Goal: Task Accomplishment & Management: Manage account settings

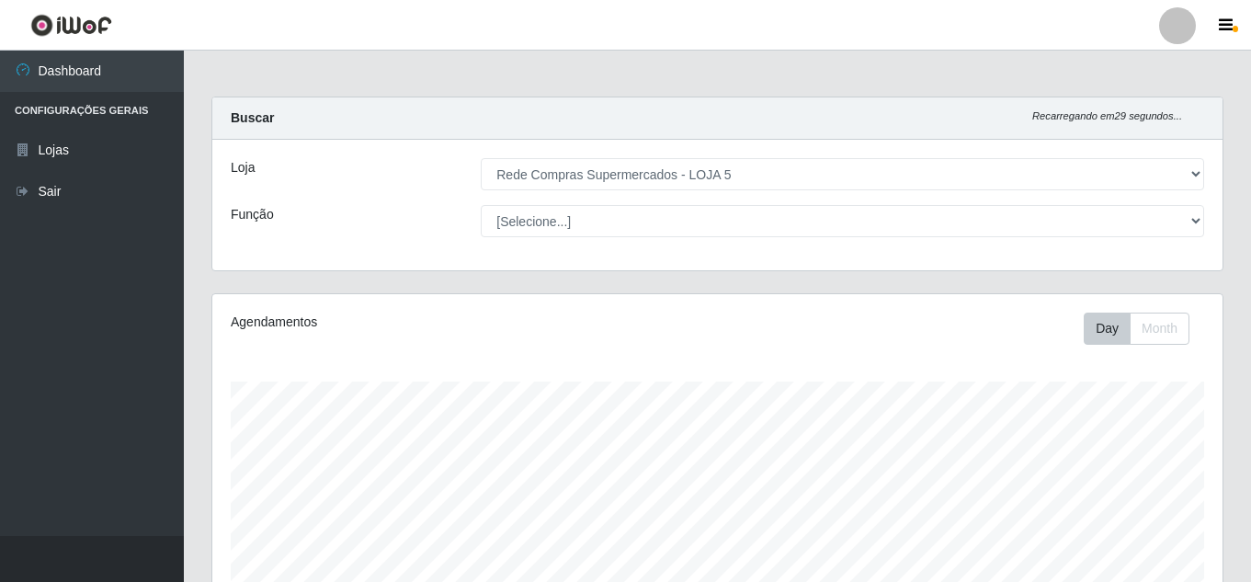
select select "397"
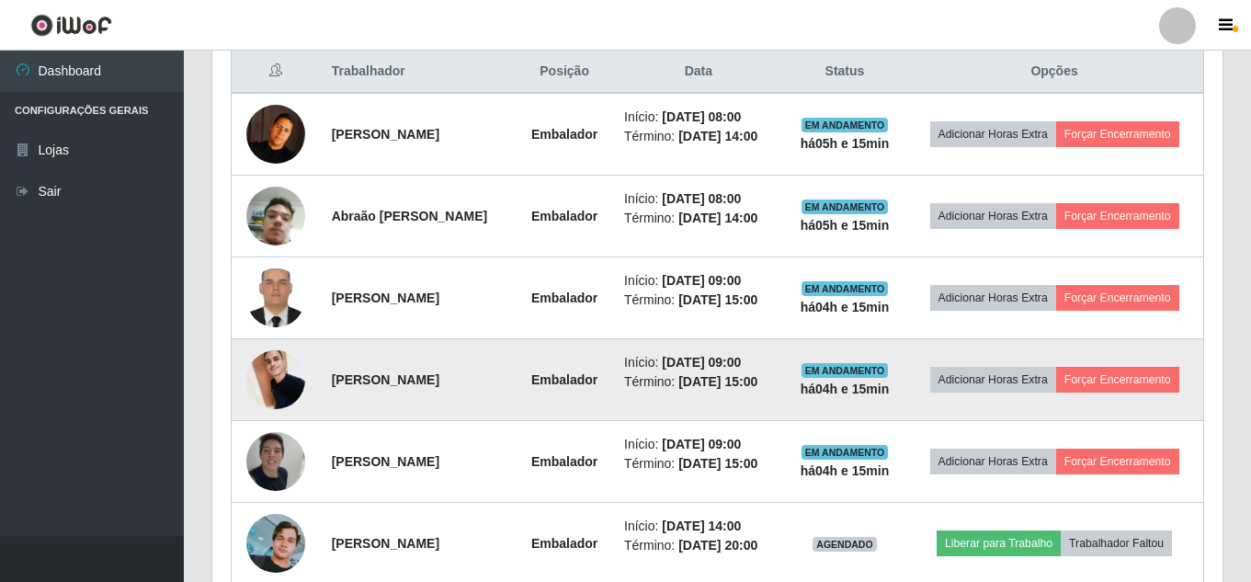
scroll to position [680, 0]
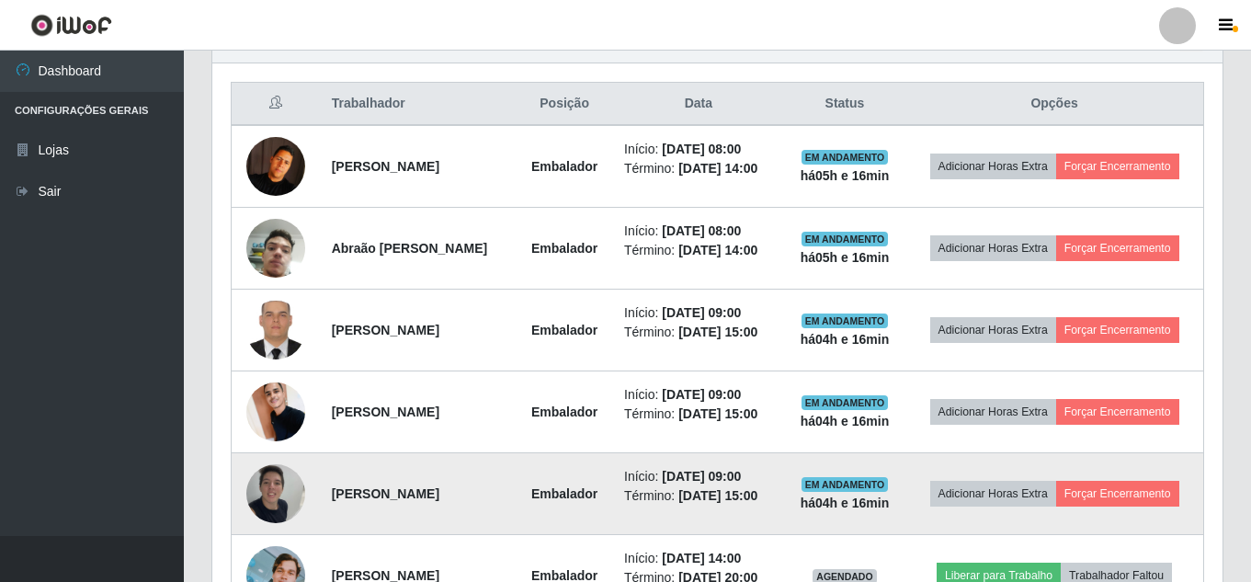
click at [273, 495] on img at bounding box center [275, 493] width 59 height 78
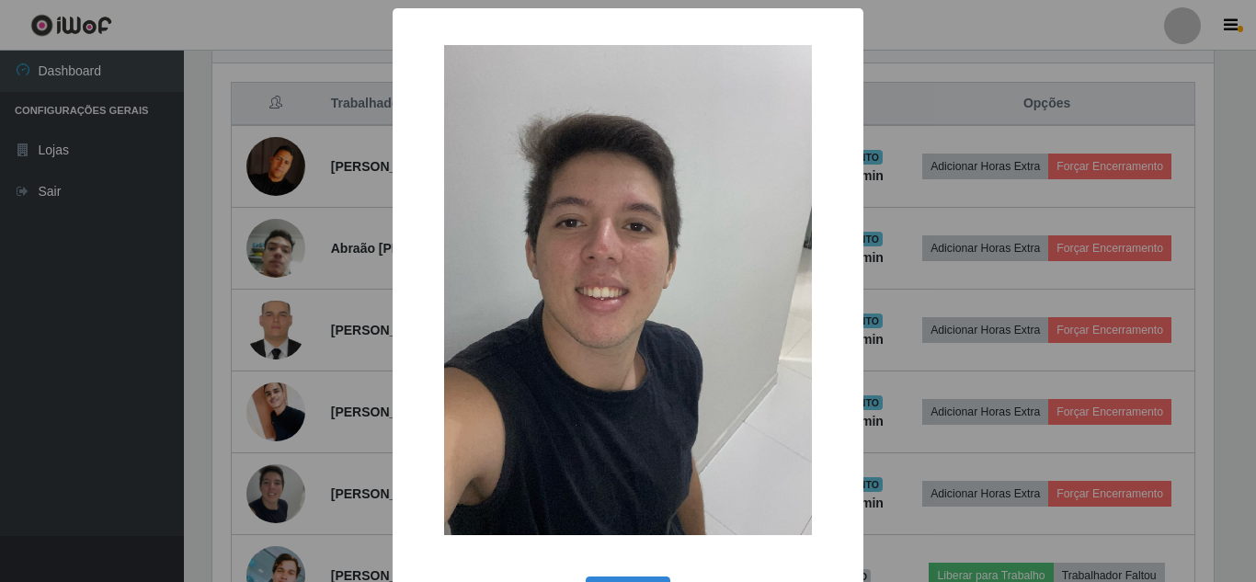
click at [918, 311] on div "× OK Cancel" at bounding box center [628, 291] width 1256 height 582
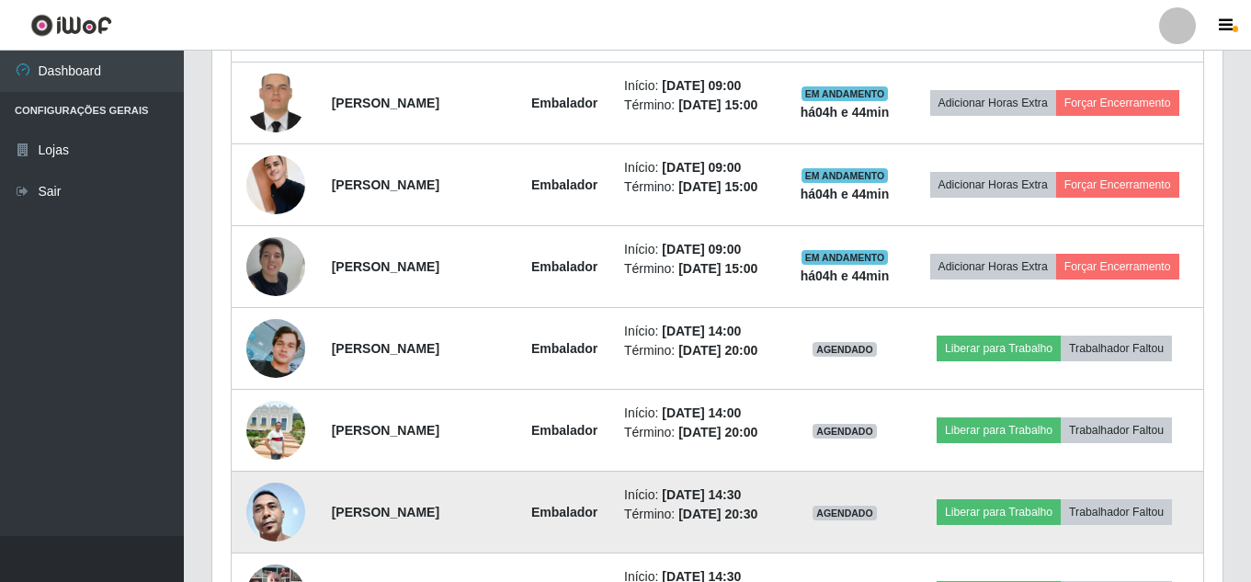
scroll to position [1048, 0]
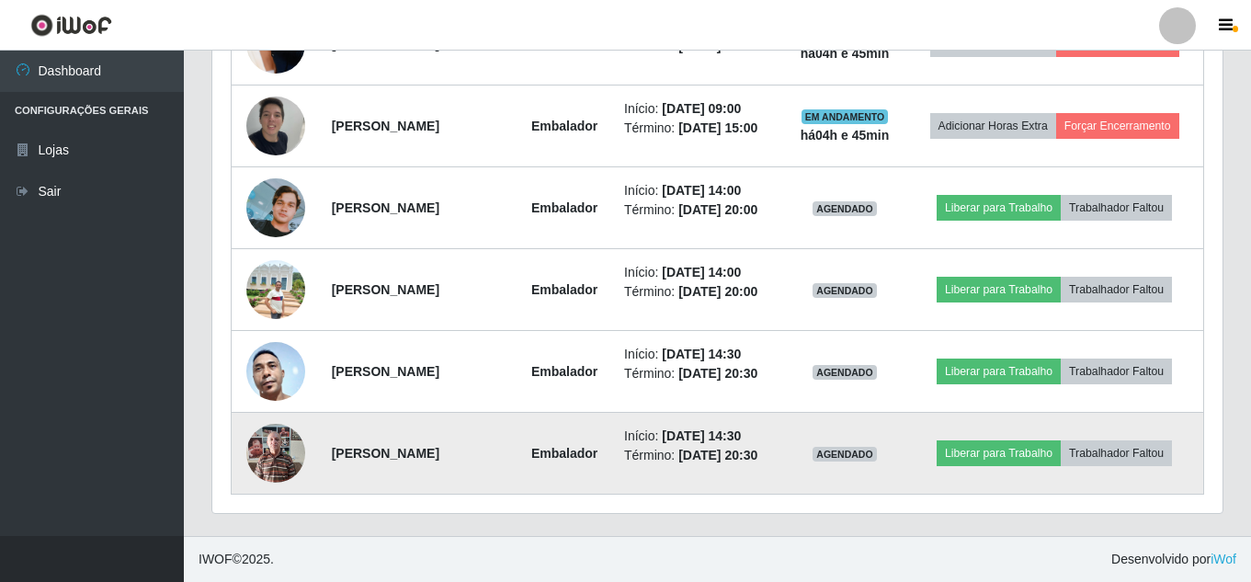
click at [291, 459] on img at bounding box center [275, 453] width 59 height 78
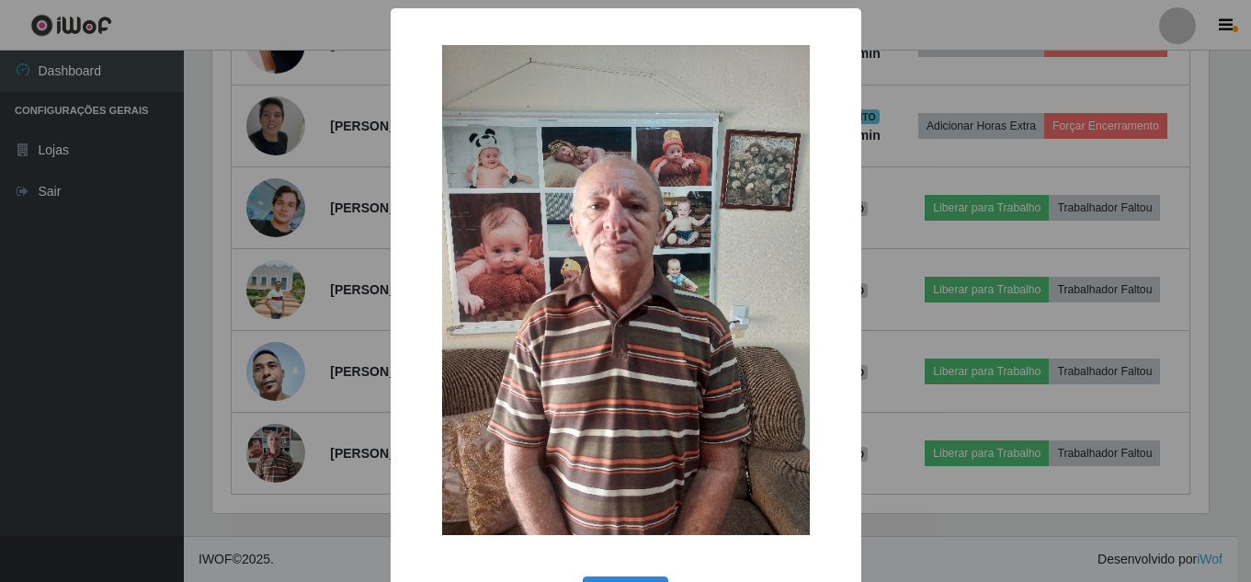
scroll to position [382, 1001]
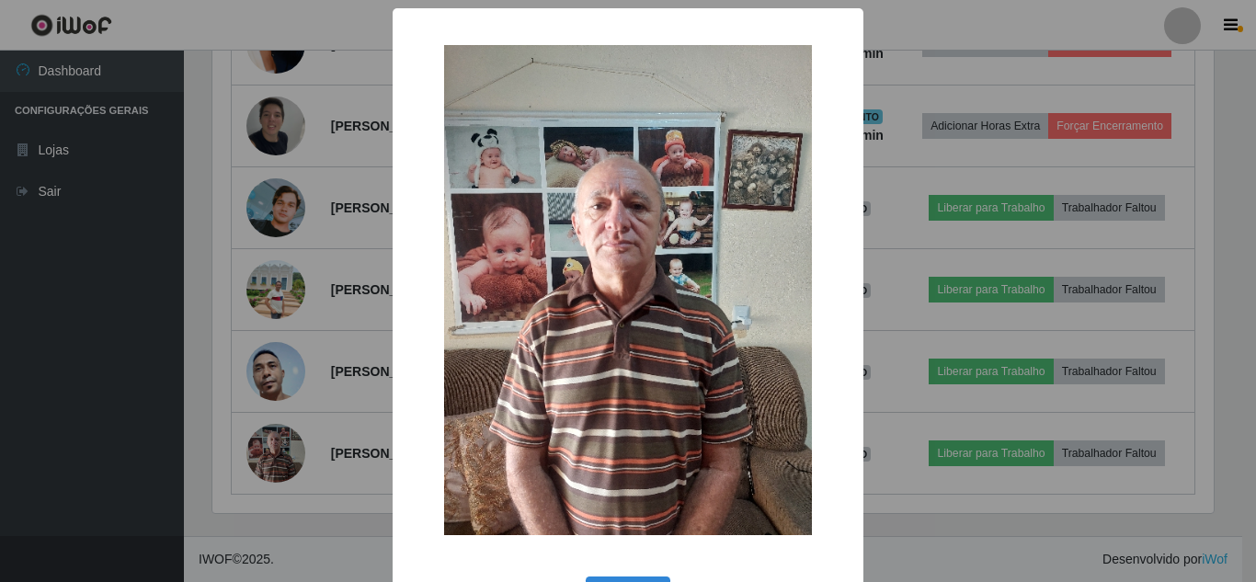
click at [303, 416] on div "× OK Cancel" at bounding box center [628, 291] width 1256 height 582
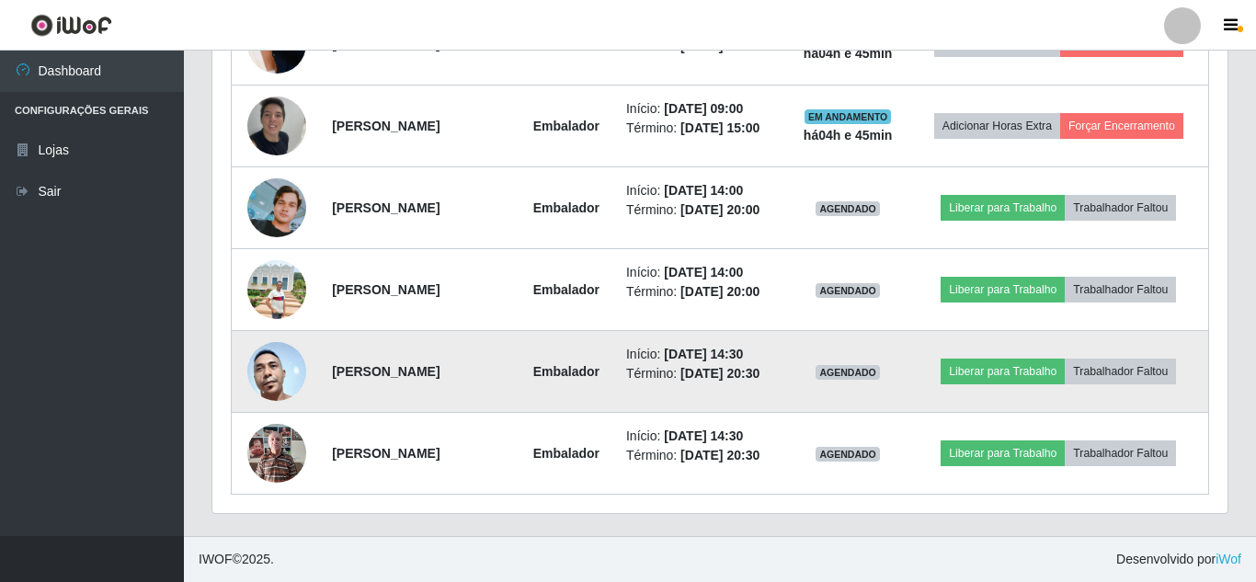
scroll to position [382, 1011]
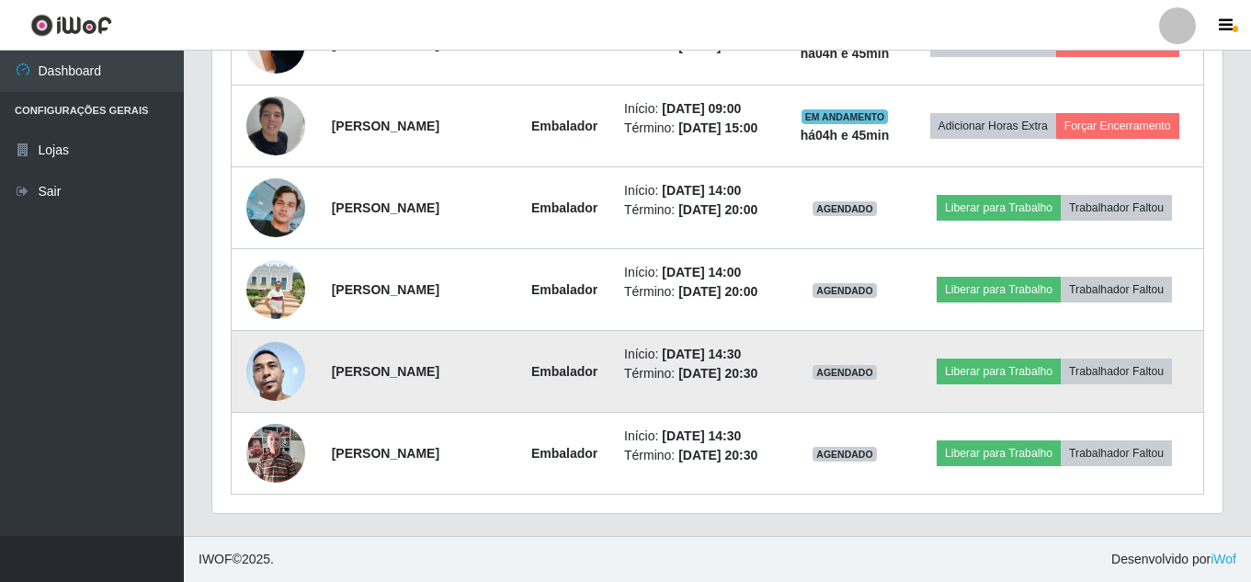
click at [287, 370] on img at bounding box center [275, 371] width 59 height 124
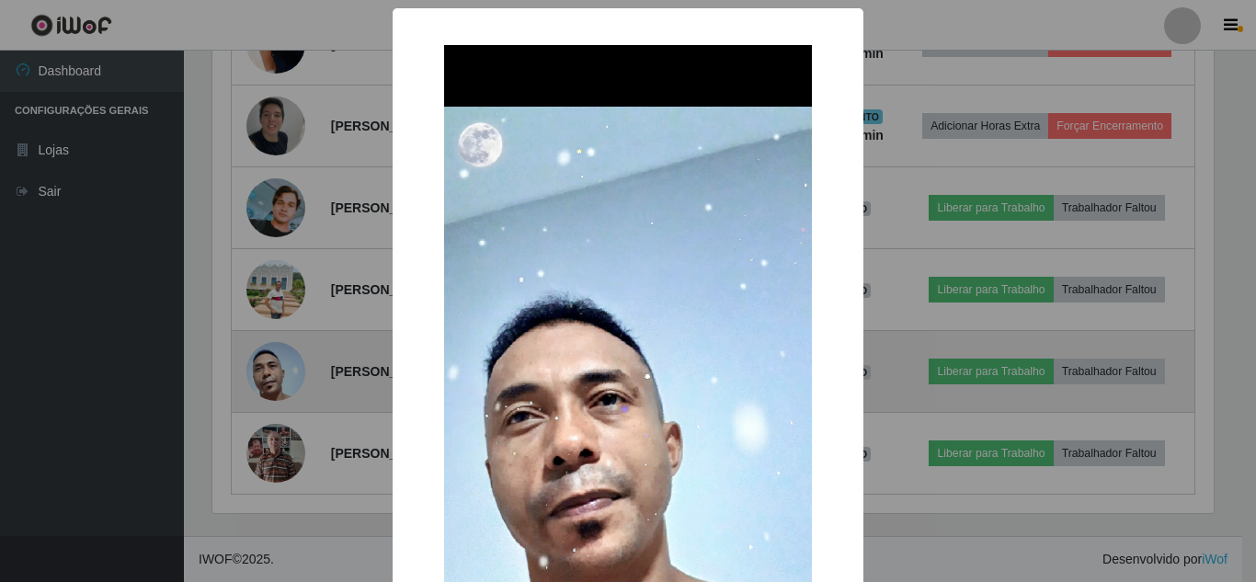
click at [287, 370] on div "× OK Cancel" at bounding box center [628, 291] width 1256 height 582
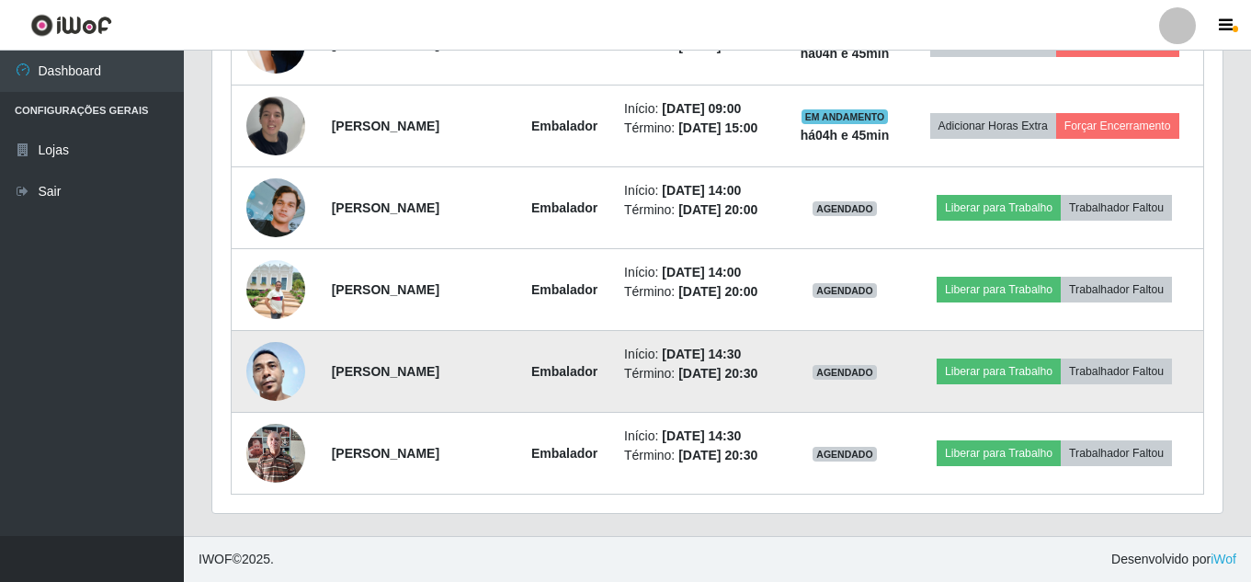
scroll to position [382, 1011]
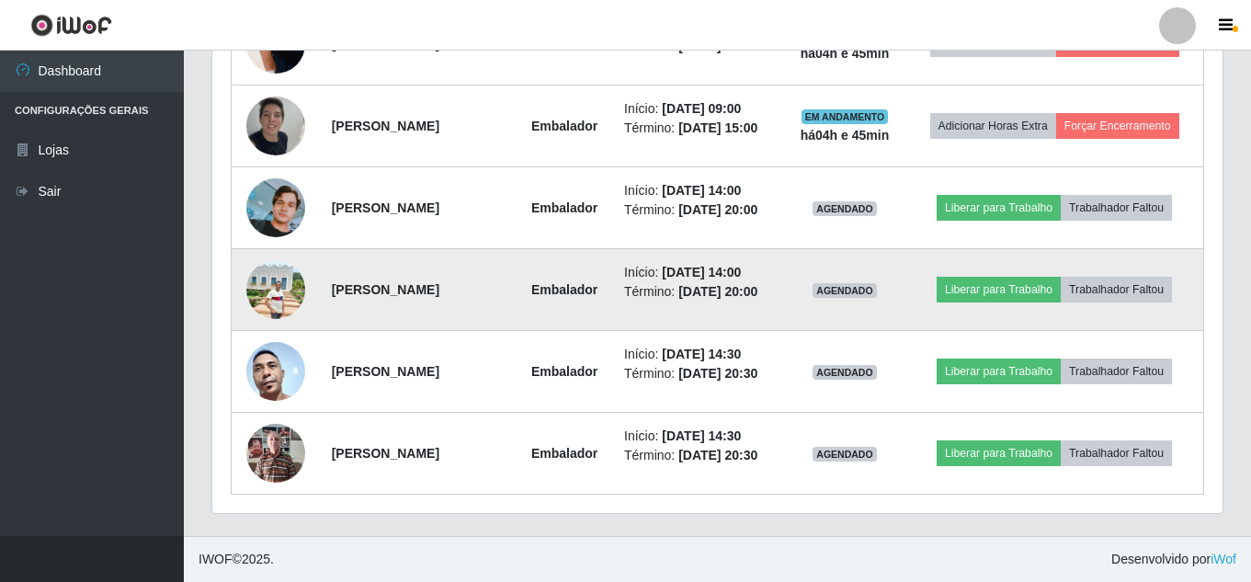
click at [280, 276] on img at bounding box center [275, 289] width 59 height 59
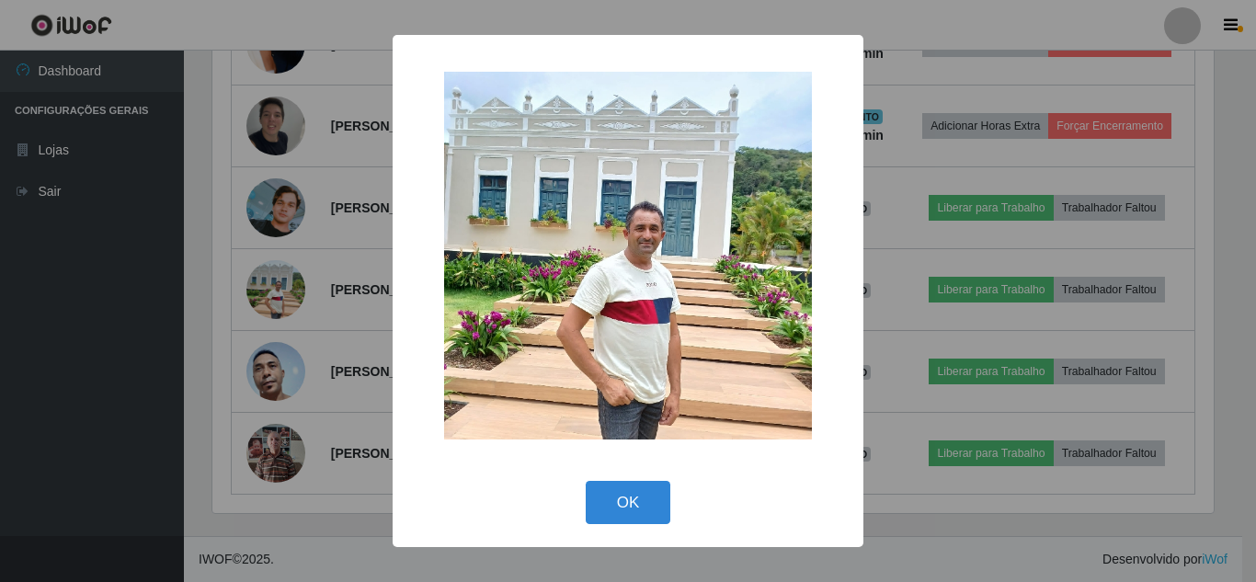
click at [277, 278] on div "× OK Cancel" at bounding box center [628, 291] width 1256 height 582
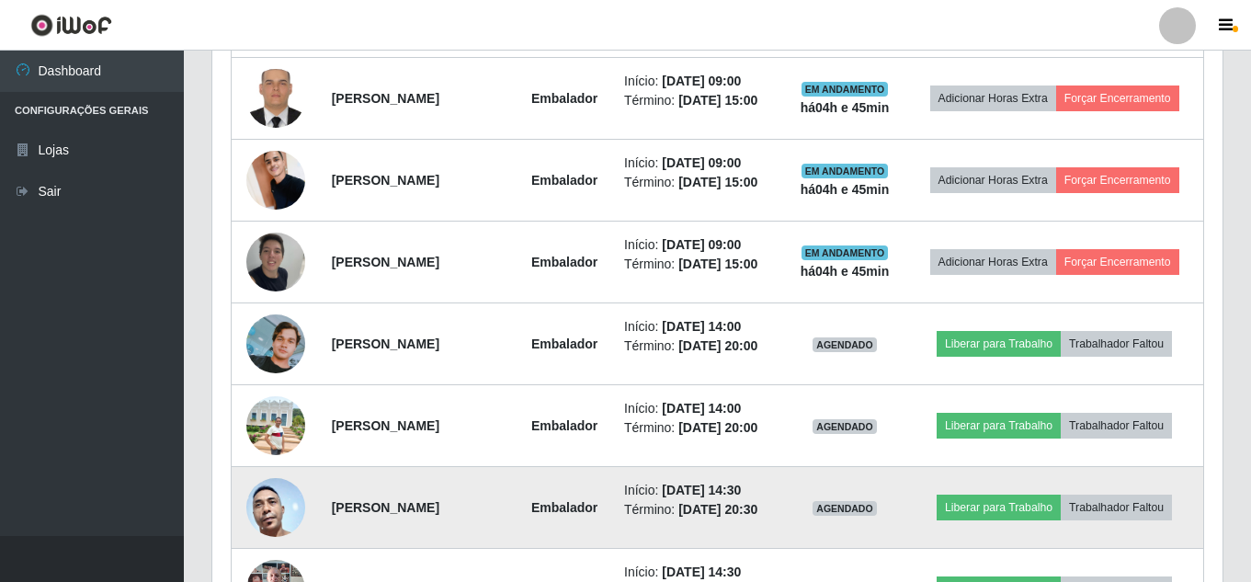
scroll to position [1048, 0]
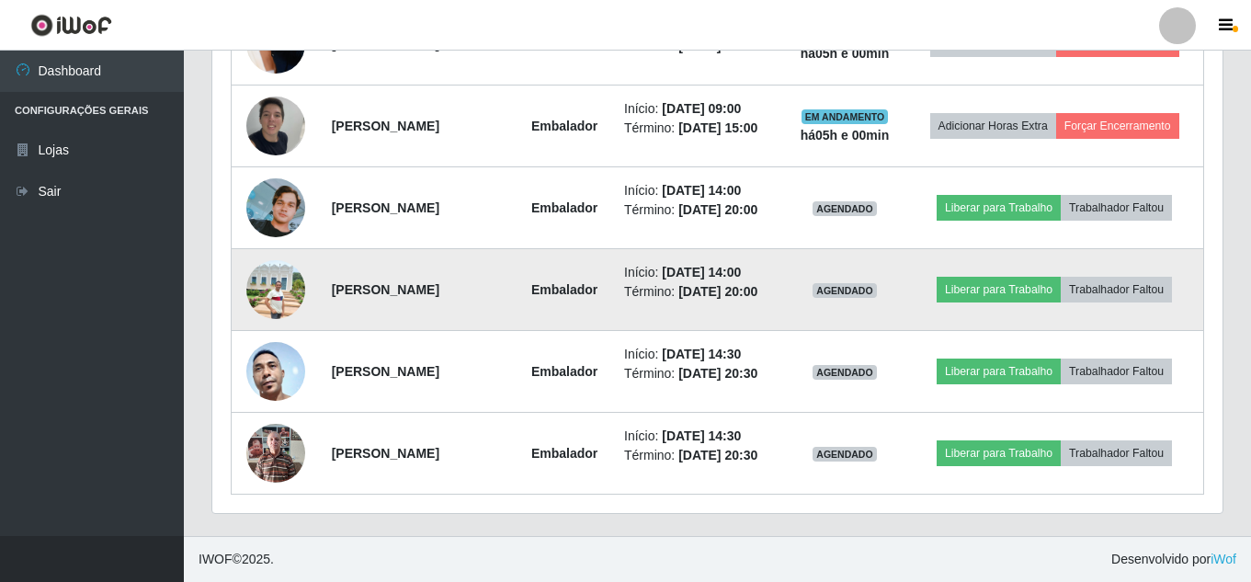
click at [282, 290] on img at bounding box center [275, 289] width 59 height 59
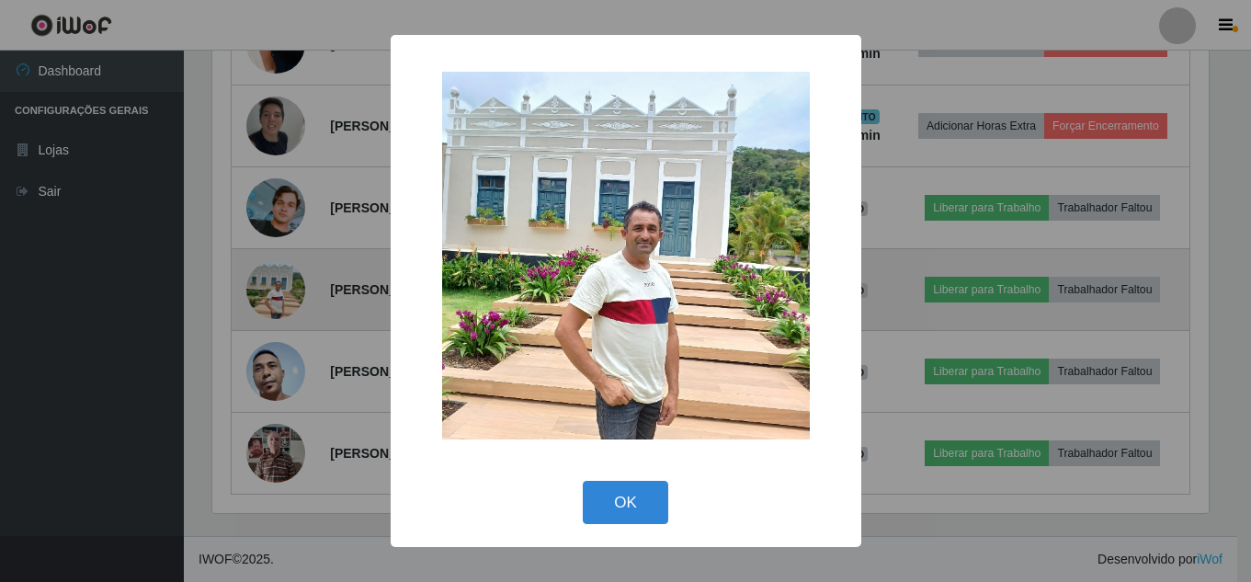
scroll to position [382, 1001]
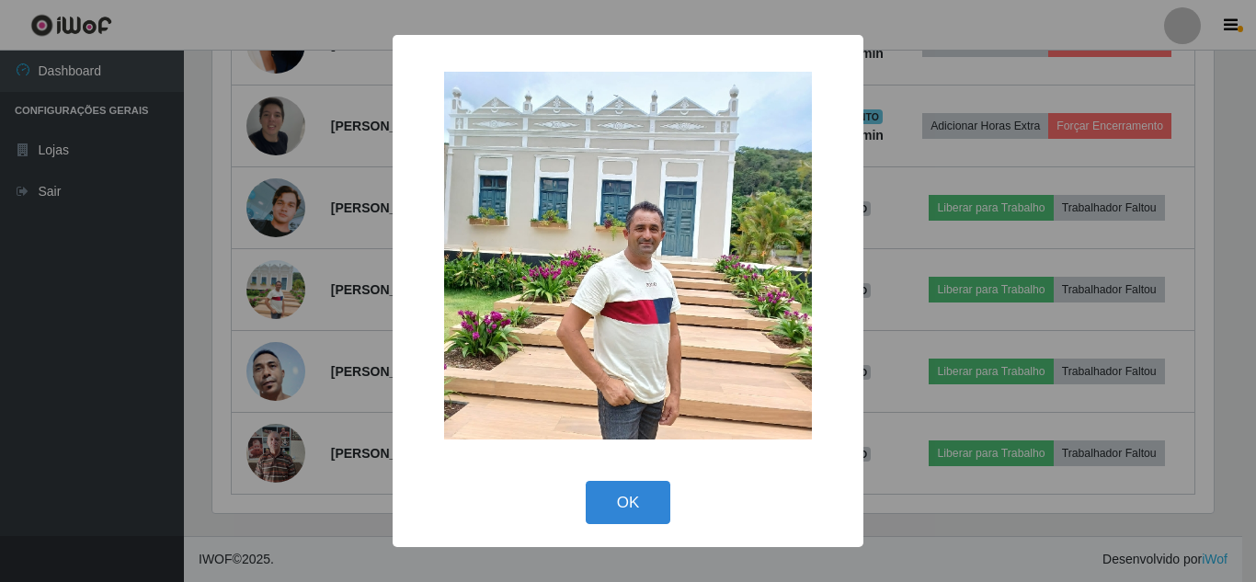
click at [285, 288] on div "× OK Cancel" at bounding box center [628, 291] width 1256 height 582
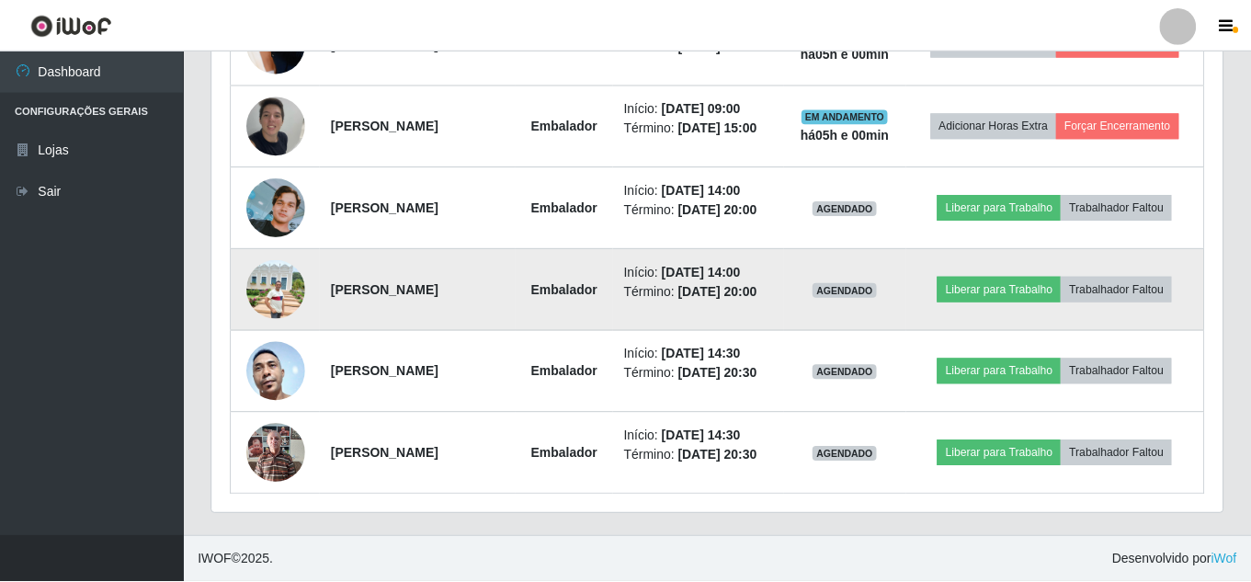
scroll to position [382, 1011]
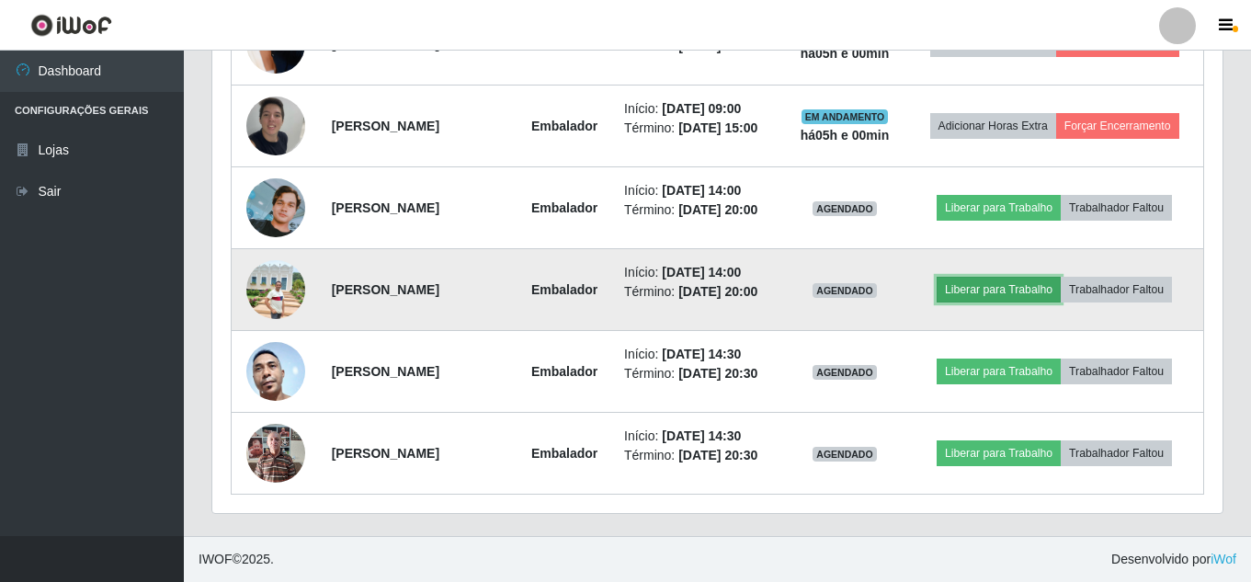
click at [1015, 293] on button "Liberar para Trabalho" at bounding box center [999, 290] width 124 height 26
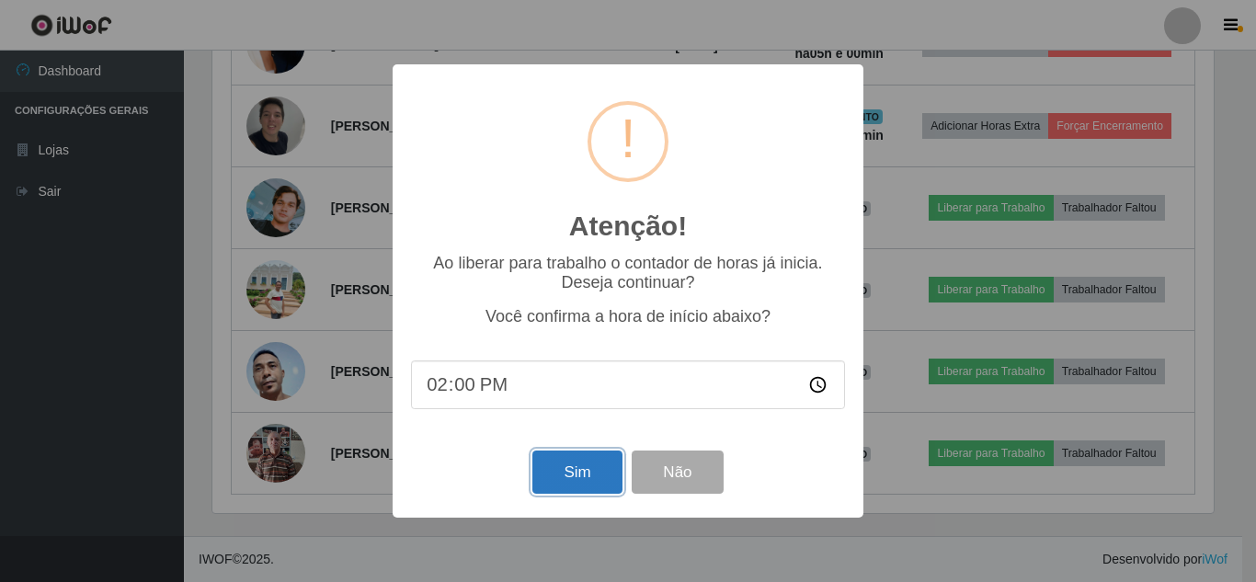
click at [595, 481] on button "Sim" at bounding box center [576, 472] width 89 height 43
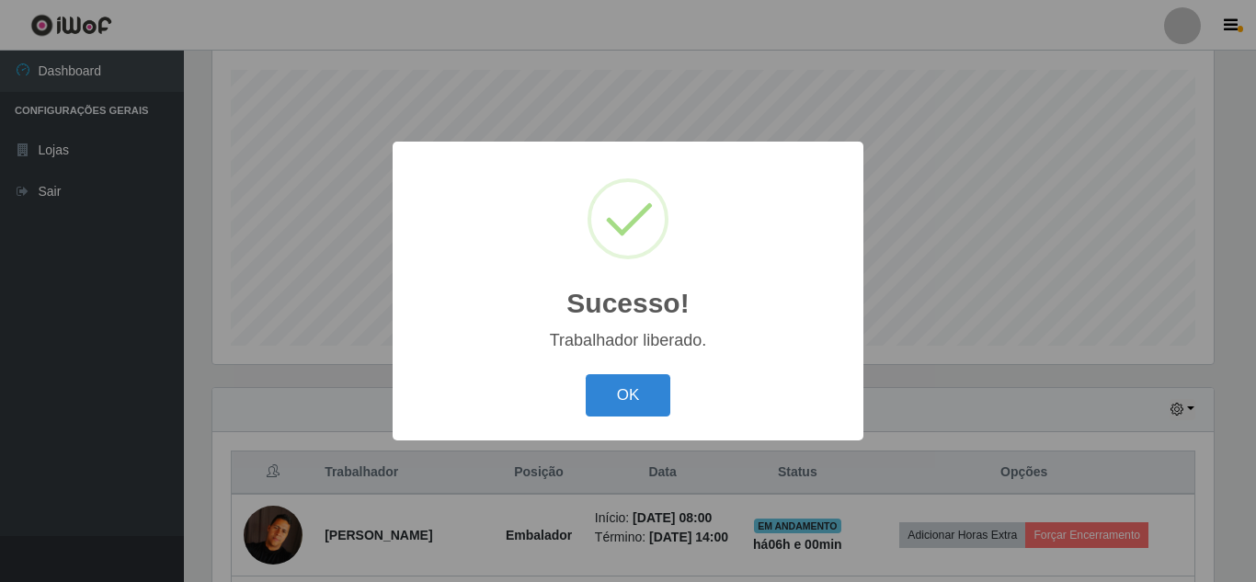
click at [586, 374] on button "OK" at bounding box center [629, 395] width 86 height 43
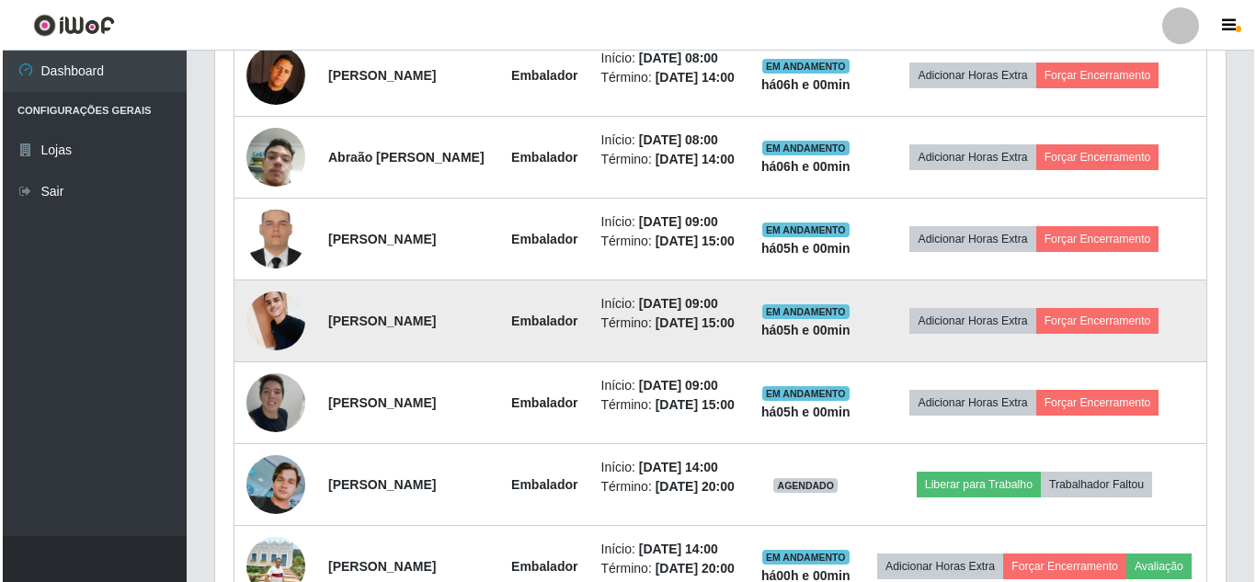
scroll to position [680, 0]
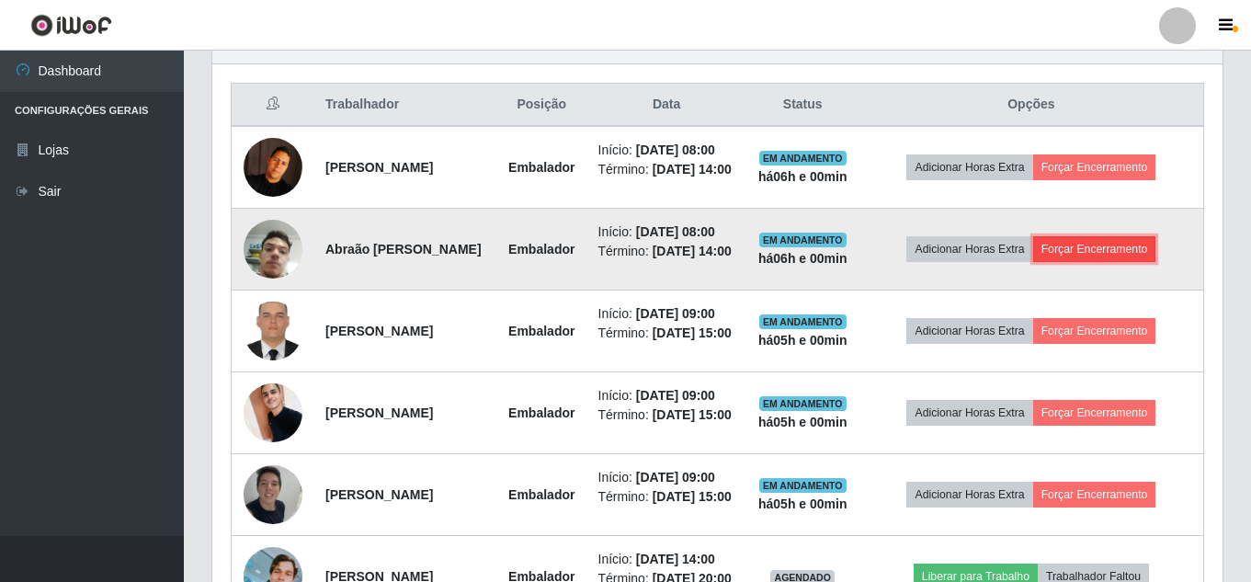
click at [1113, 262] on button "Forçar Encerramento" at bounding box center [1095, 249] width 123 height 26
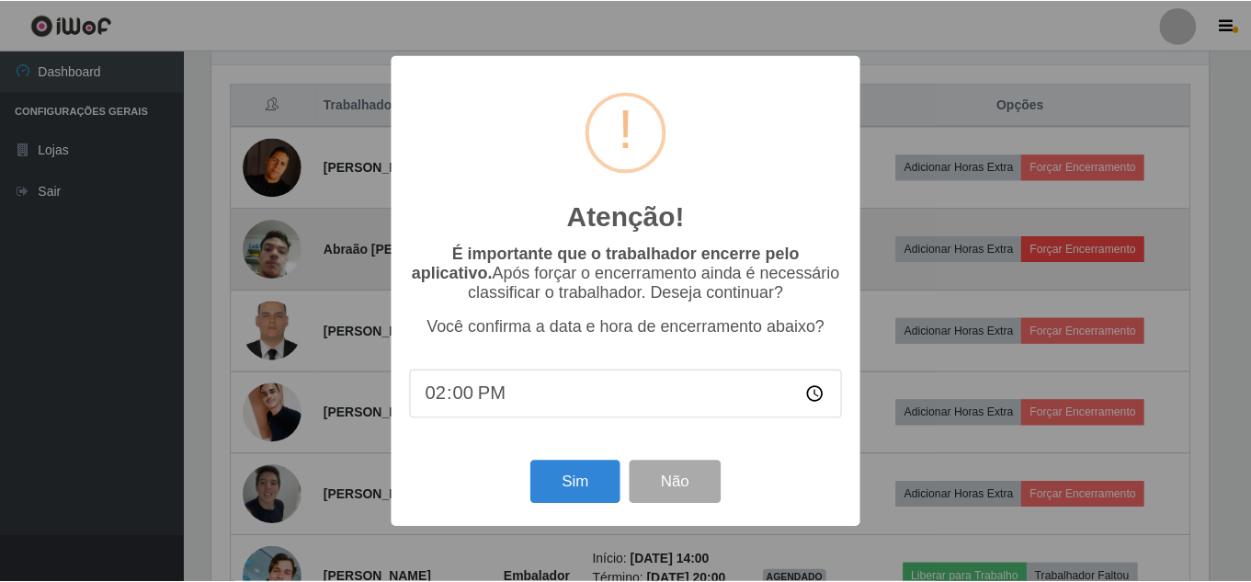
scroll to position [382, 1001]
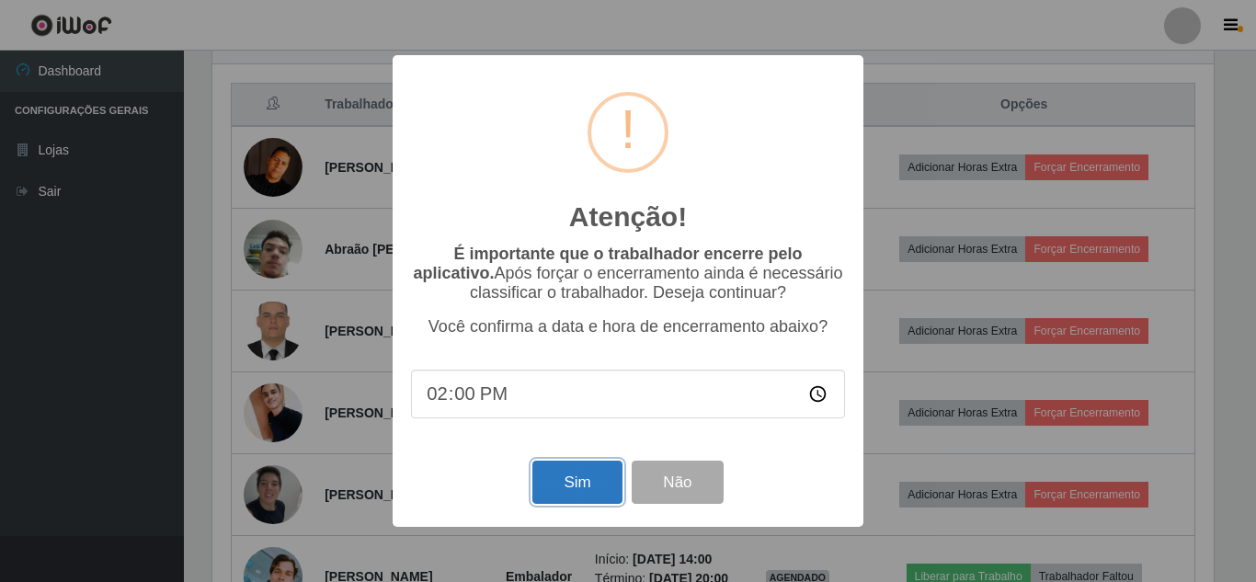
click at [571, 496] on button "Sim" at bounding box center [576, 482] width 89 height 43
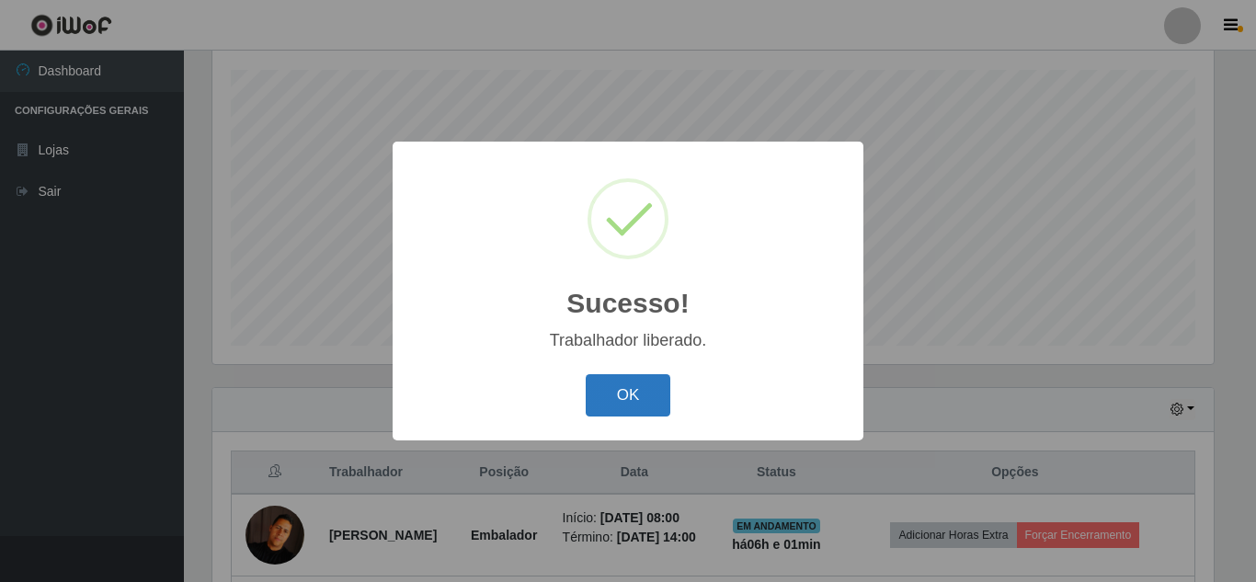
click at [632, 402] on button "OK" at bounding box center [629, 395] width 86 height 43
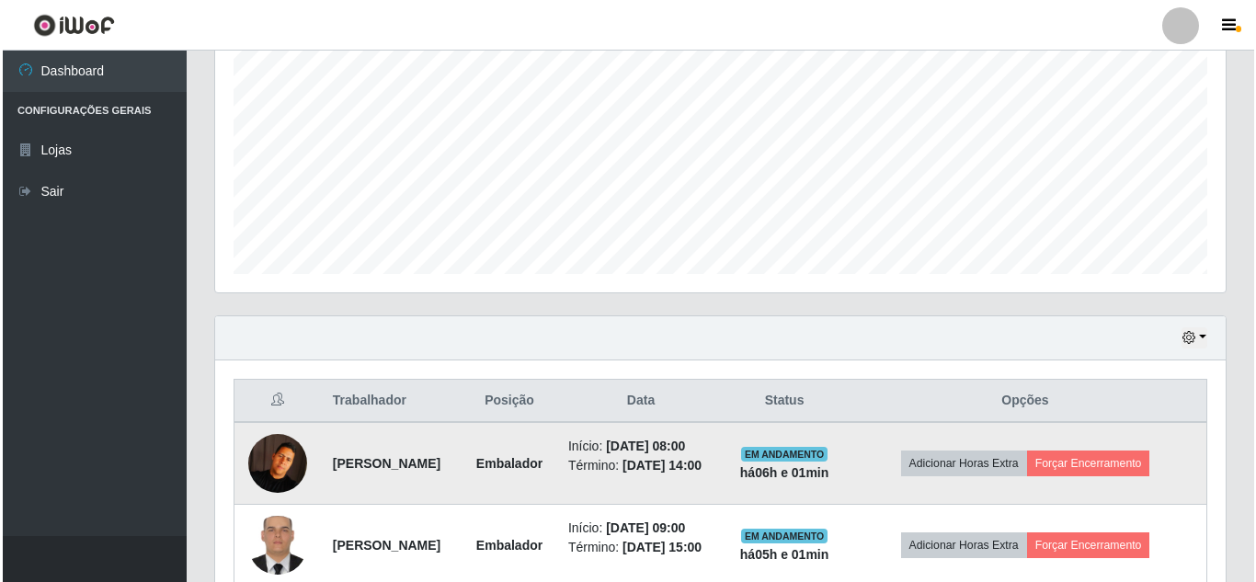
scroll to position [496, 0]
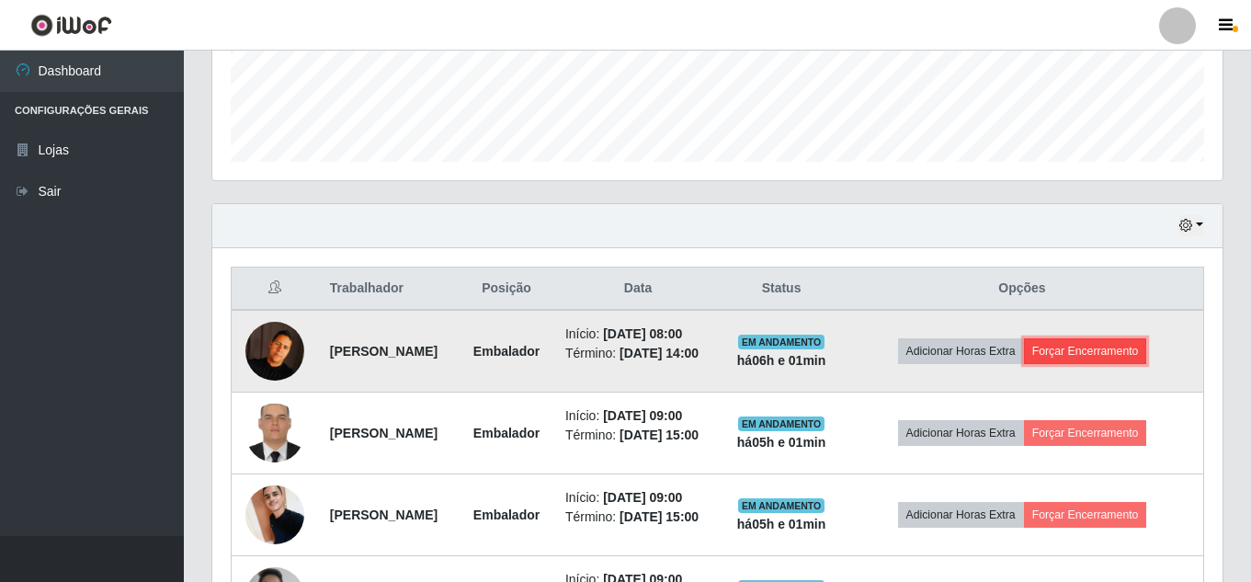
click at [1119, 358] on button "Forçar Encerramento" at bounding box center [1085, 351] width 123 height 26
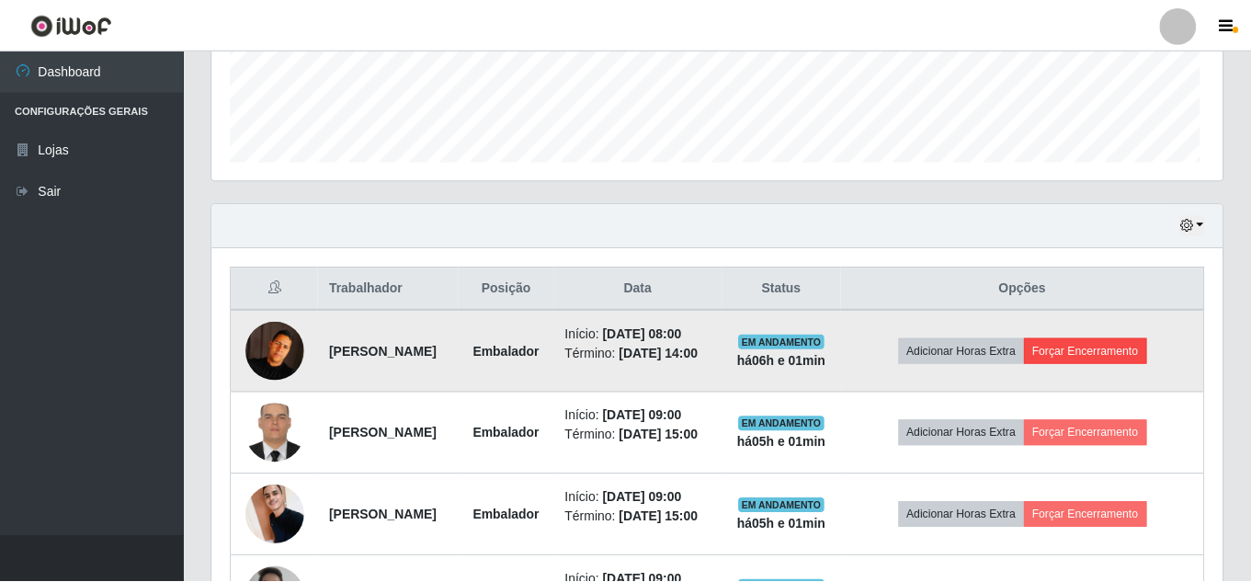
scroll to position [382, 1001]
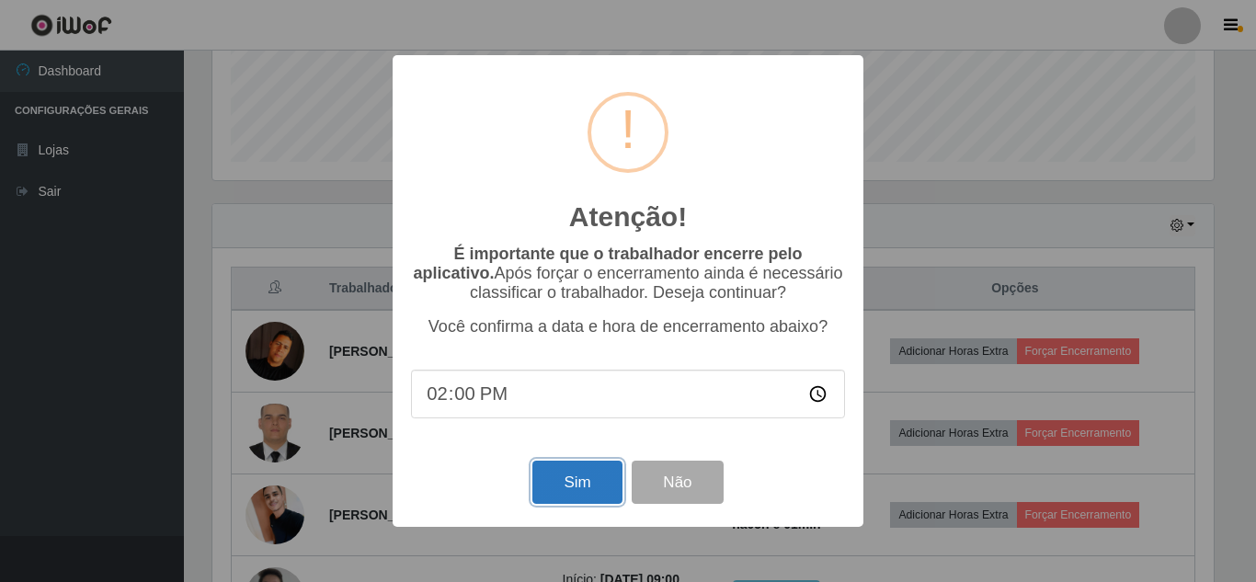
click at [599, 483] on button "Sim" at bounding box center [576, 482] width 89 height 43
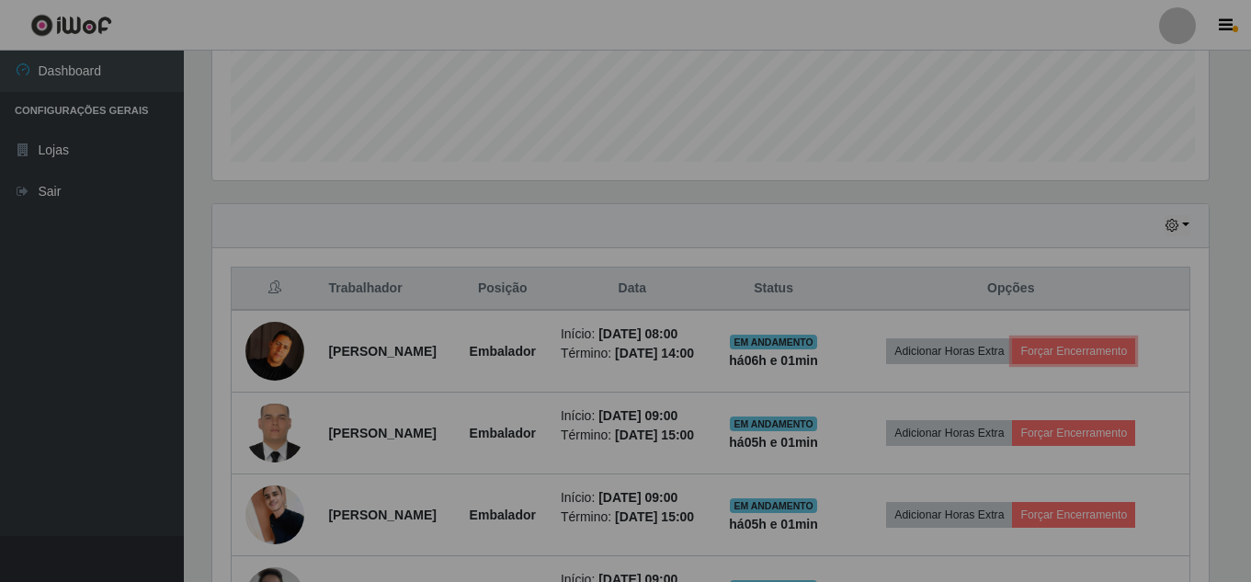
scroll to position [382, 1011]
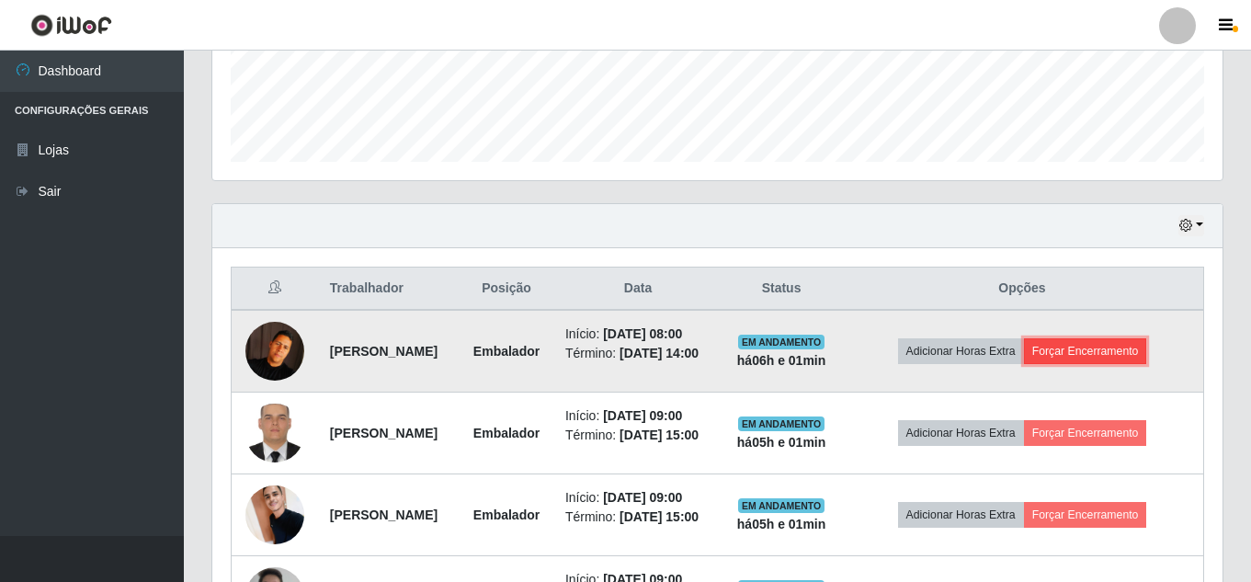
click at [1102, 358] on button "Forçar Encerramento" at bounding box center [1085, 351] width 123 height 26
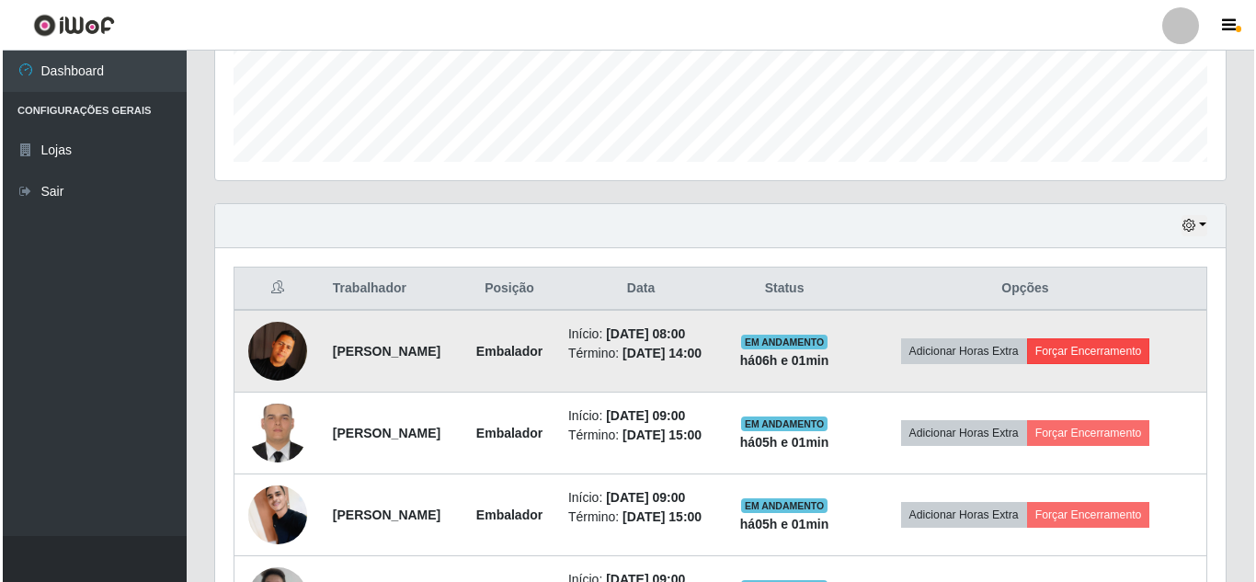
scroll to position [382, 1001]
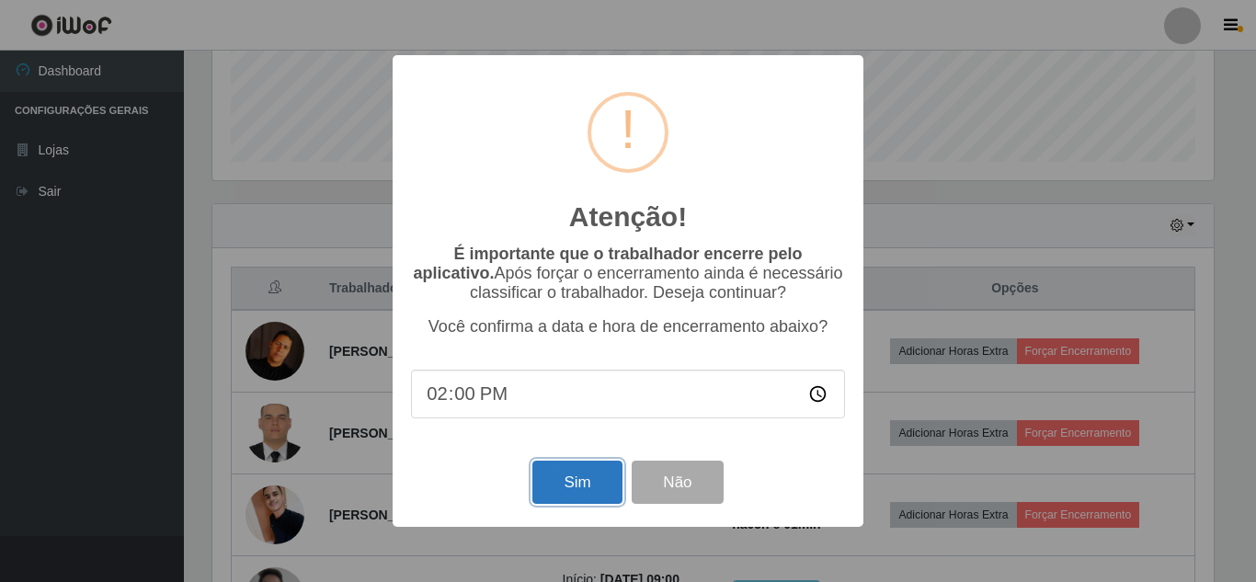
click at [590, 489] on button "Sim" at bounding box center [576, 482] width 89 height 43
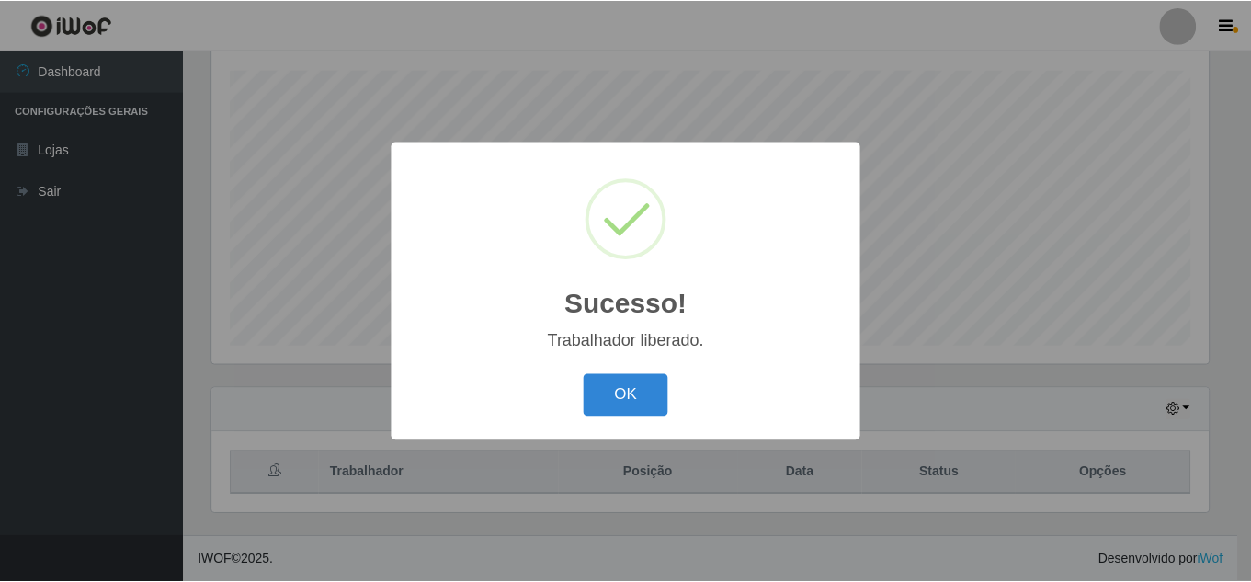
scroll to position [919107, 918487]
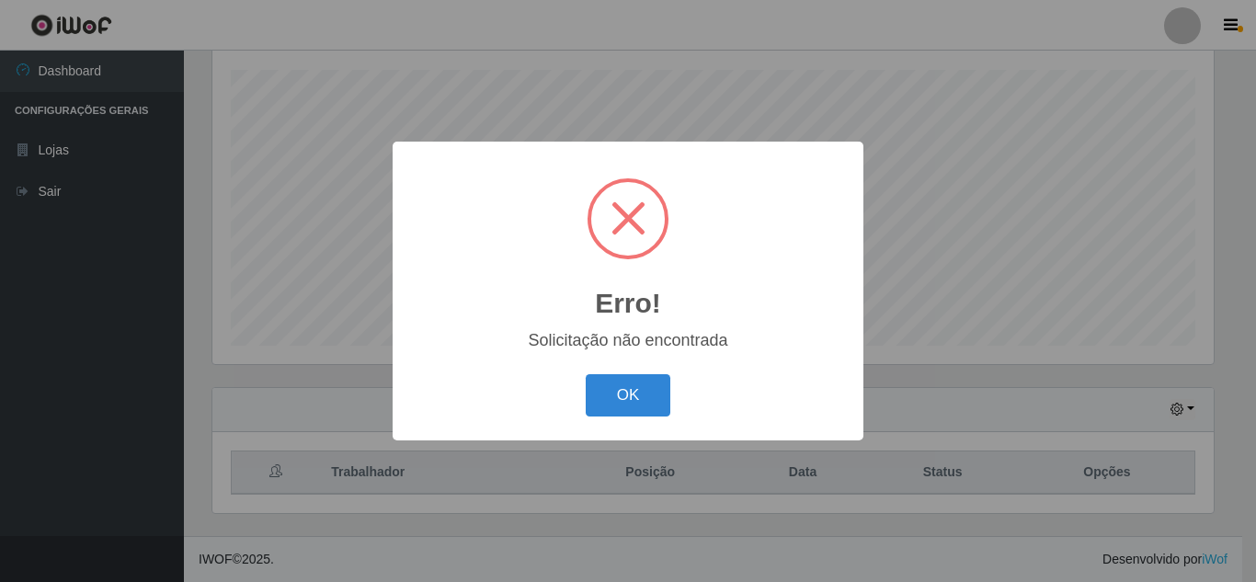
click at [634, 389] on button "OK" at bounding box center [629, 395] width 86 height 43
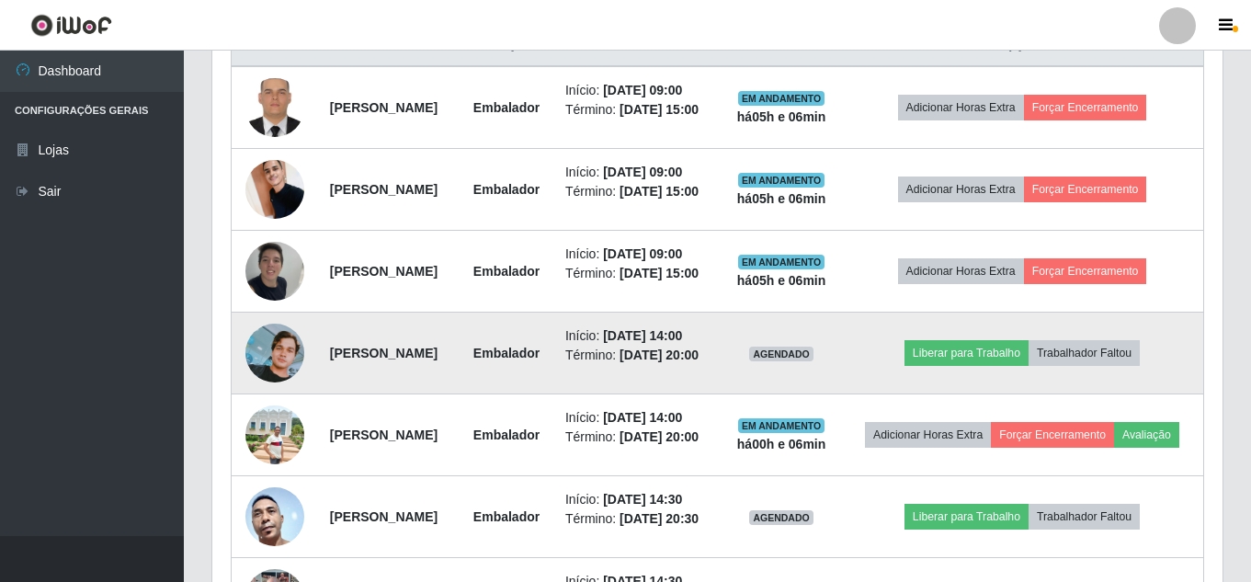
scroll to position [771, 0]
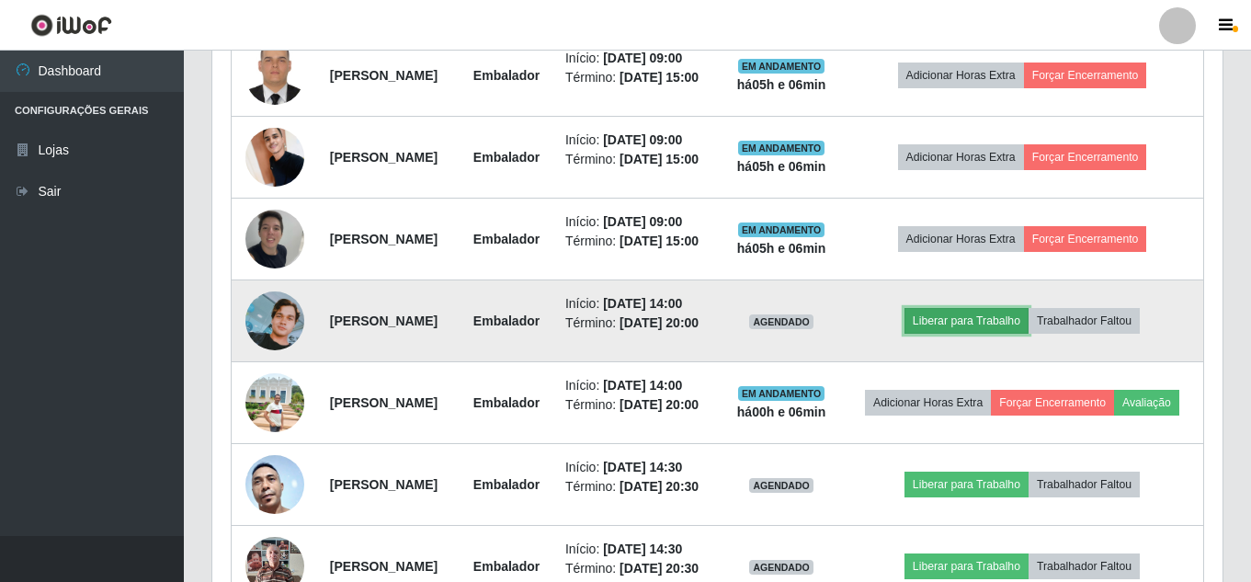
click at [1016, 334] on button "Liberar para Trabalho" at bounding box center [967, 321] width 124 height 26
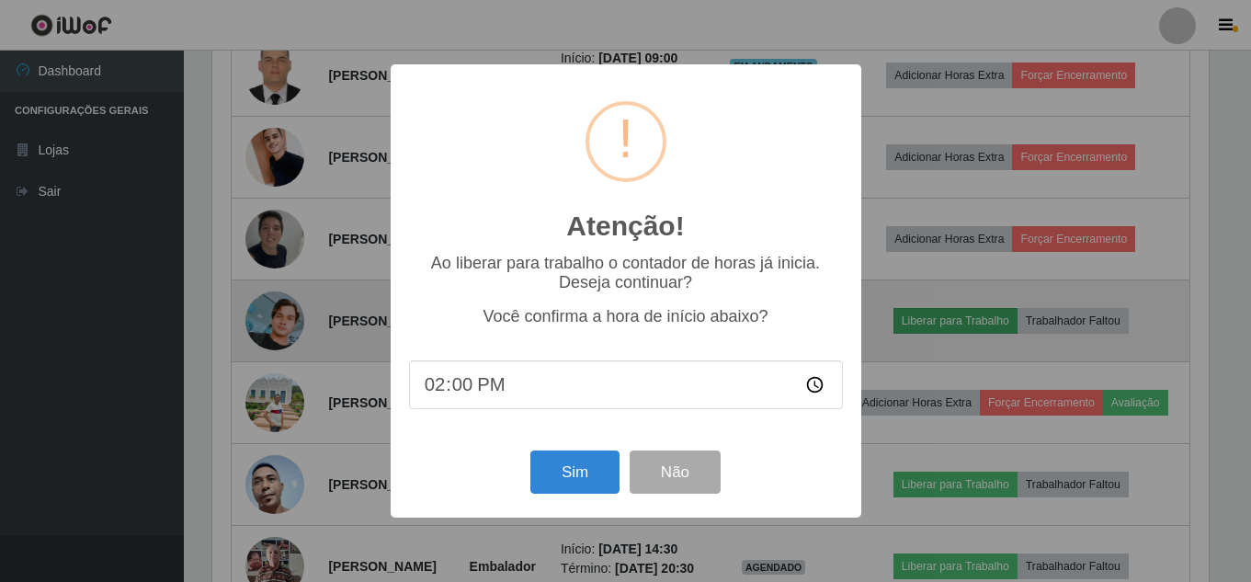
scroll to position [382, 1001]
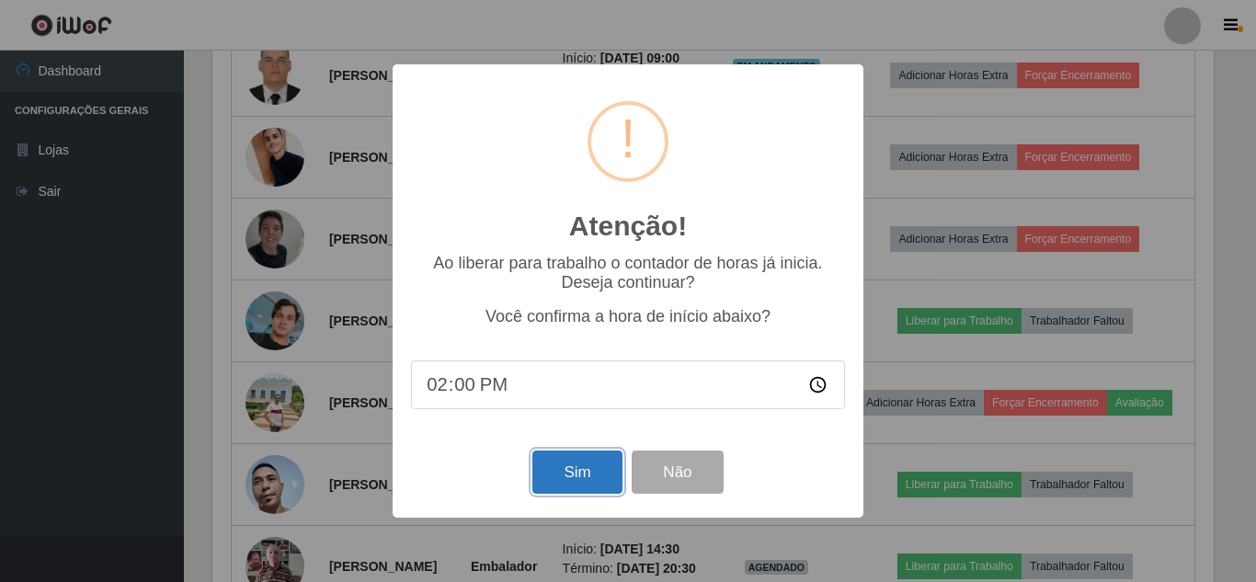
click at [569, 481] on button "Sim" at bounding box center [576, 472] width 89 height 43
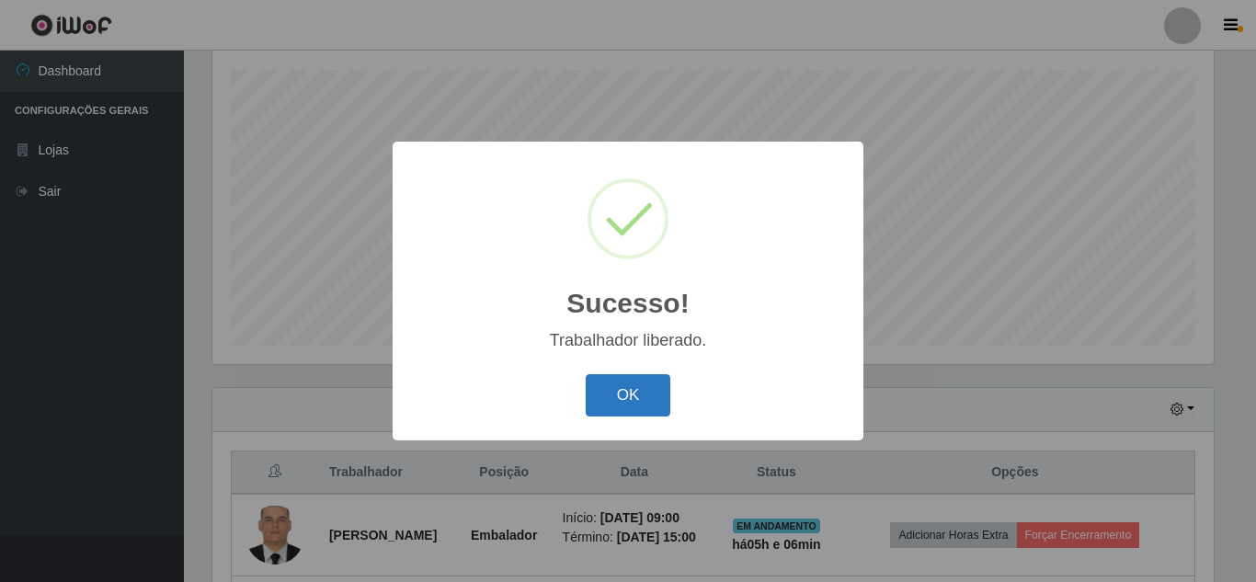
click at [644, 395] on button "OK" at bounding box center [629, 395] width 86 height 43
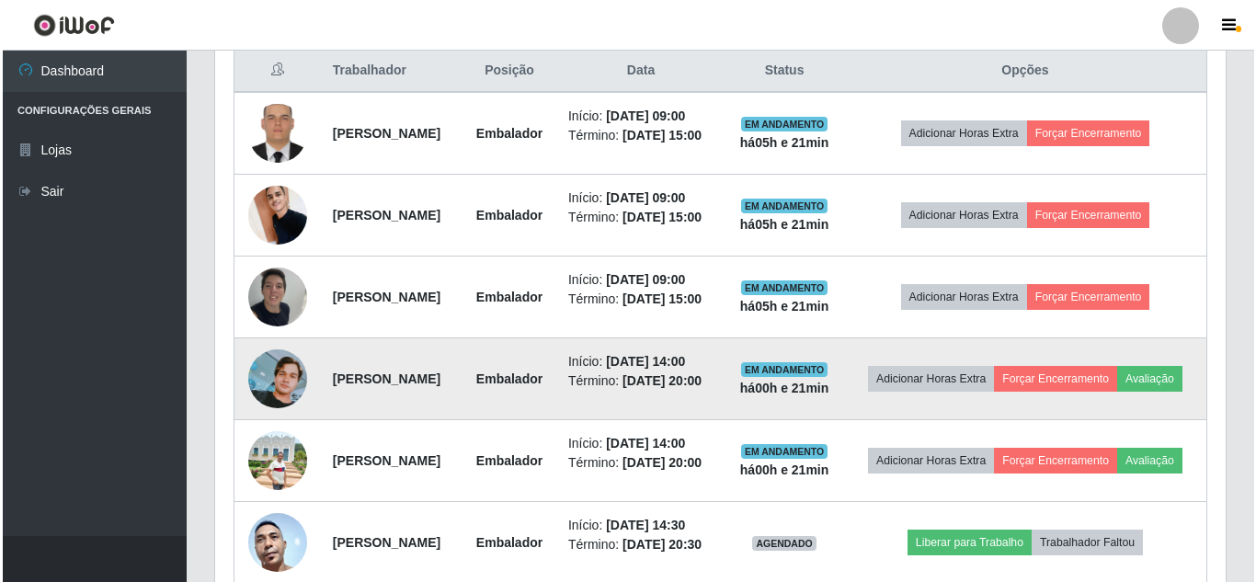
scroll to position [705, 0]
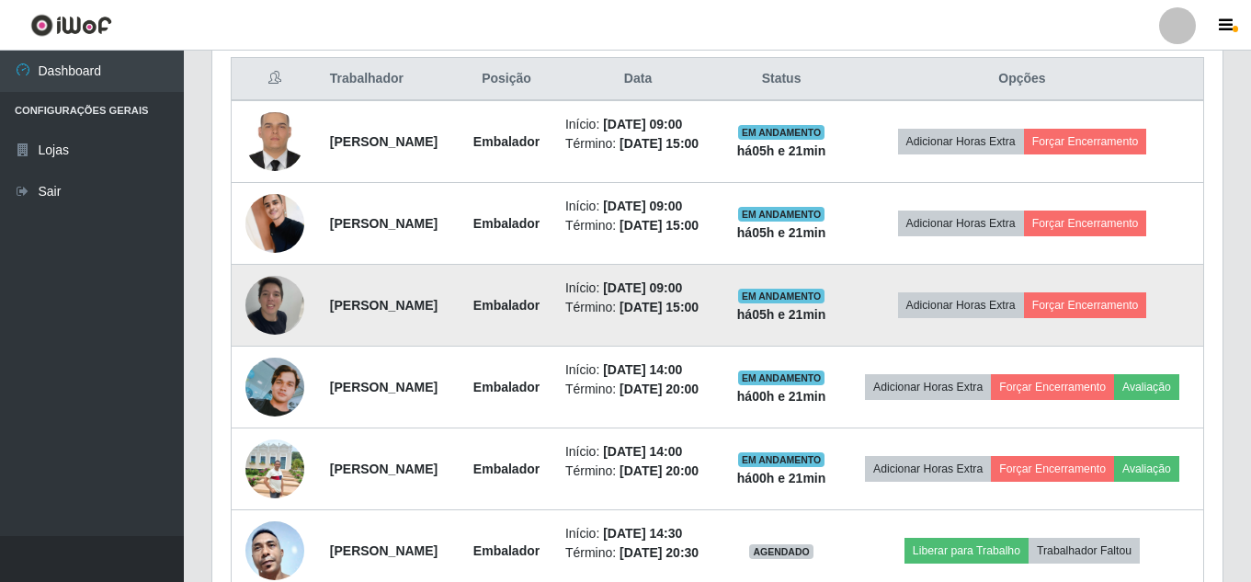
click at [260, 329] on img at bounding box center [275, 305] width 59 height 78
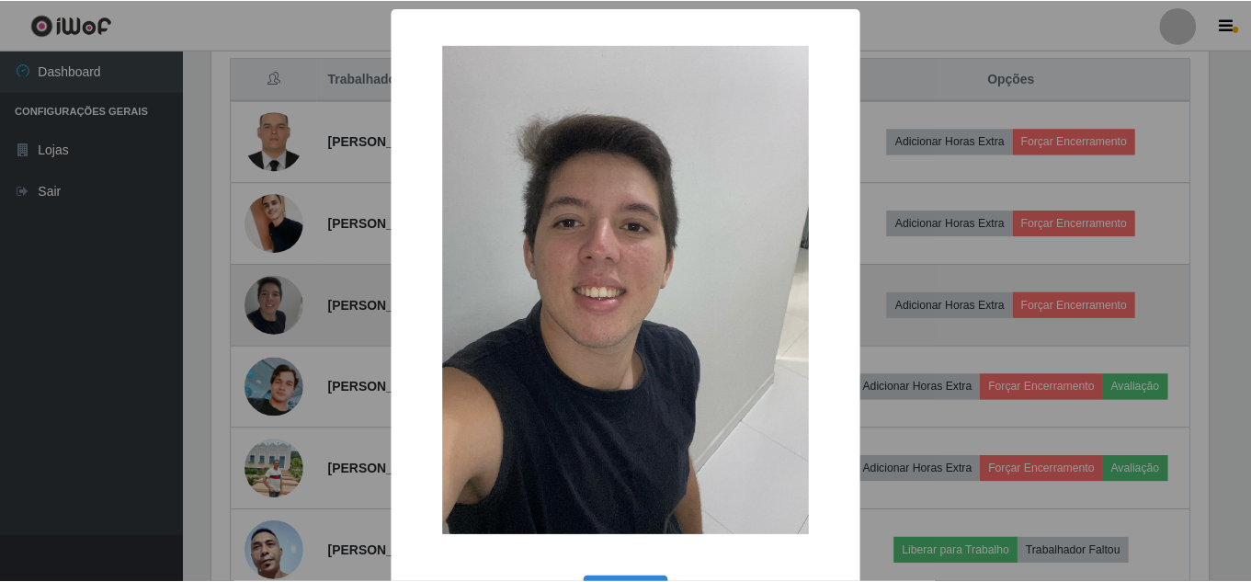
scroll to position [382, 1001]
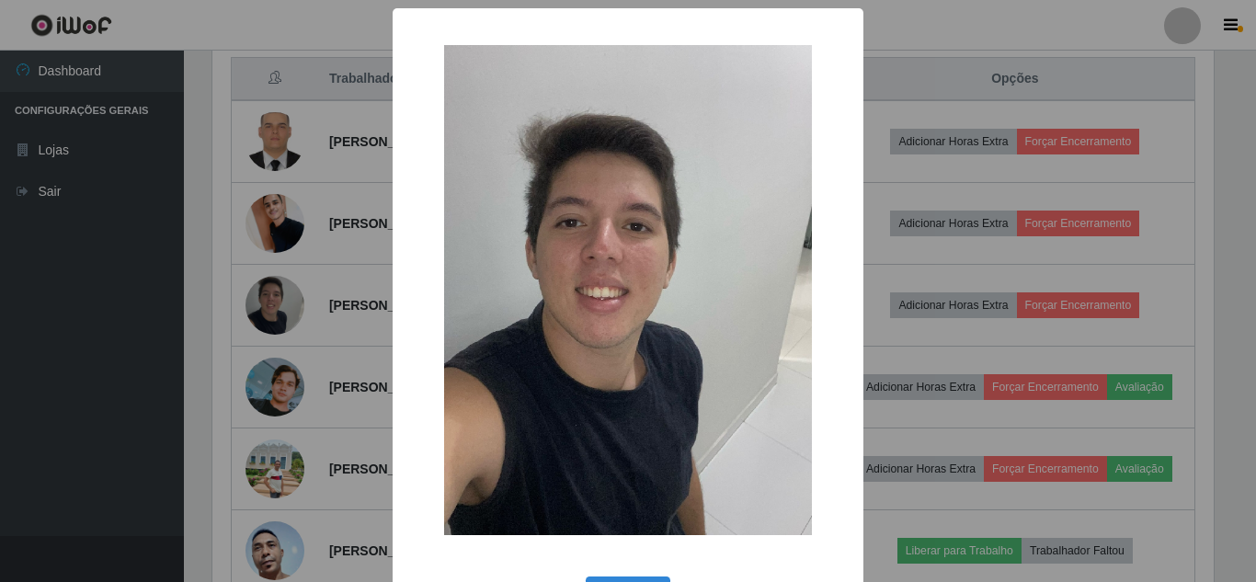
click at [280, 326] on div "× OK Cancel" at bounding box center [628, 291] width 1256 height 582
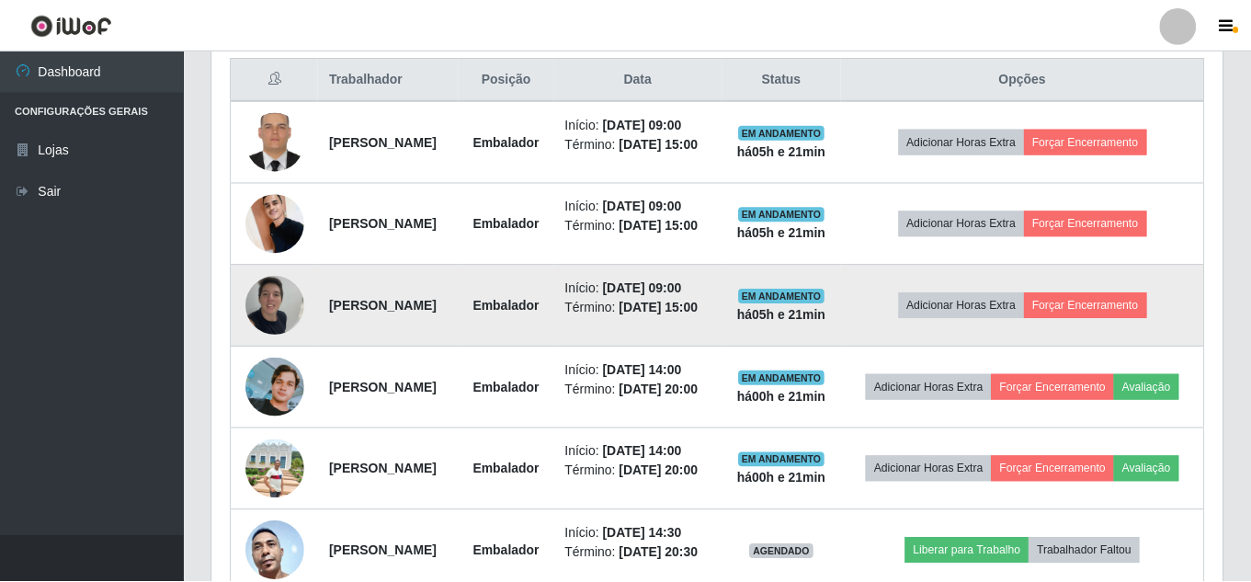
scroll to position [382, 1011]
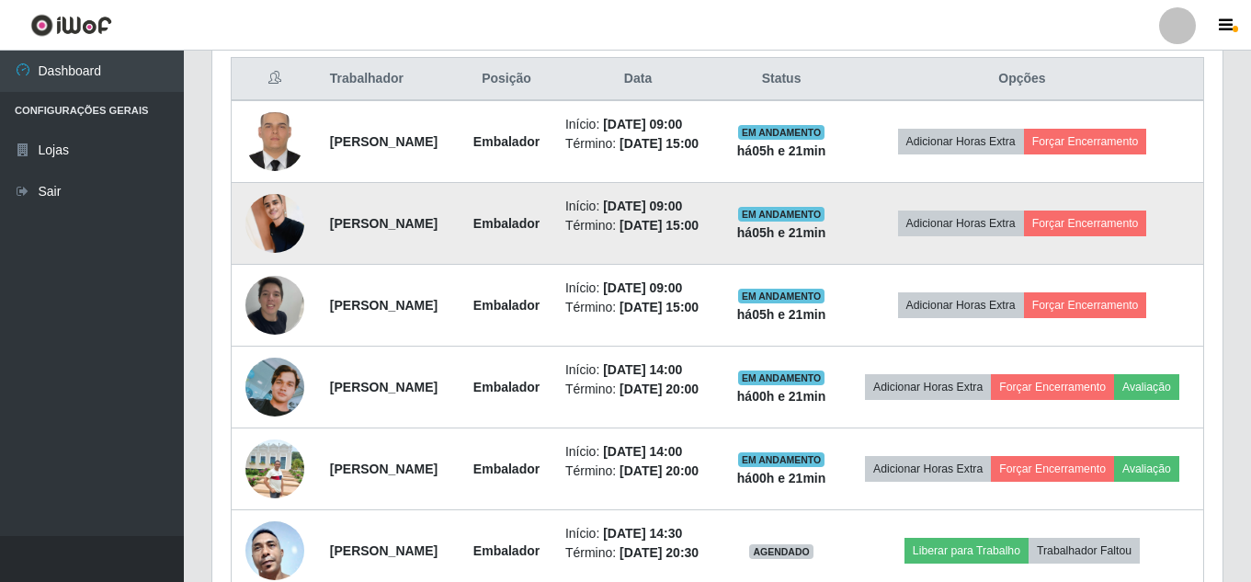
click at [269, 245] on img at bounding box center [275, 223] width 59 height 78
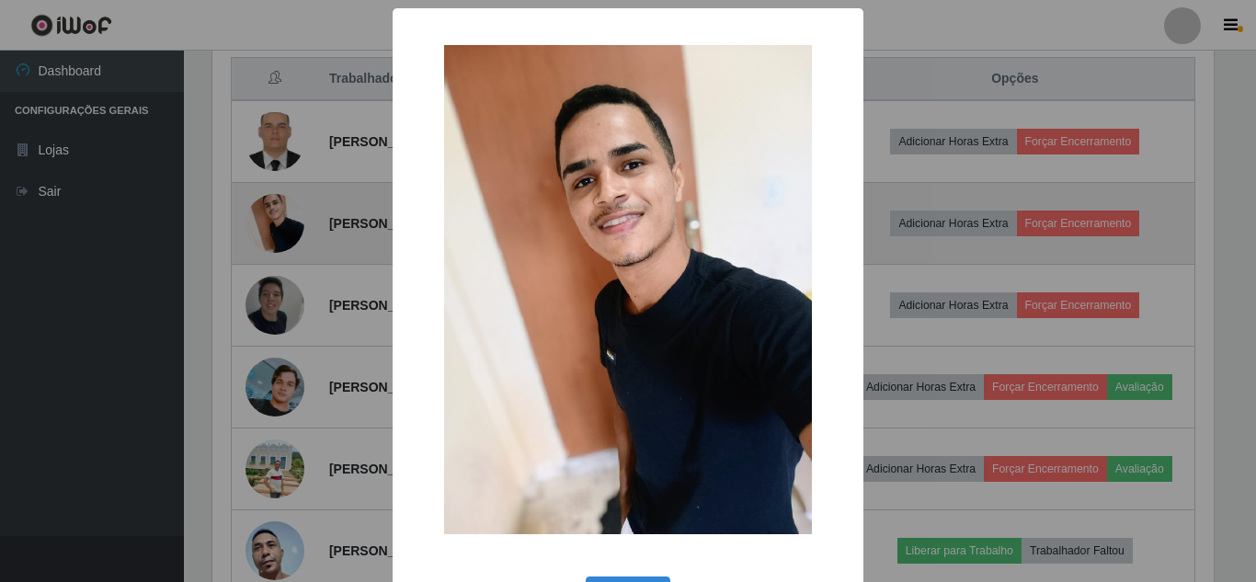
click at [269, 245] on div "× OK Cancel" at bounding box center [628, 291] width 1256 height 582
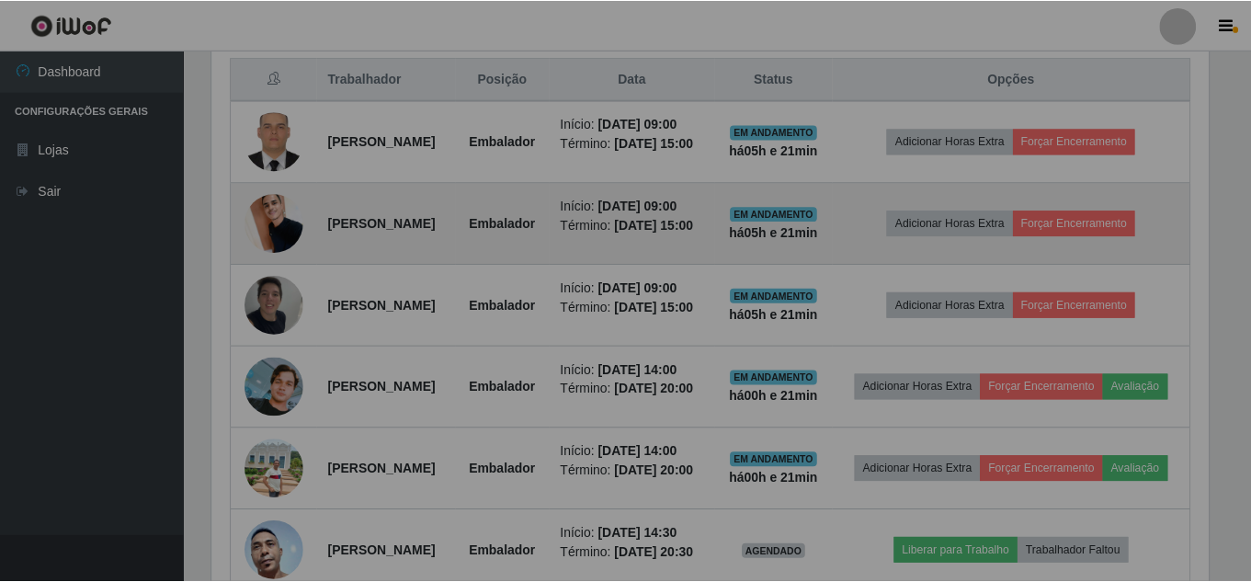
scroll to position [382, 1011]
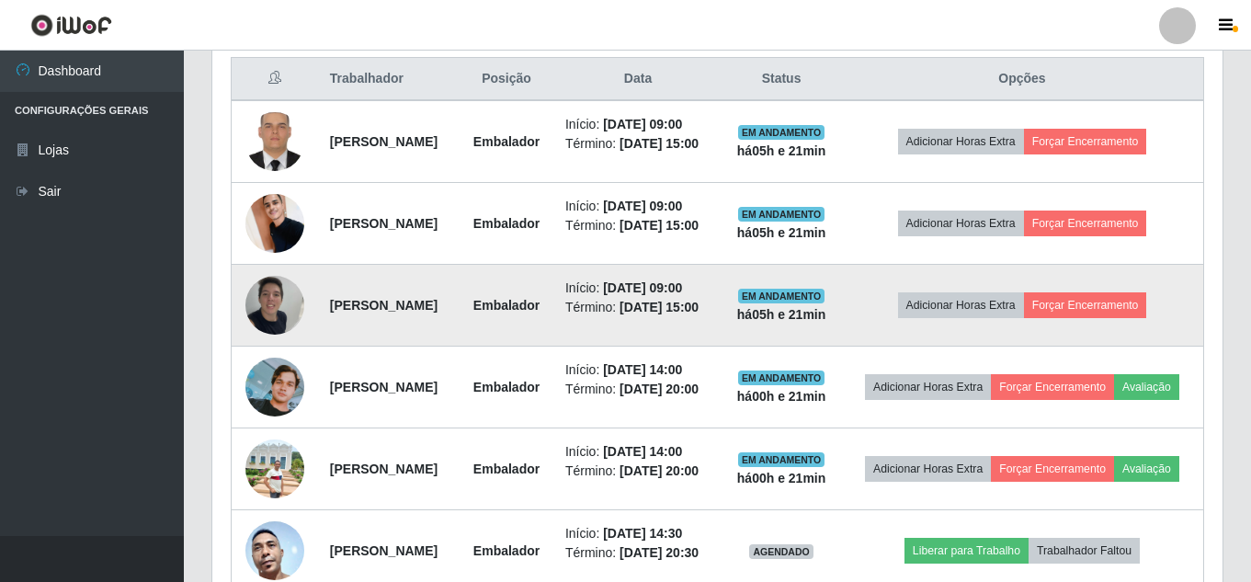
click at [265, 344] on img at bounding box center [275, 305] width 59 height 78
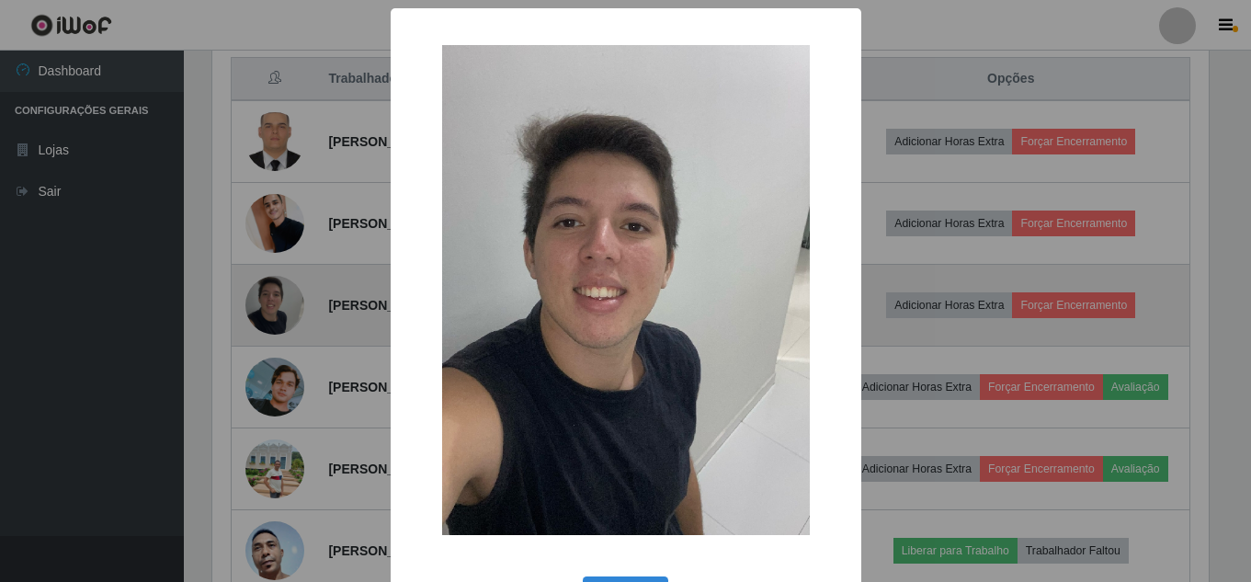
scroll to position [382, 1001]
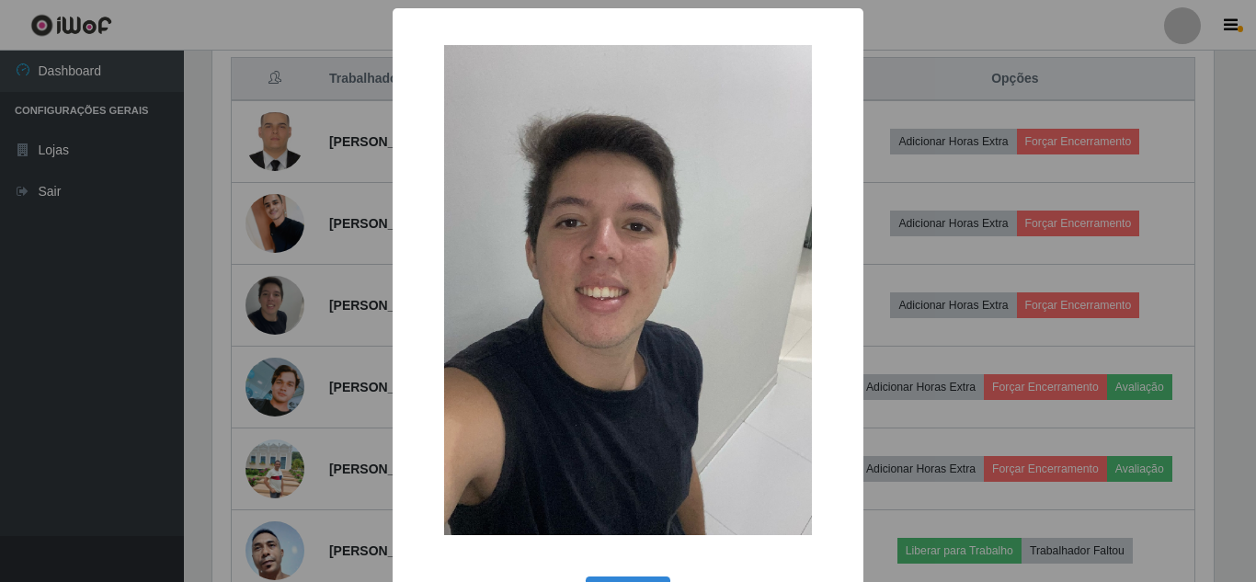
click at [279, 343] on div "× OK Cancel" at bounding box center [628, 291] width 1256 height 582
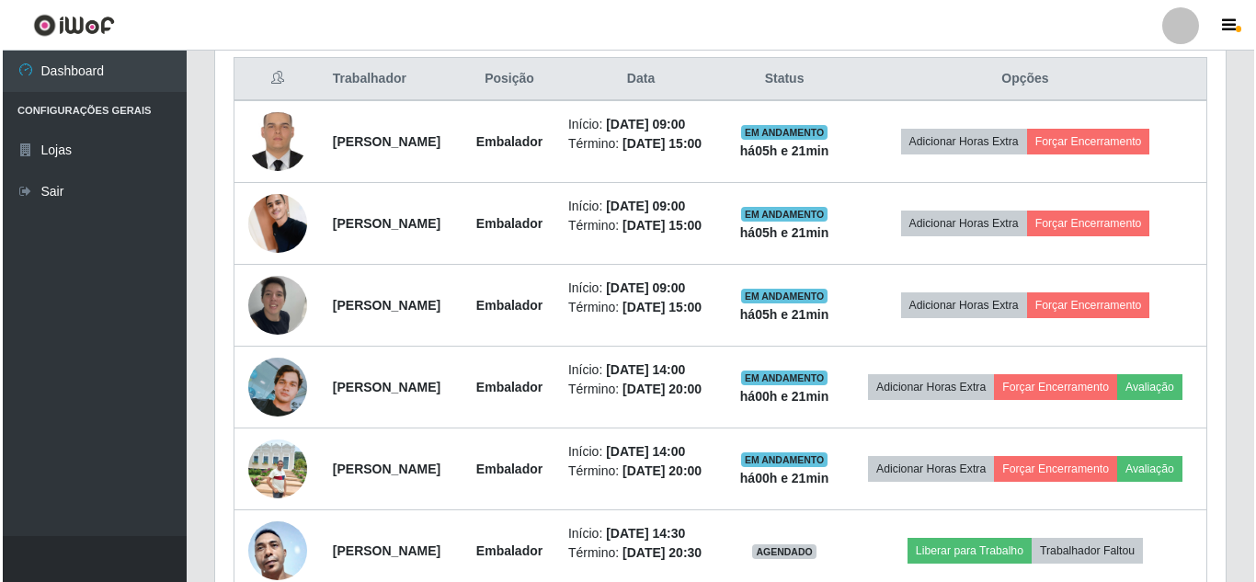
scroll to position [382, 1011]
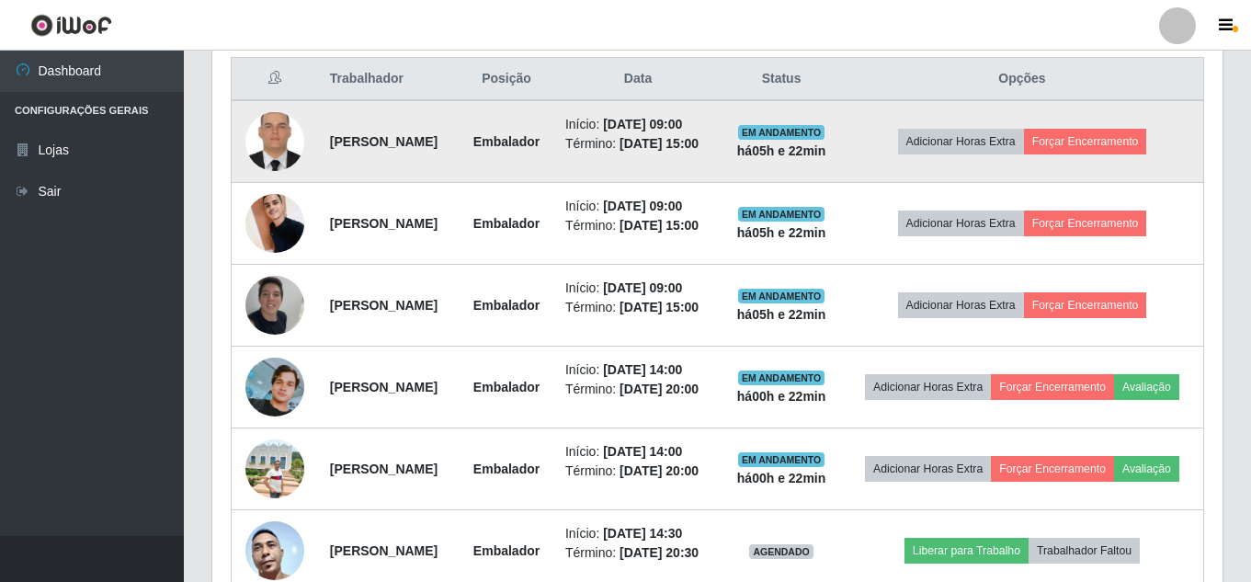
click at [275, 146] on img at bounding box center [275, 142] width 59 height 78
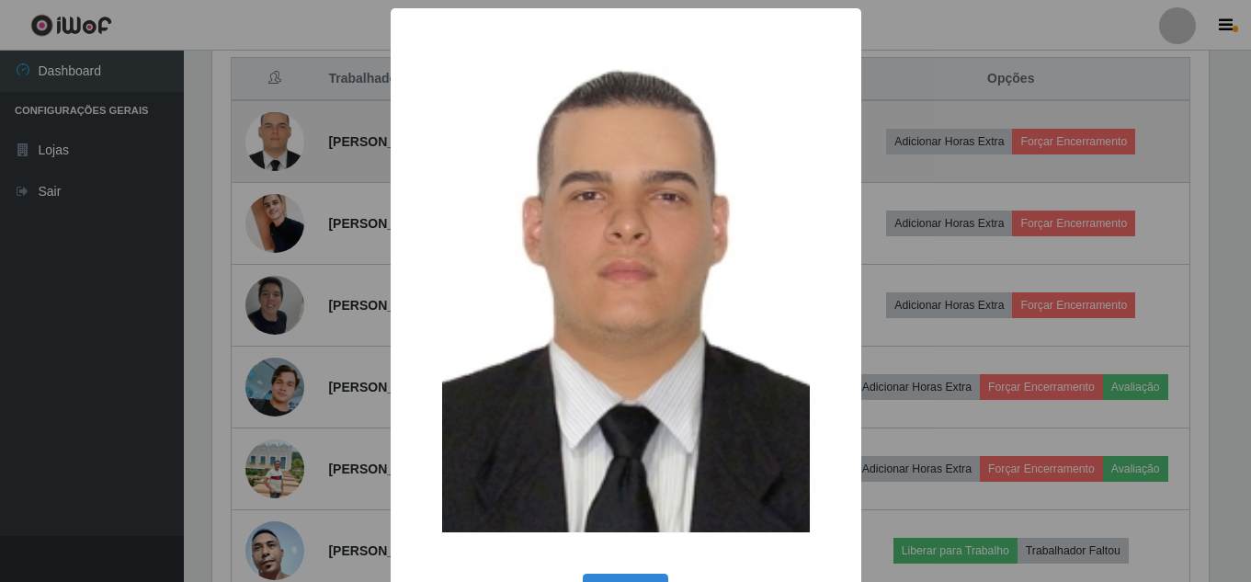
scroll to position [382, 1001]
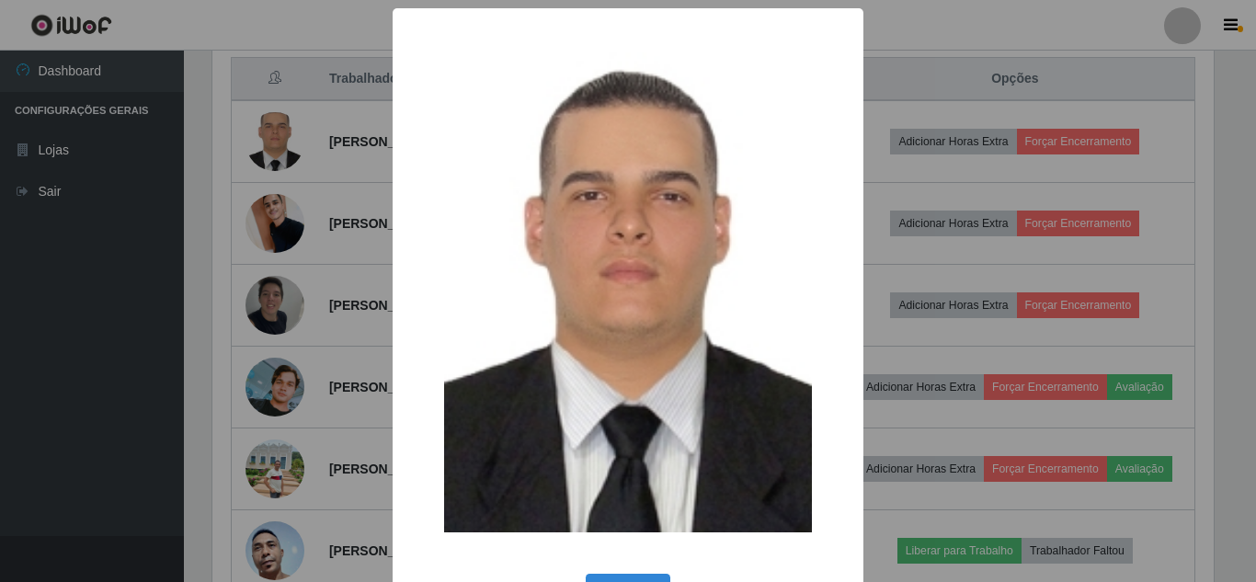
click at [277, 146] on div "× OK Cancel" at bounding box center [628, 291] width 1256 height 582
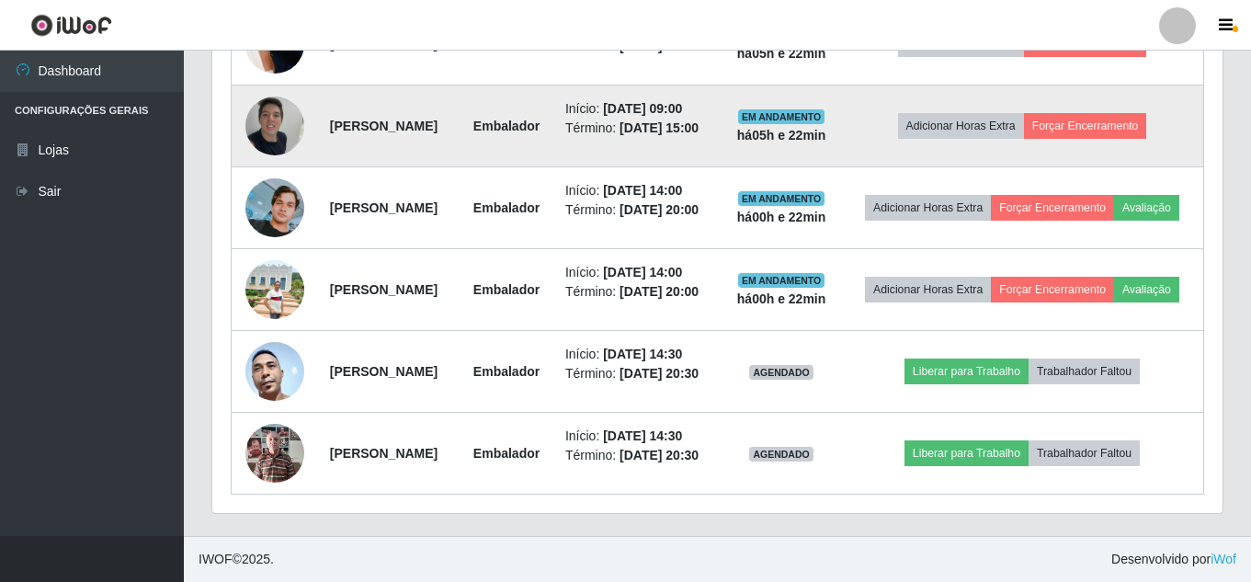
scroll to position [889, 0]
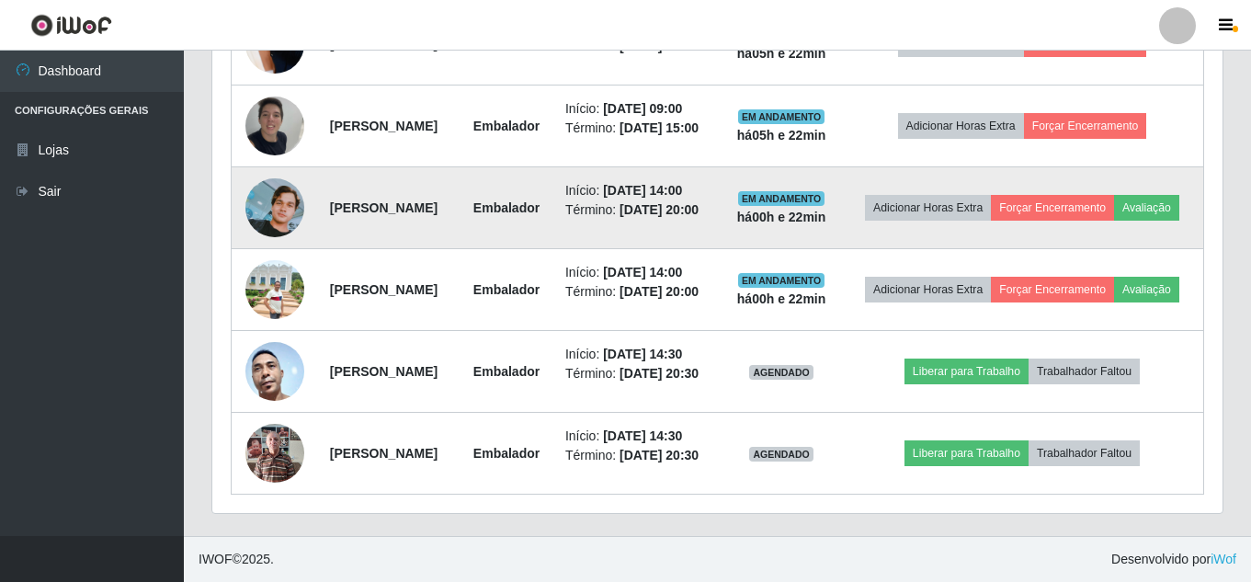
click at [292, 237] on img at bounding box center [275, 207] width 59 height 59
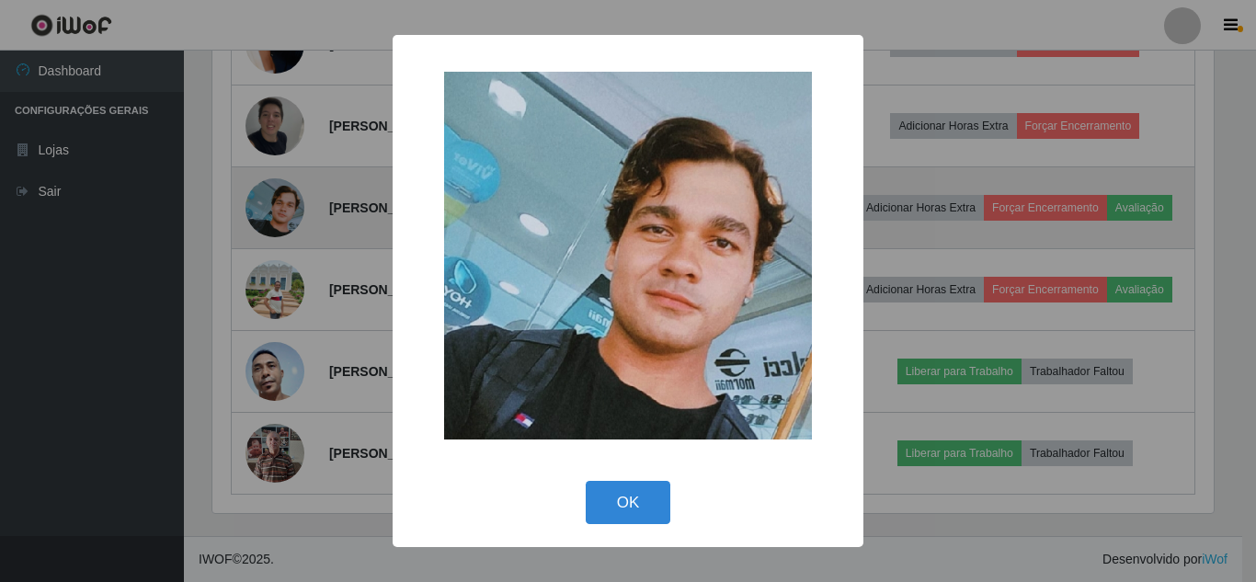
click at [292, 252] on div "× OK Cancel" at bounding box center [628, 291] width 1256 height 582
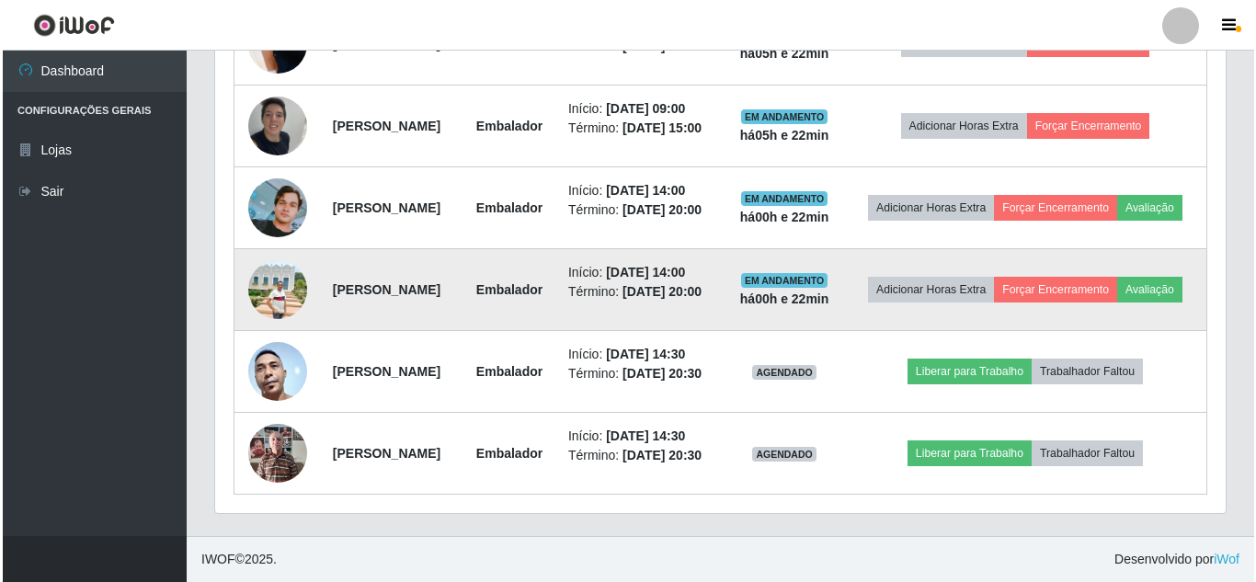
scroll to position [981, 0]
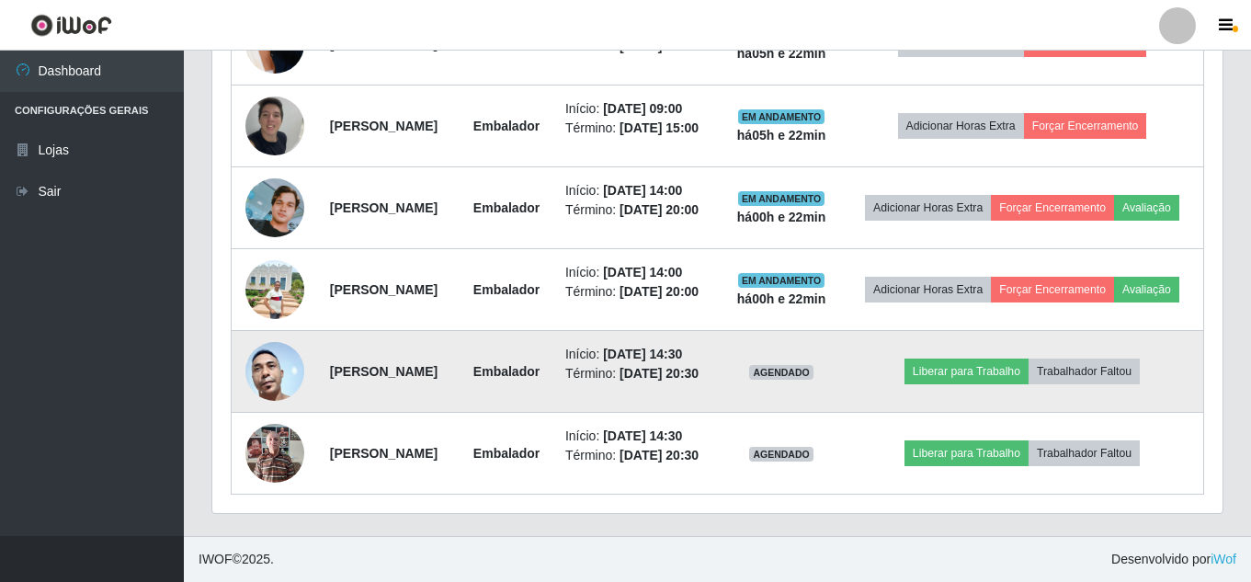
click at [287, 356] on img at bounding box center [275, 371] width 59 height 124
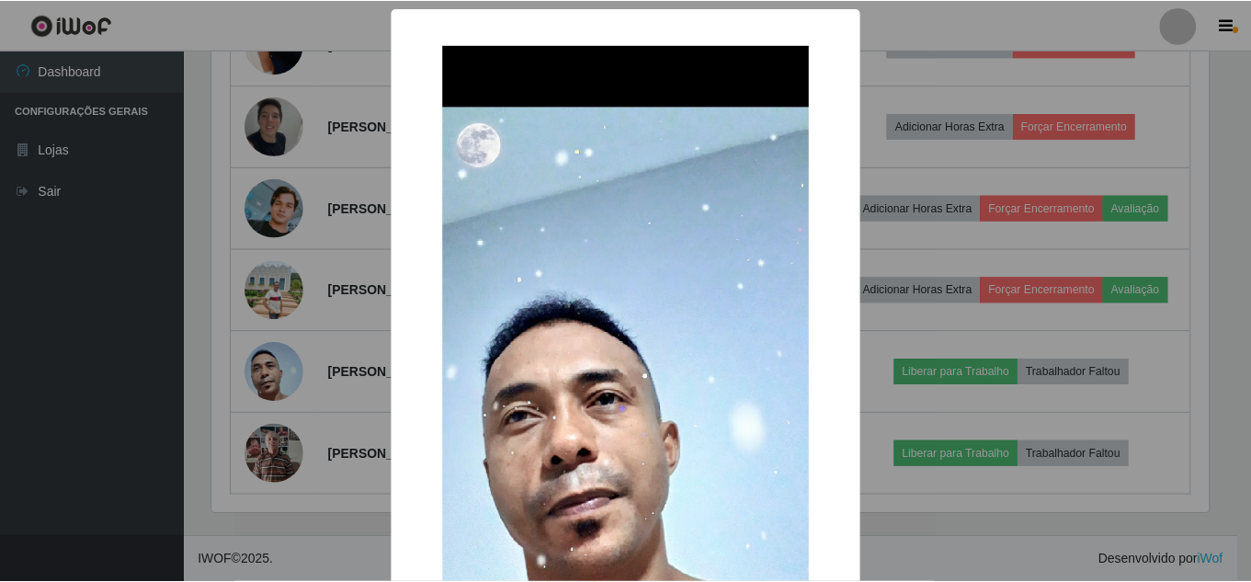
scroll to position [382, 1001]
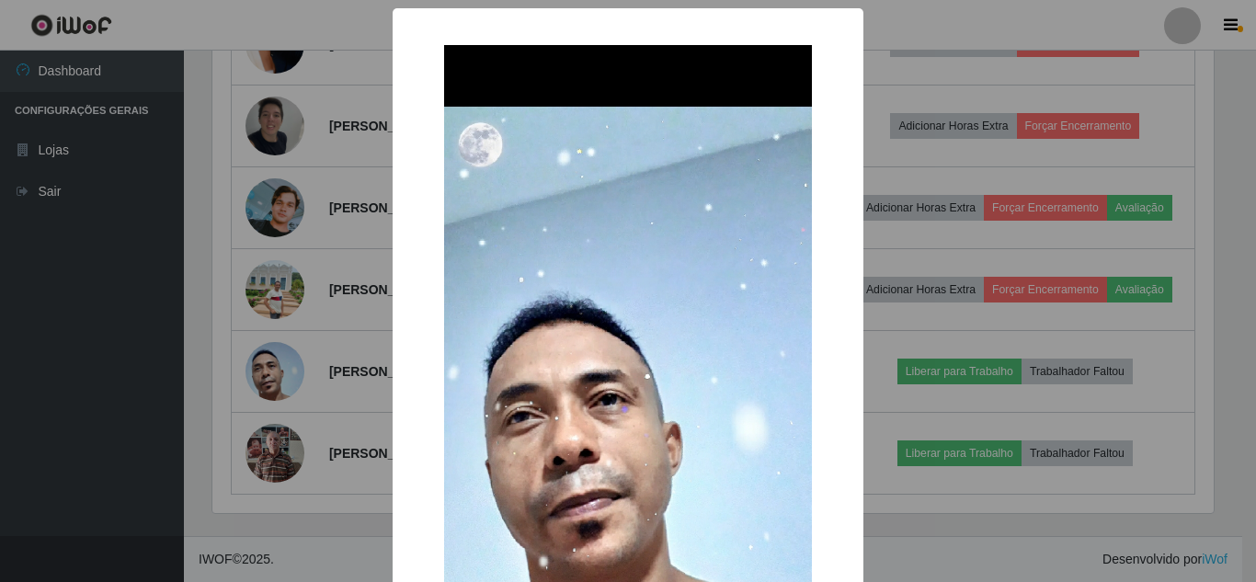
click at [291, 402] on div "× OK Cancel" at bounding box center [628, 291] width 1256 height 582
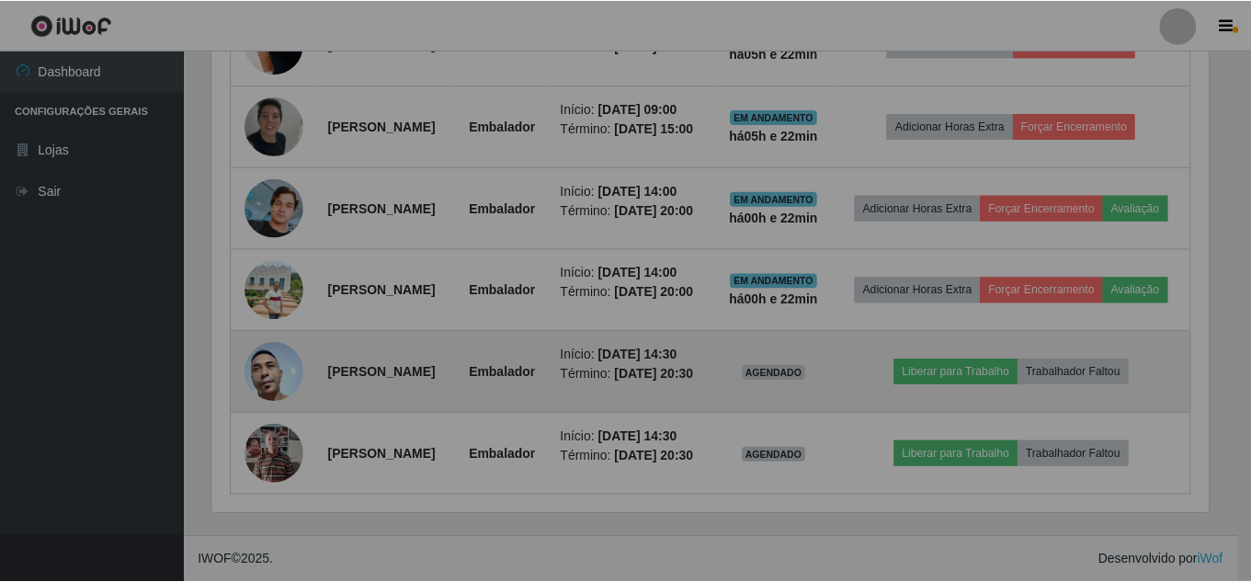
scroll to position [382, 1011]
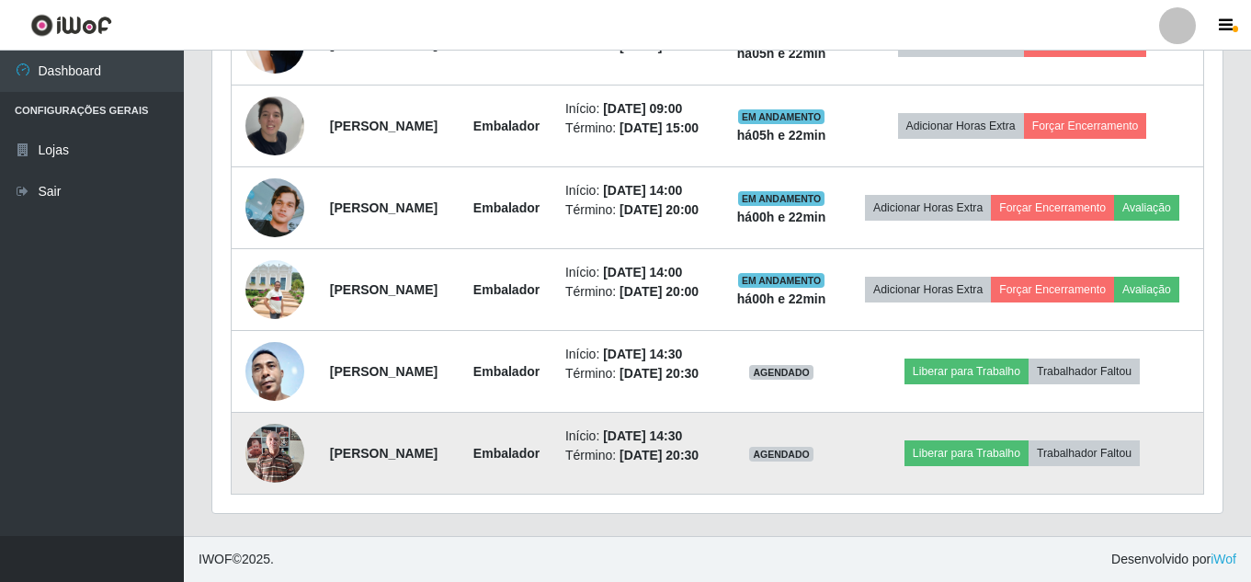
drag, startPoint x: 623, startPoint y: 456, endPoint x: 666, endPoint y: 458, distance: 42.3
click at [666, 458] on li "Término: [DATE] 20:30" at bounding box center [637, 455] width 145 height 19
click at [265, 446] on img at bounding box center [275, 453] width 59 height 78
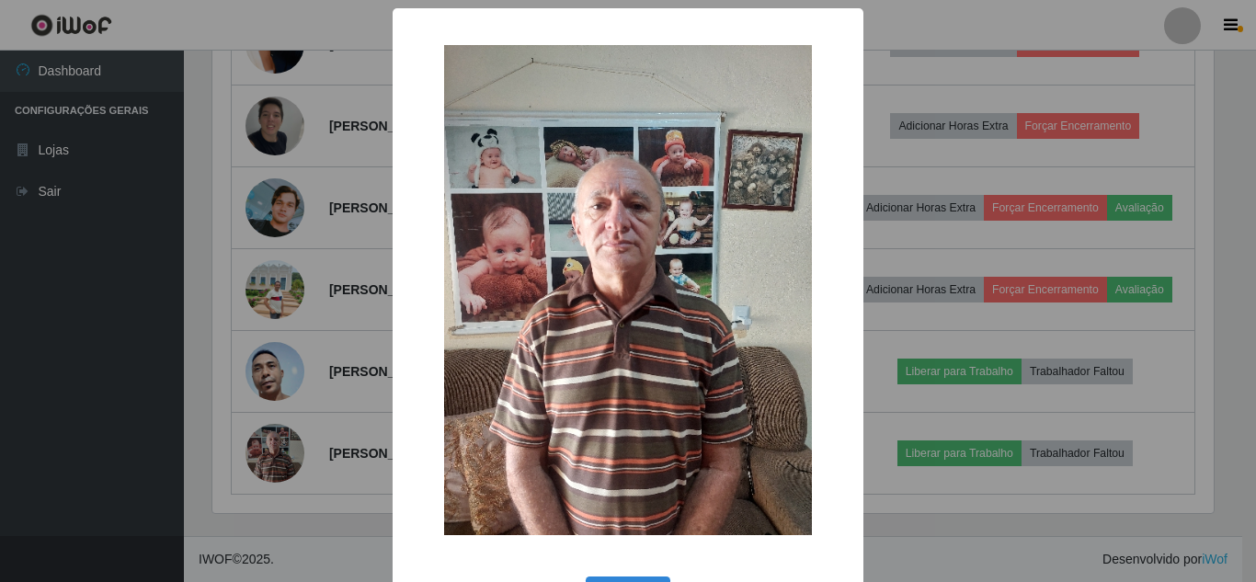
click at [295, 422] on div "× OK Cancel" at bounding box center [628, 291] width 1256 height 582
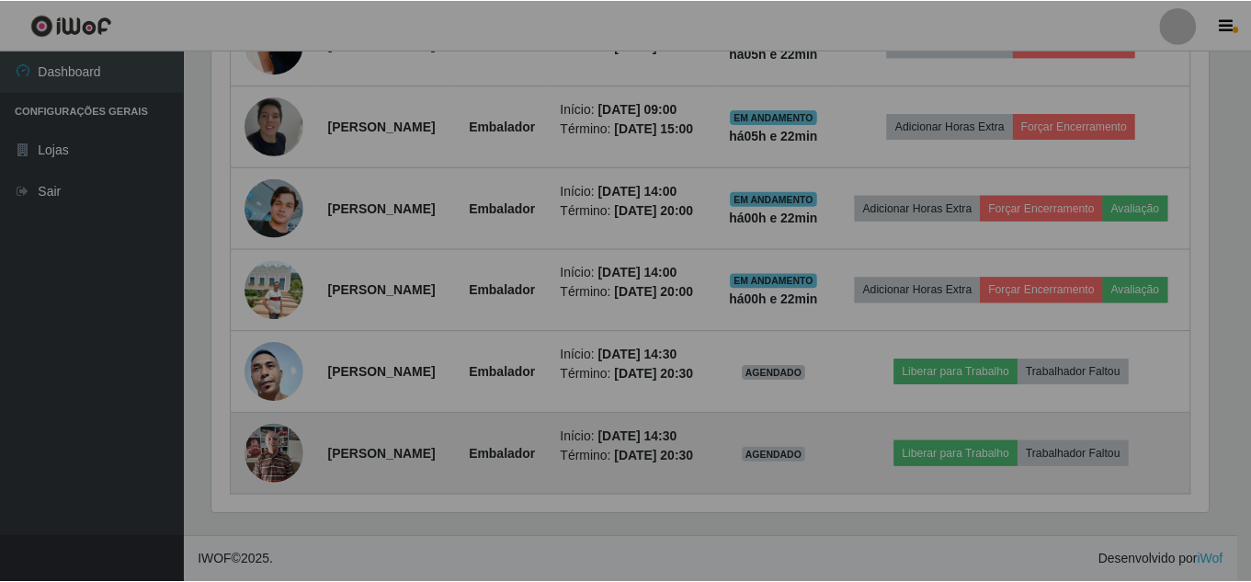
scroll to position [919107, 918478]
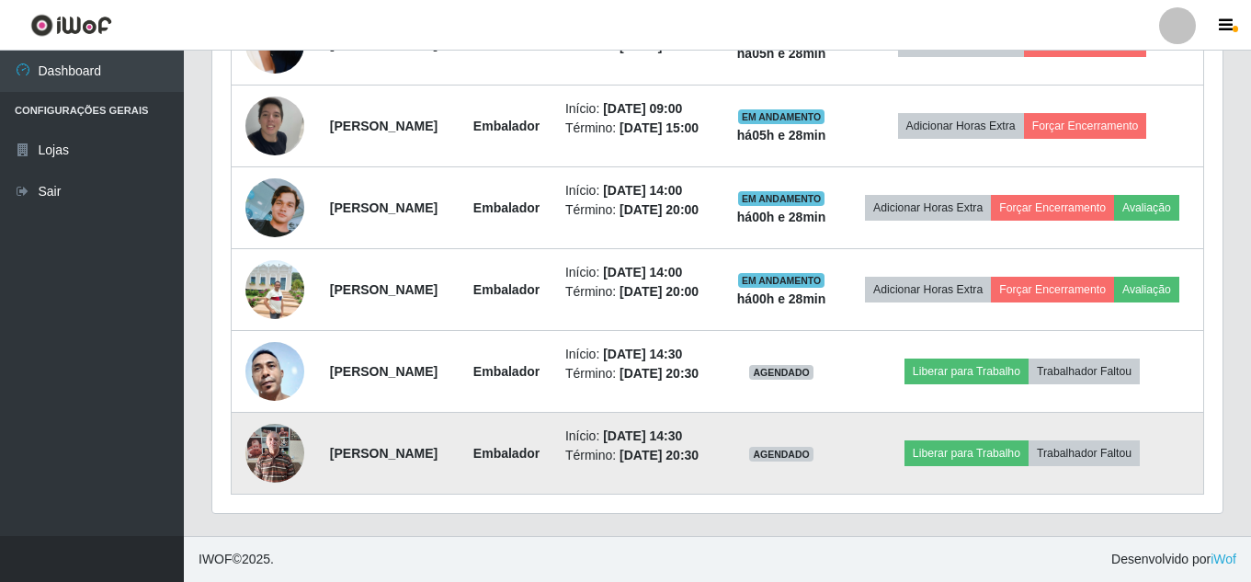
drag, startPoint x: 656, startPoint y: 461, endPoint x: 622, endPoint y: 463, distance: 33.2
click at [622, 463] on td "Início: [DATE] 14:30 Término: [DATE] 20:30" at bounding box center [637, 454] width 167 height 82
click at [1007, 457] on button "Liberar para Trabalho" at bounding box center [967, 453] width 124 height 26
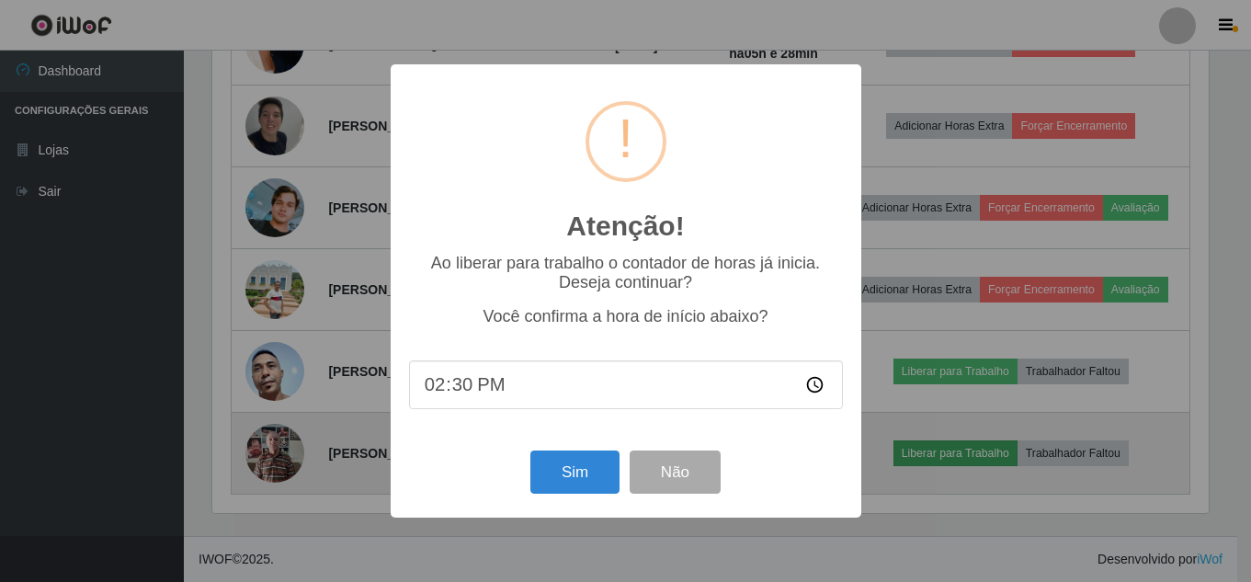
scroll to position [382, 1001]
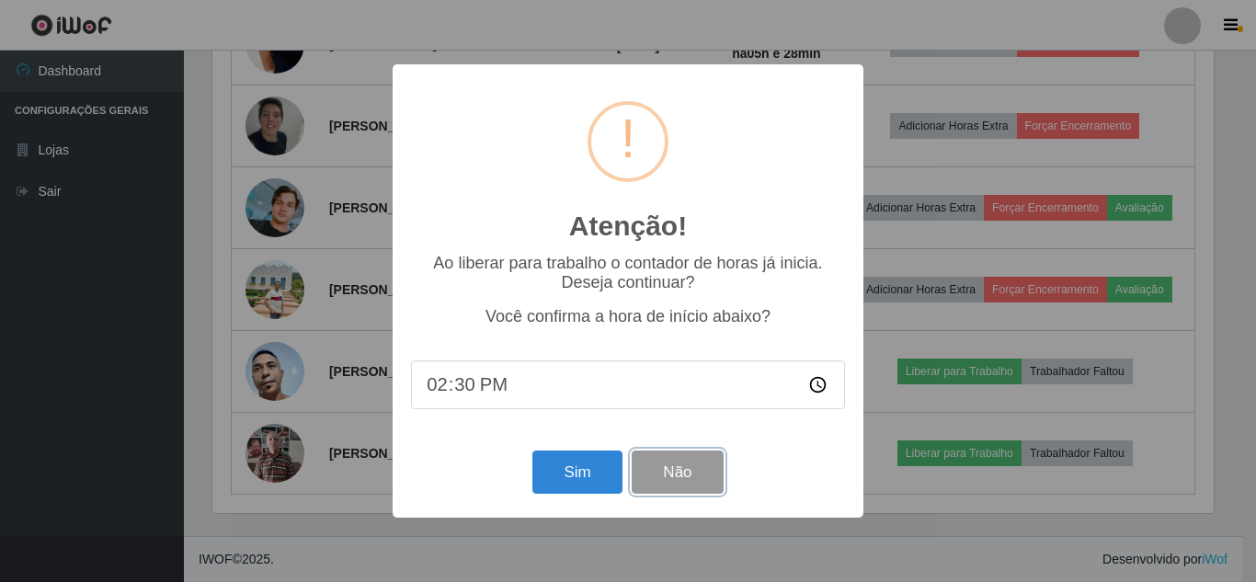
click at [684, 474] on button "Não" at bounding box center [677, 472] width 91 height 43
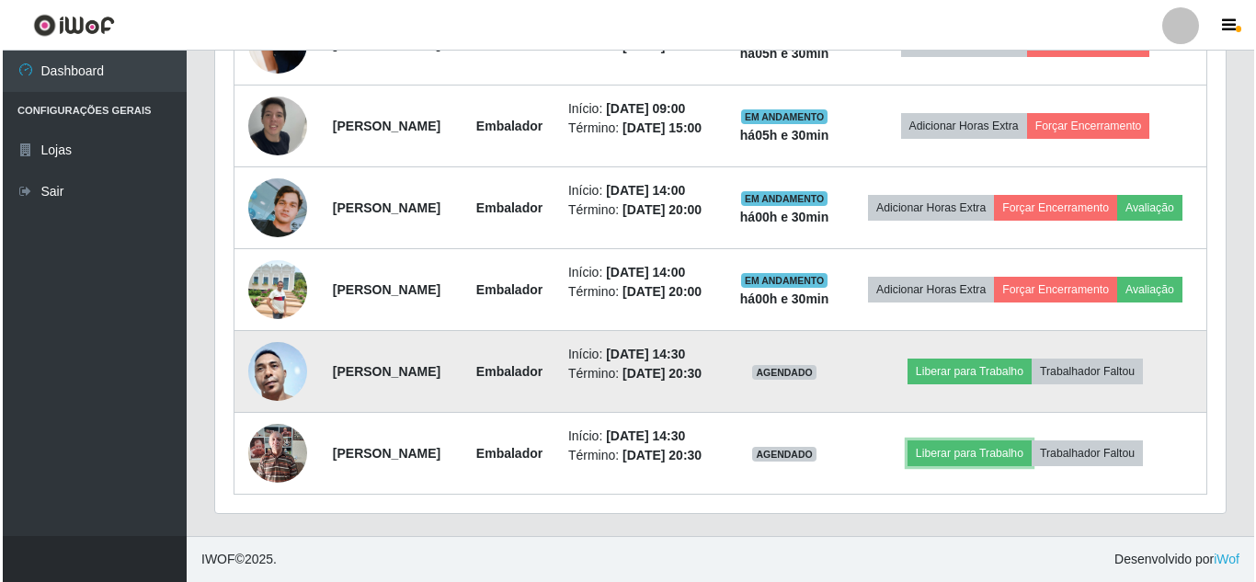
scroll to position [981, 0]
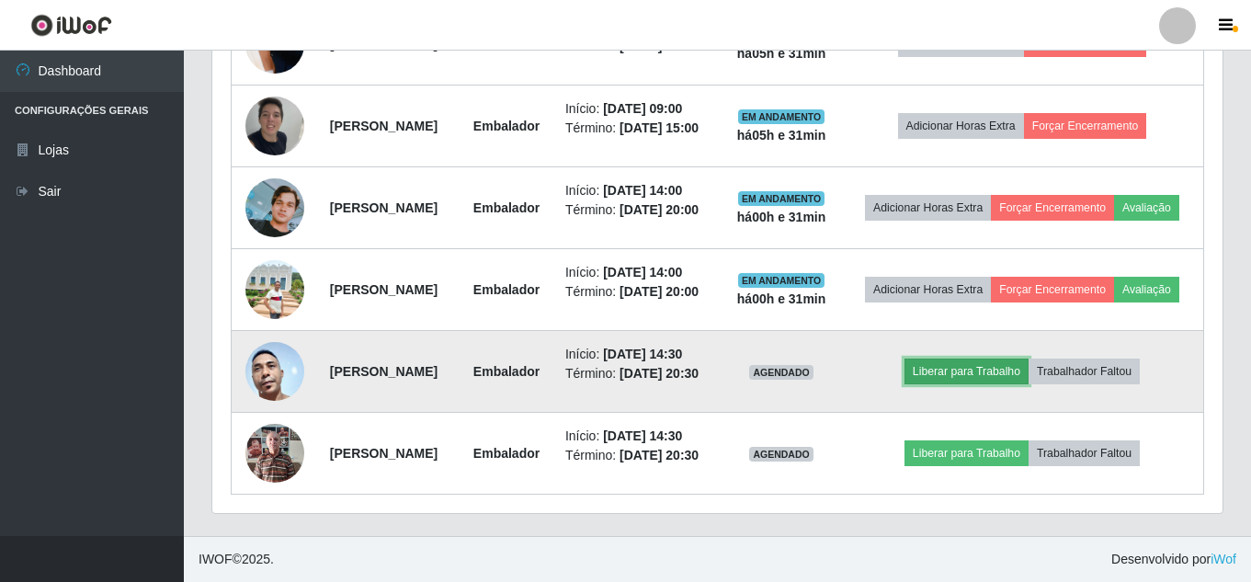
click at [979, 359] on button "Liberar para Trabalho" at bounding box center [967, 372] width 124 height 26
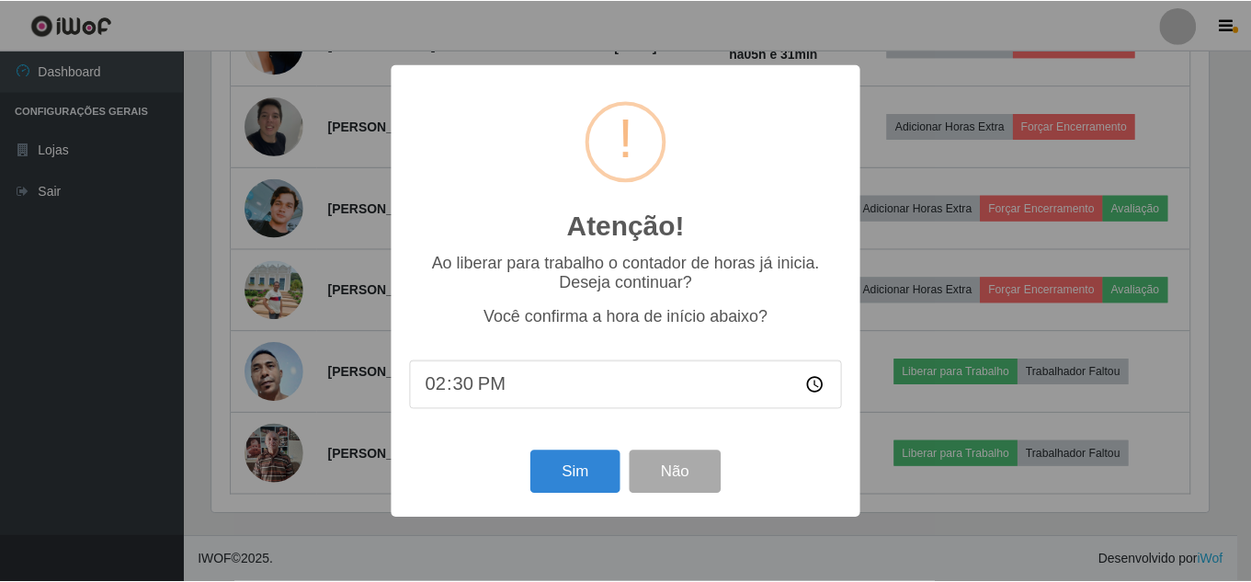
scroll to position [382, 1001]
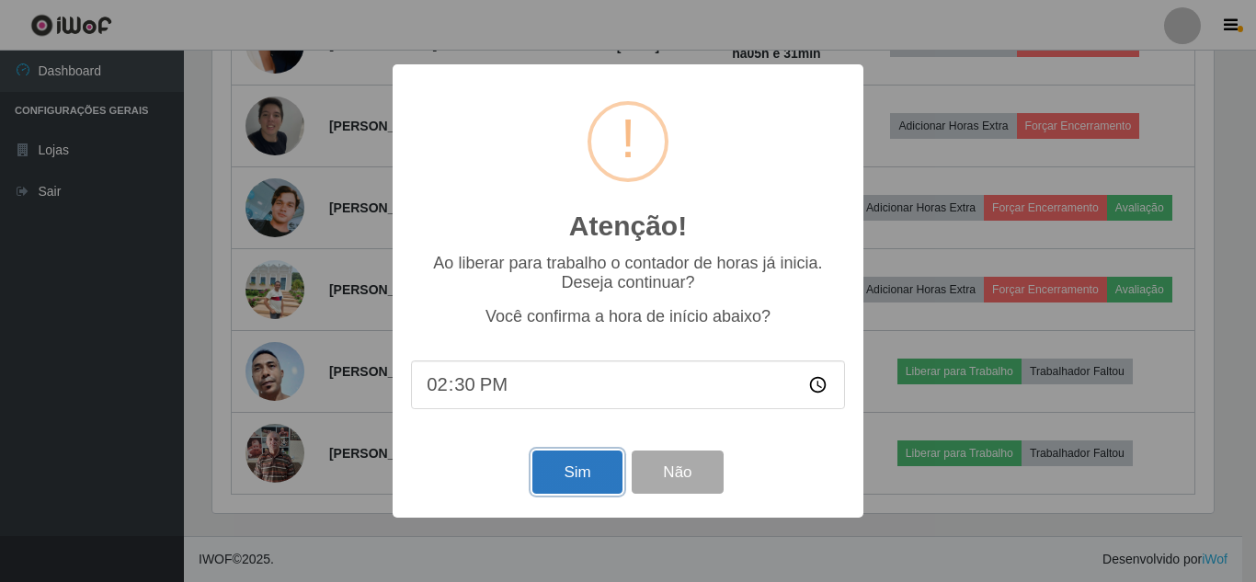
click at [567, 477] on button "Sim" at bounding box center [576, 472] width 89 height 43
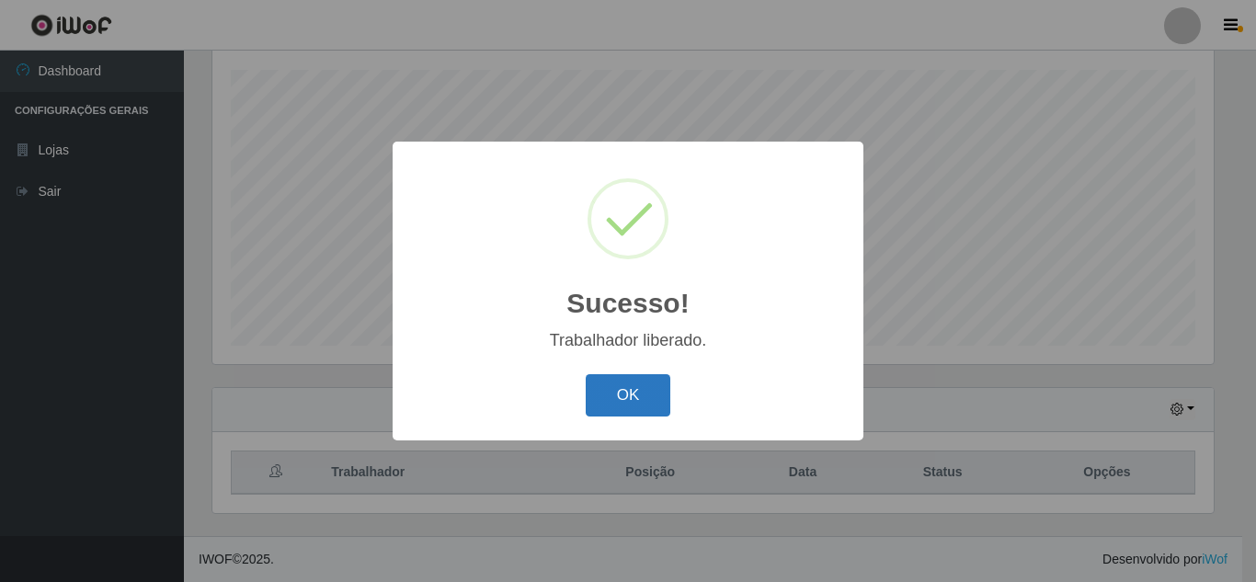
click at [664, 383] on button "OK" at bounding box center [629, 395] width 86 height 43
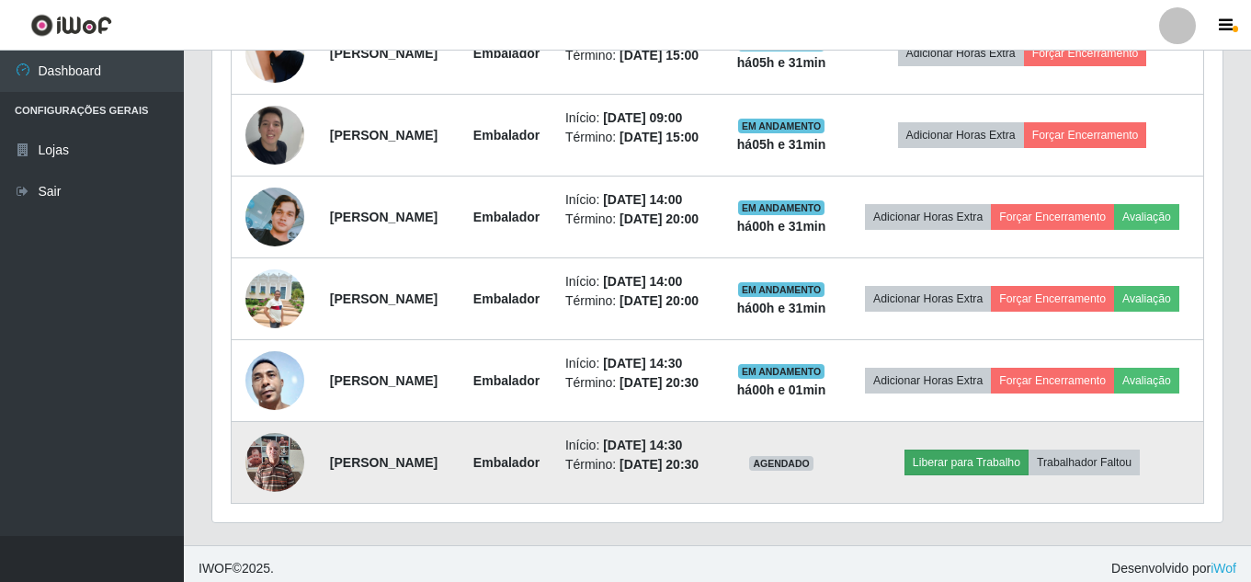
scroll to position [981, 0]
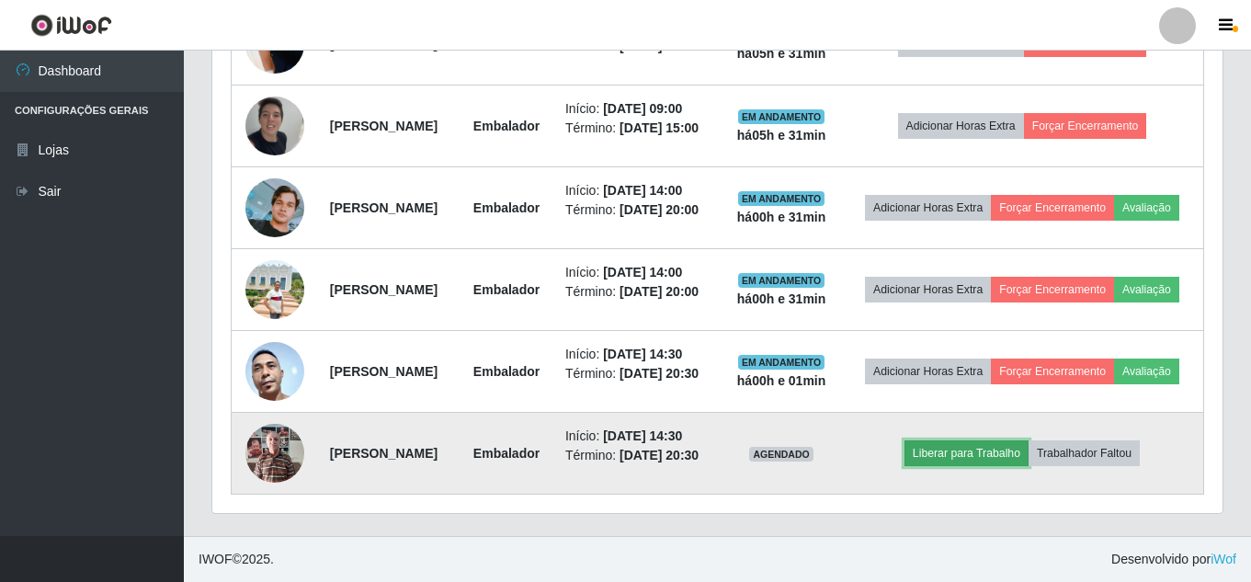
click at [1004, 441] on button "Liberar para Trabalho" at bounding box center [967, 453] width 124 height 26
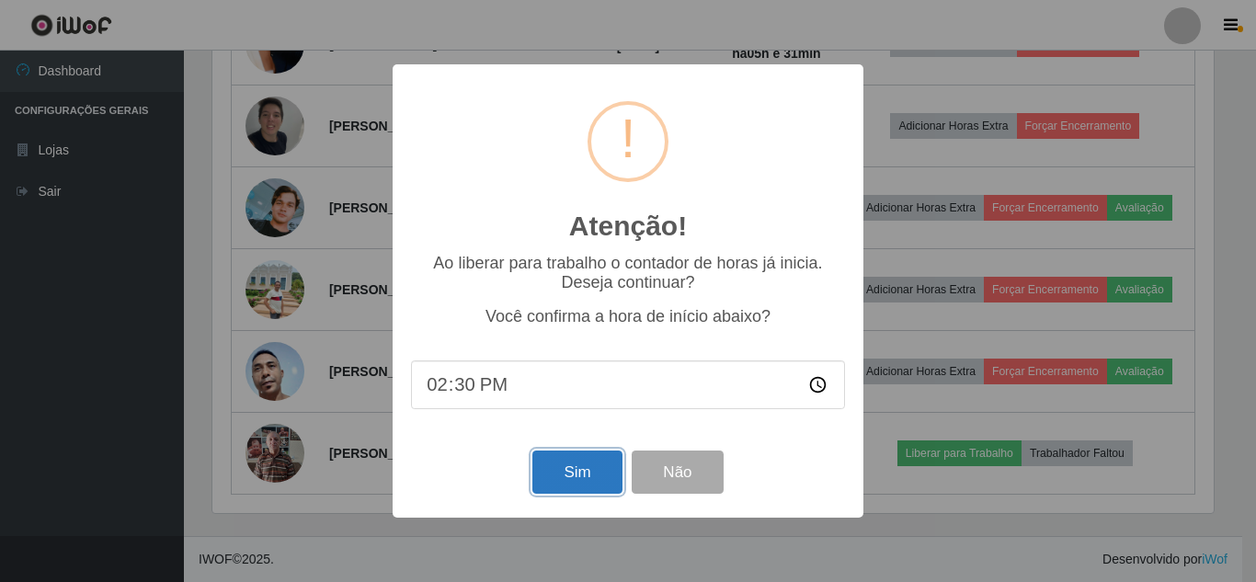
click at [557, 491] on button "Sim" at bounding box center [576, 472] width 89 height 43
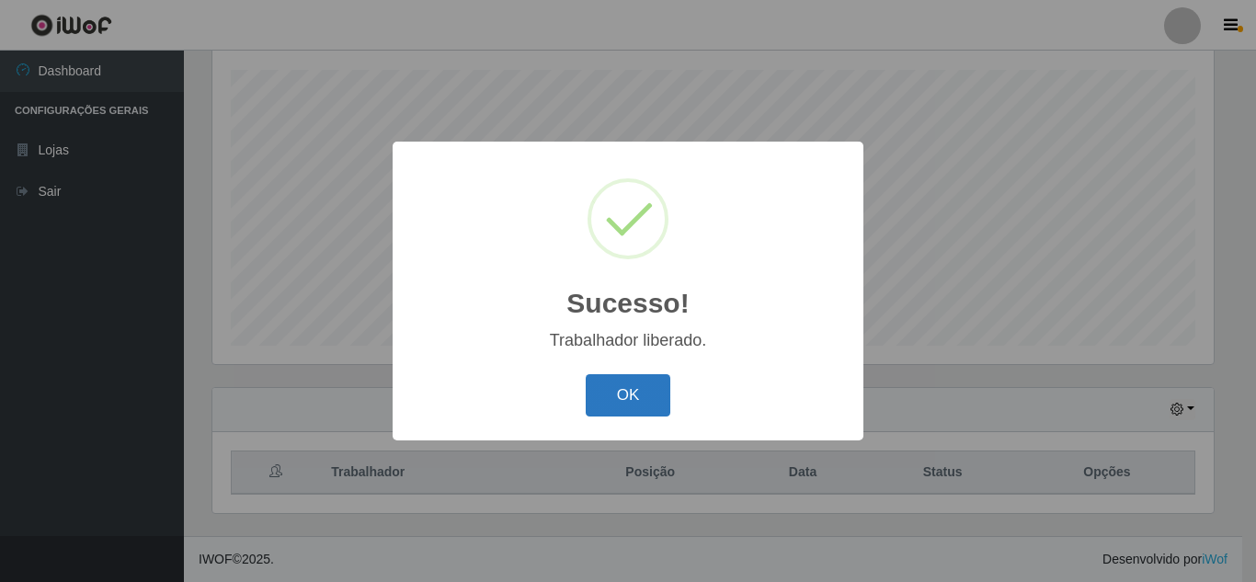
click at [621, 408] on button "OK" at bounding box center [629, 395] width 86 height 43
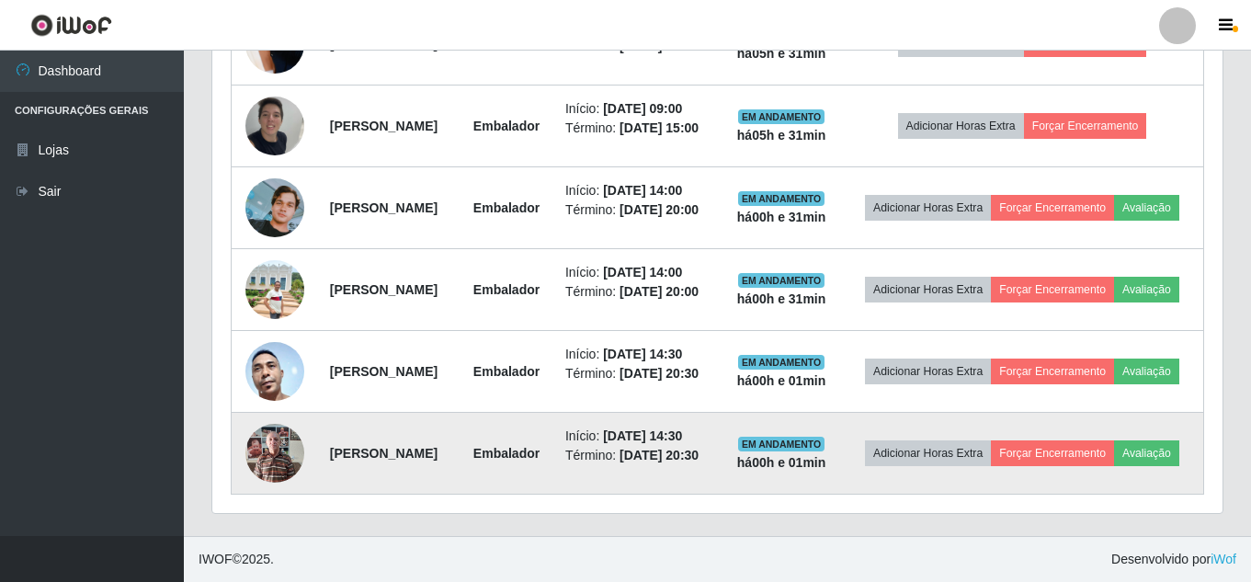
scroll to position [981, 0]
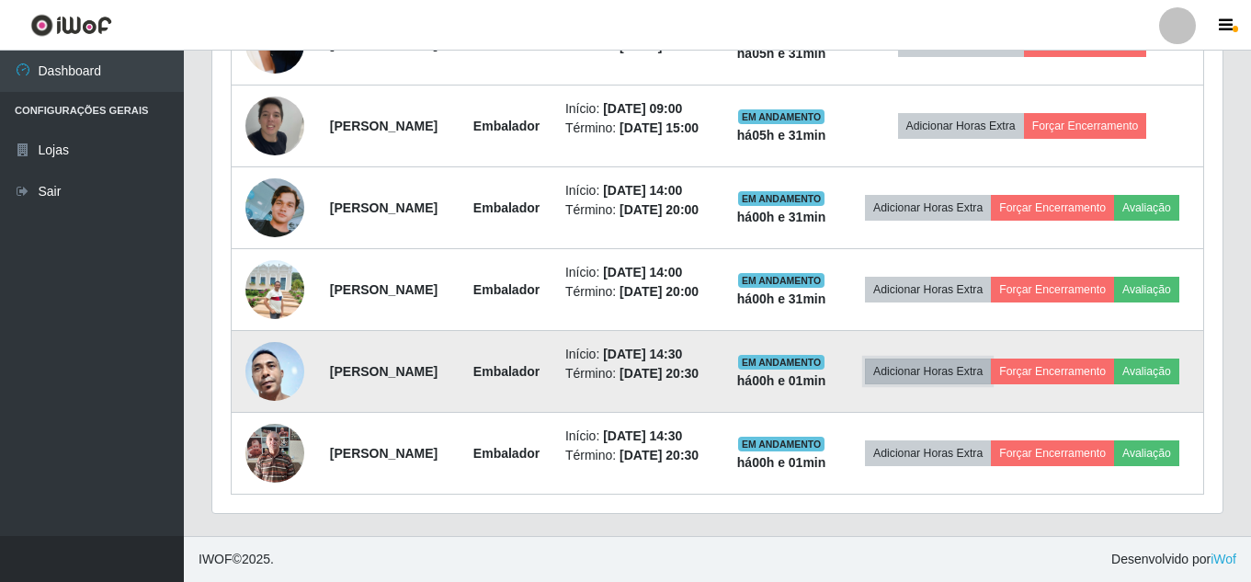
click at [991, 359] on button "Adicionar Horas Extra" at bounding box center [928, 372] width 126 height 26
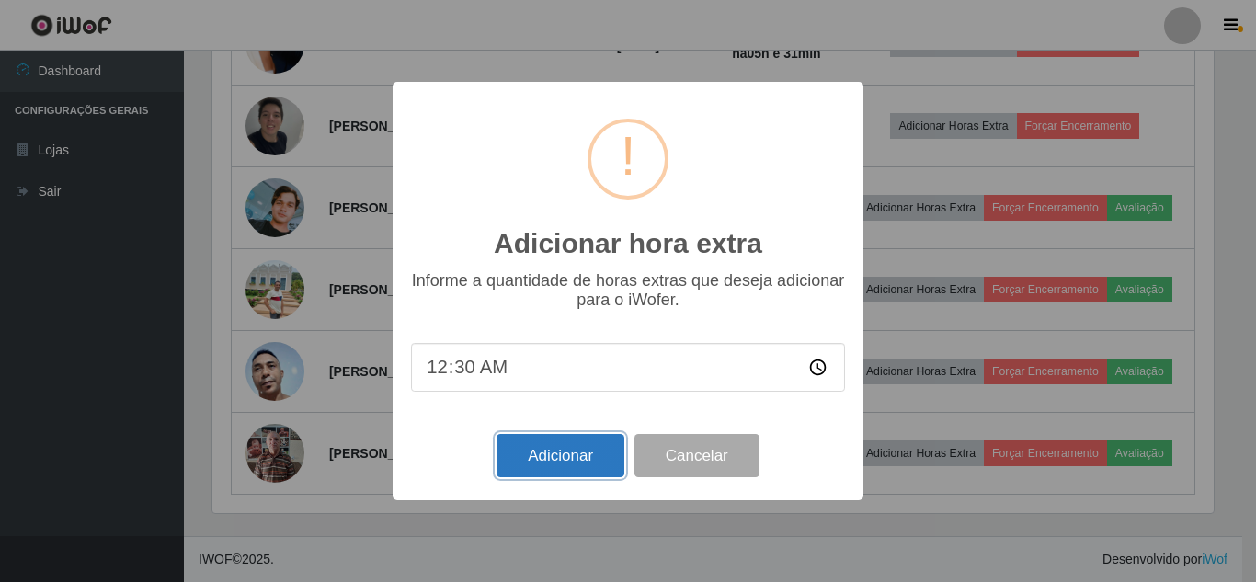
click at [571, 458] on button "Adicionar" at bounding box center [561, 455] width 128 height 43
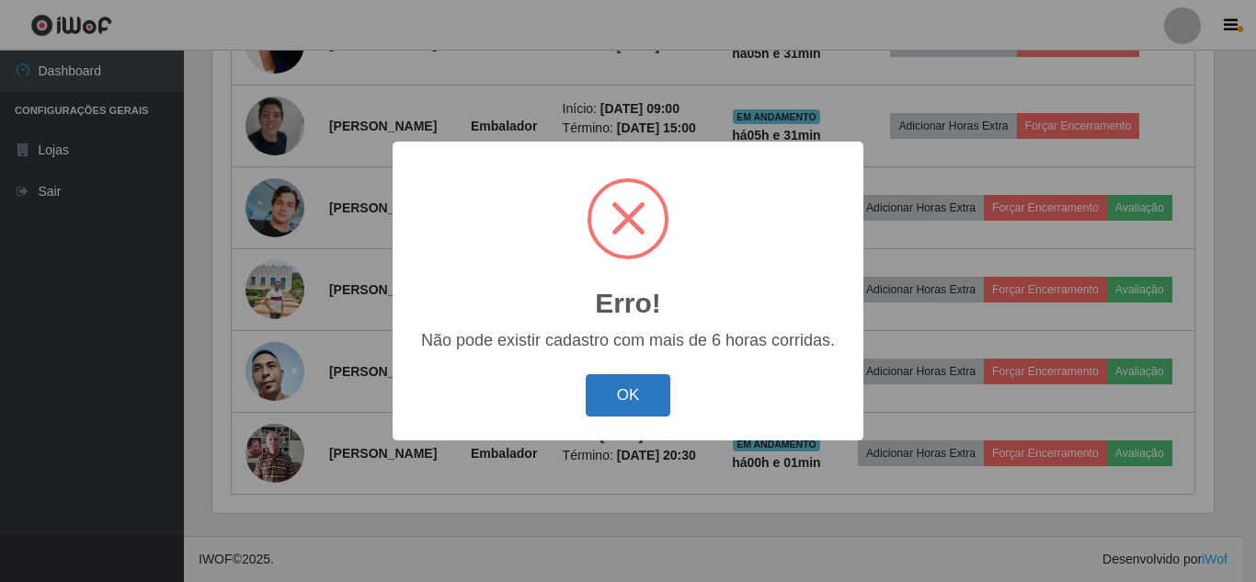
click at [656, 384] on button "OK" at bounding box center [629, 395] width 86 height 43
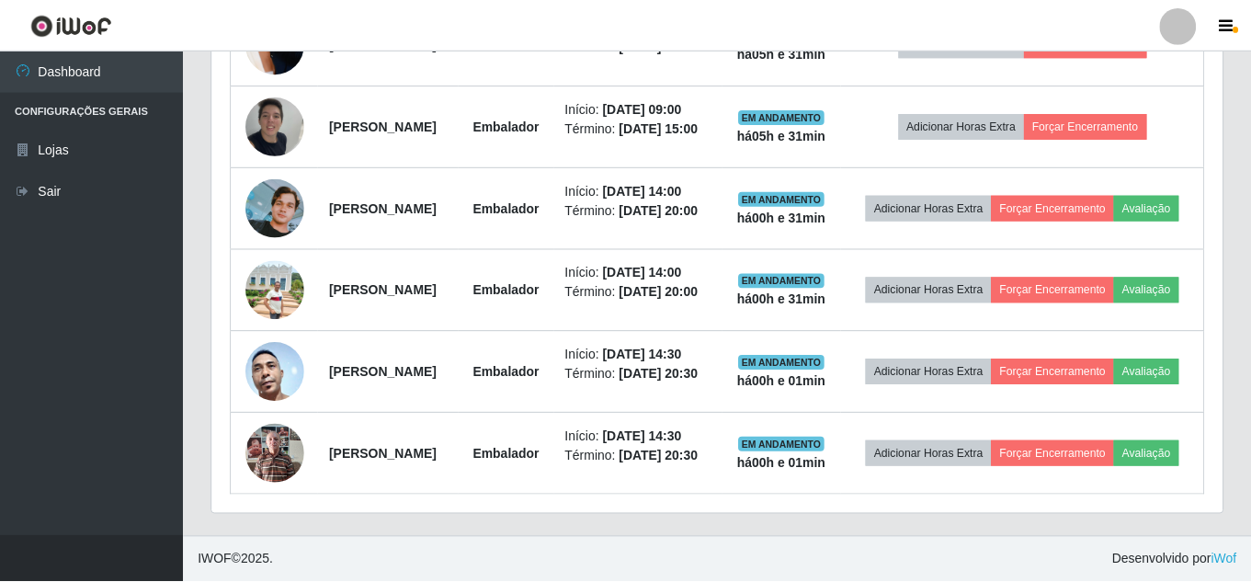
scroll to position [919107, 918478]
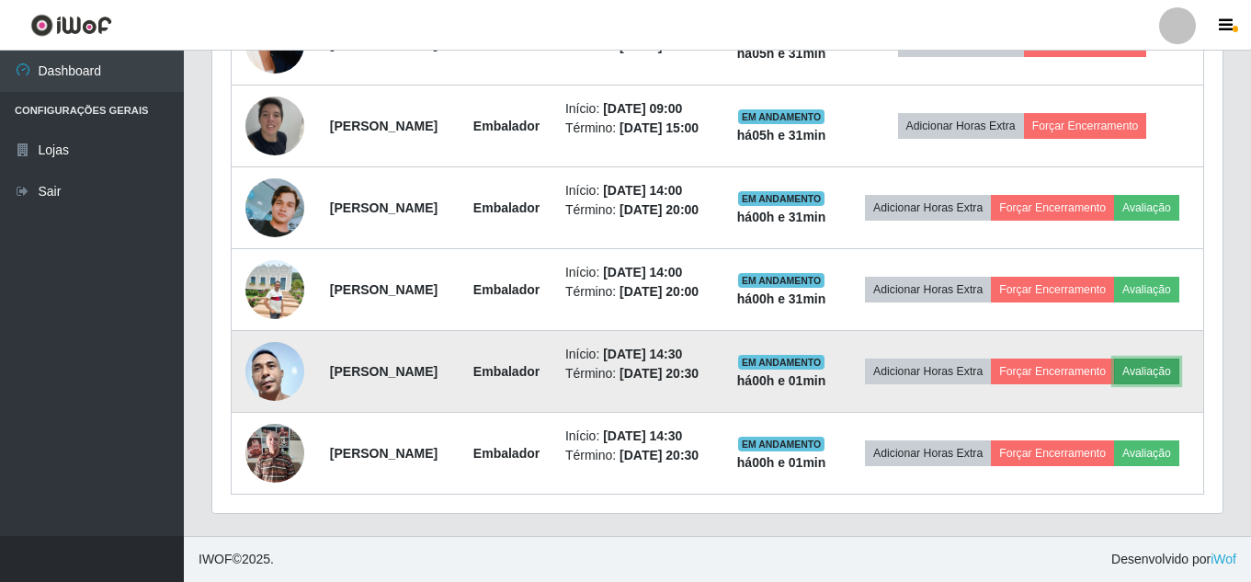
click at [1114, 368] on button "Avaliação" at bounding box center [1146, 372] width 65 height 26
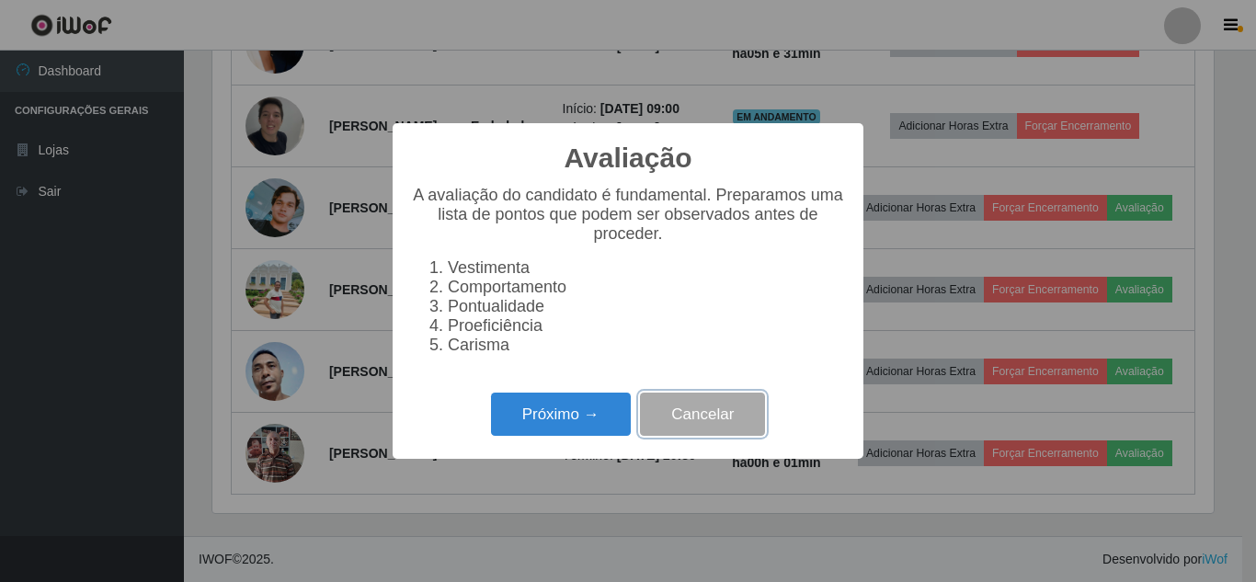
drag, startPoint x: 683, startPoint y: 431, endPoint x: 799, endPoint y: 378, distance: 127.5
click at [687, 428] on button "Cancelar" at bounding box center [702, 414] width 125 height 43
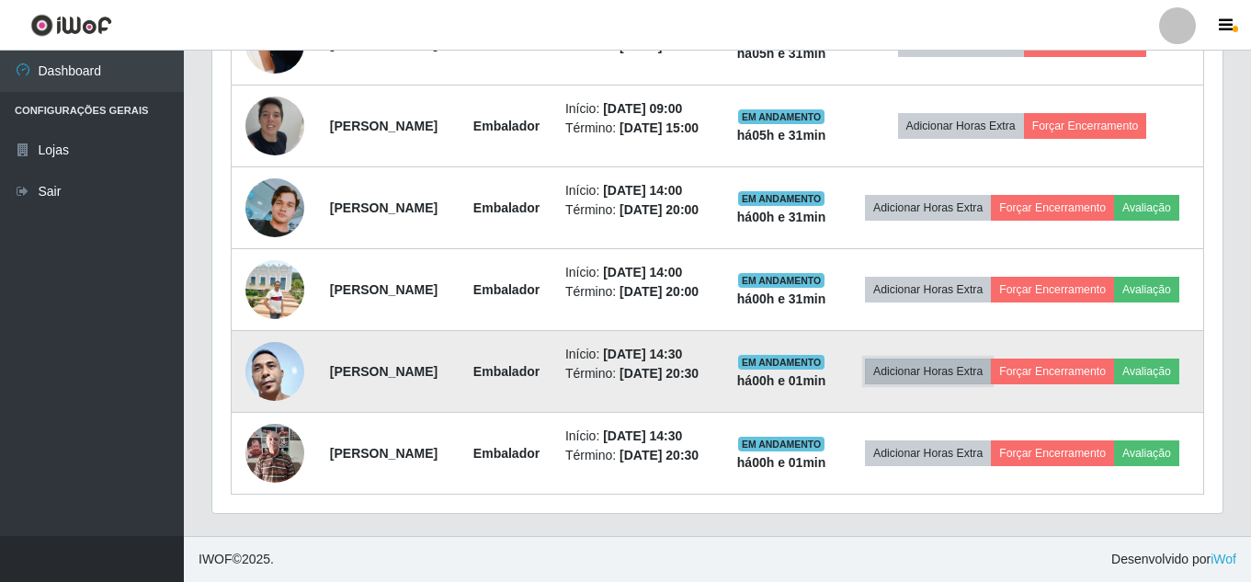
click at [950, 359] on button "Adicionar Horas Extra" at bounding box center [928, 372] width 126 height 26
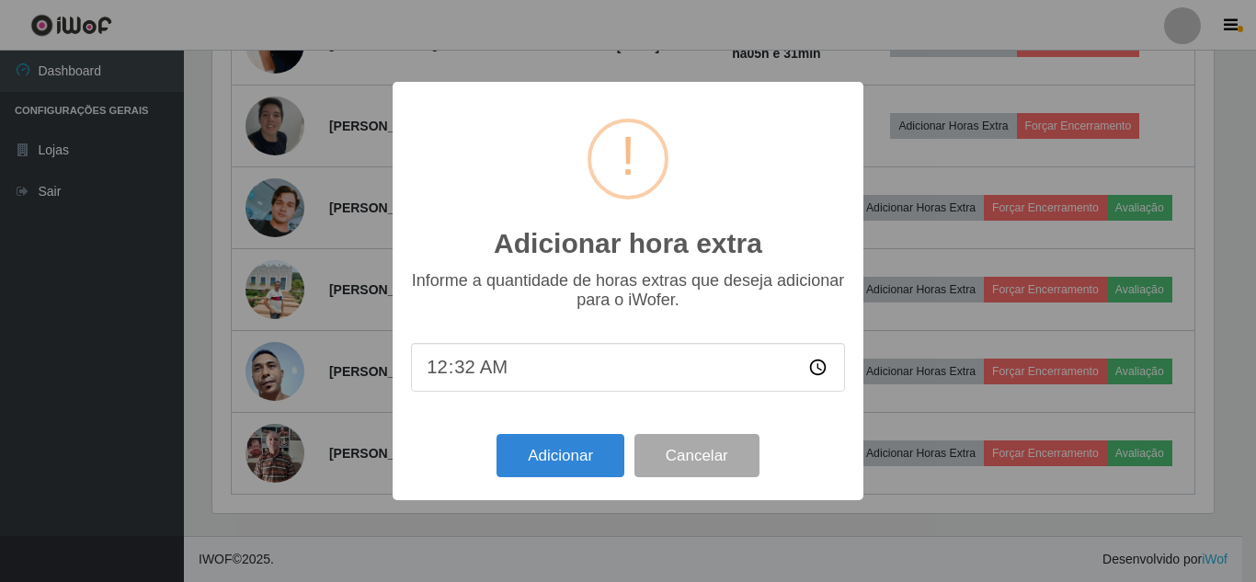
type input "00:20"
type input "00:30"
click at [543, 453] on button "Adicionar" at bounding box center [561, 455] width 128 height 43
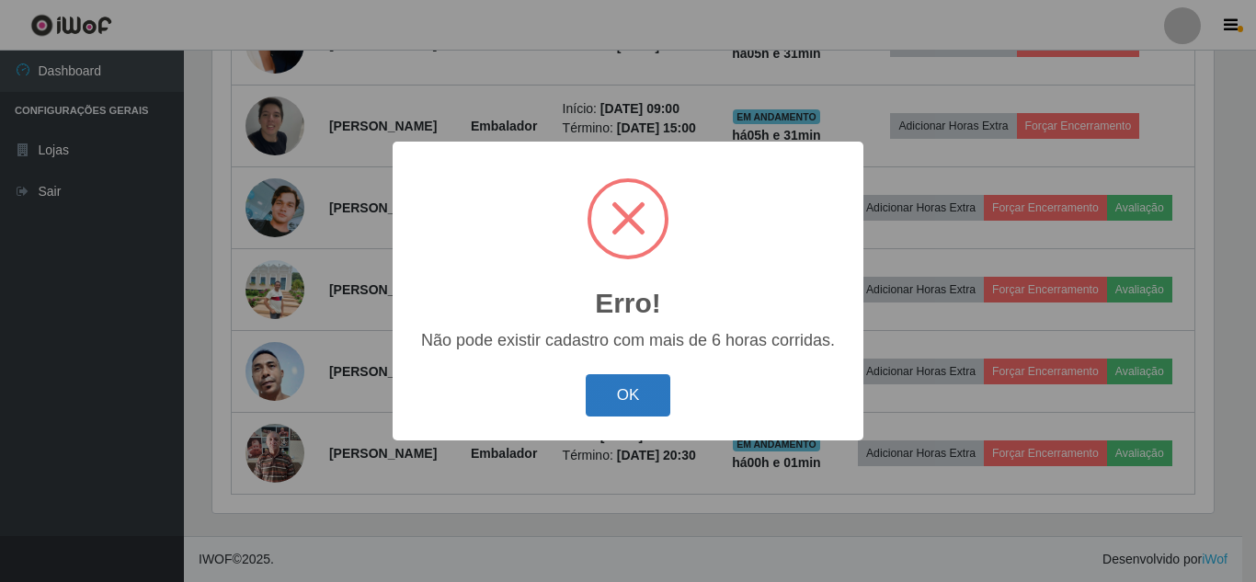
click at [633, 400] on button "OK" at bounding box center [629, 395] width 86 height 43
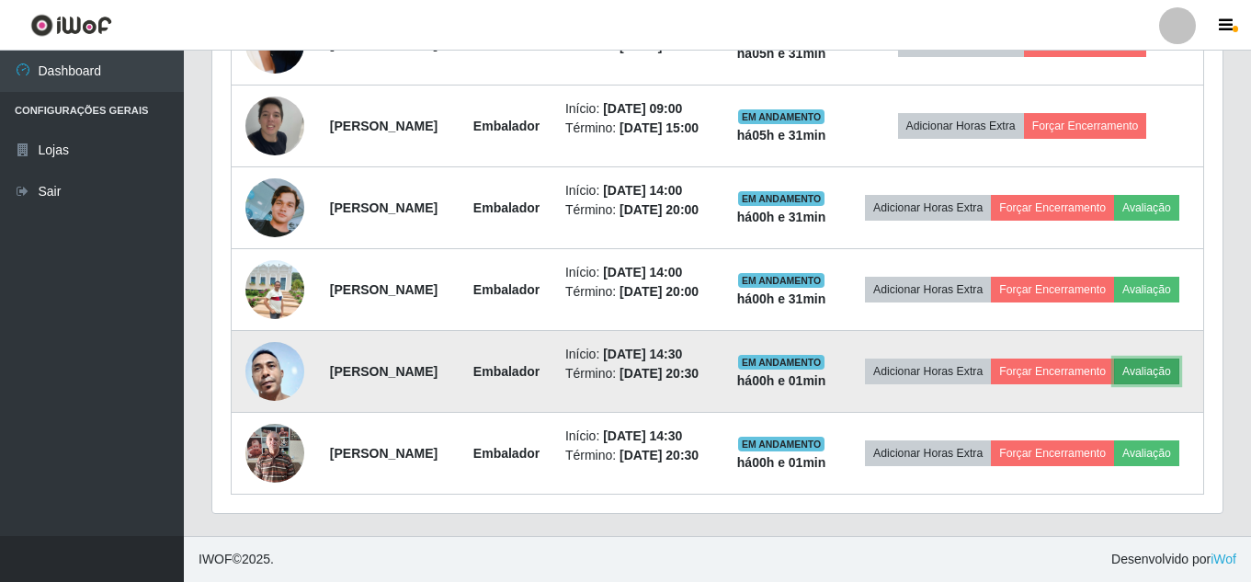
click at [1114, 369] on button "Avaliação" at bounding box center [1146, 372] width 65 height 26
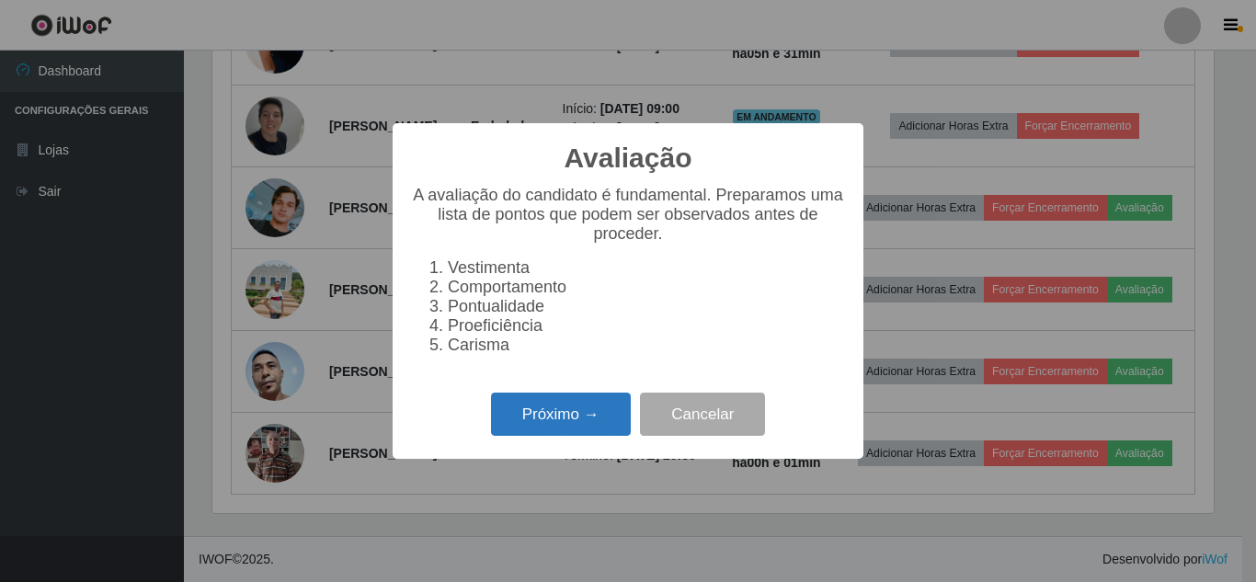
click at [517, 413] on button "Próximo →" at bounding box center [561, 414] width 140 height 43
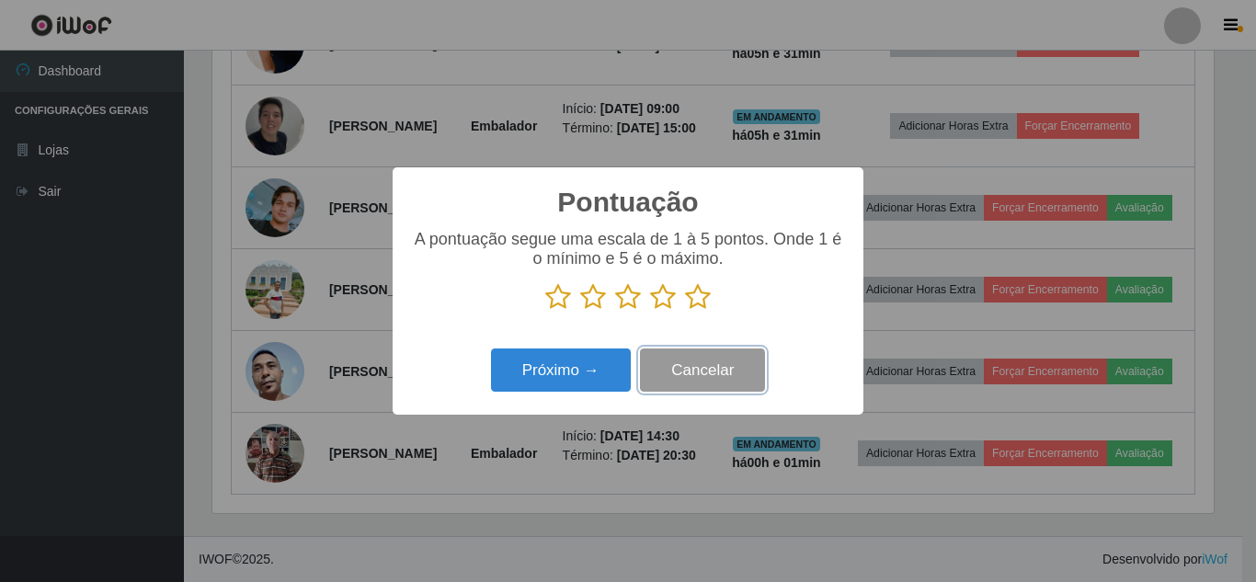
click at [702, 370] on button "Cancelar" at bounding box center [702, 369] width 125 height 43
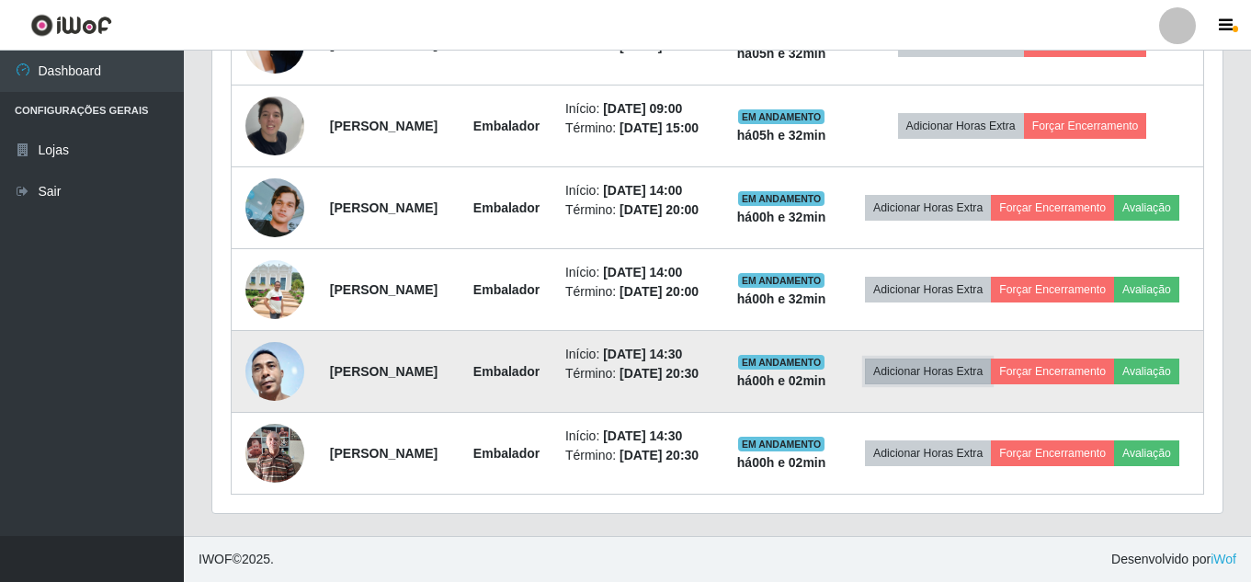
click at [979, 359] on button "Adicionar Horas Extra" at bounding box center [928, 372] width 126 height 26
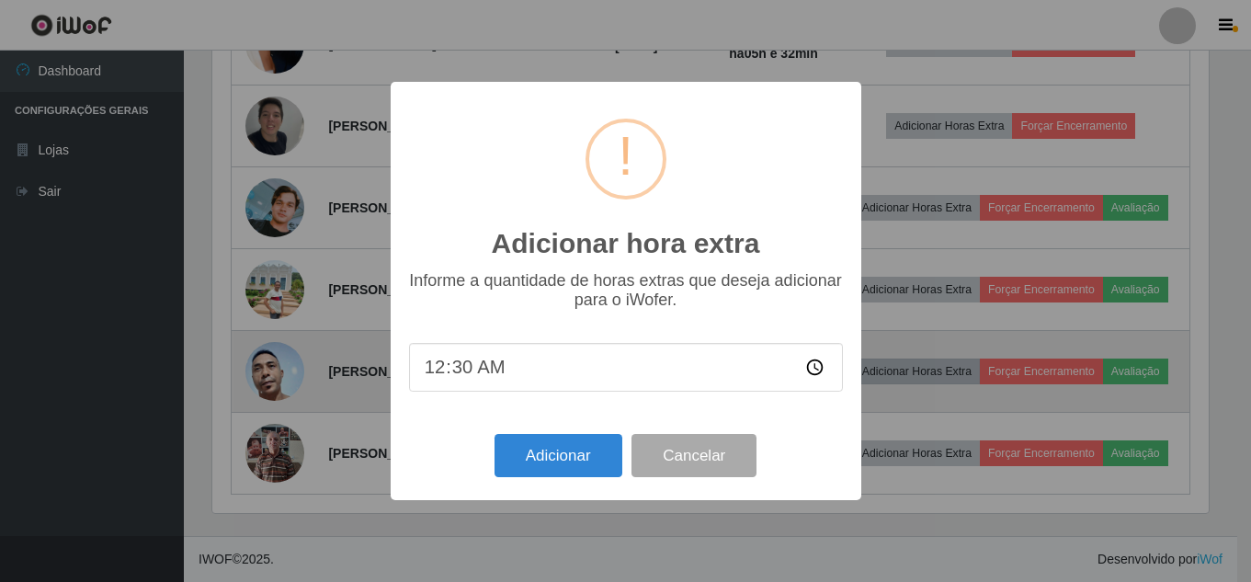
scroll to position [382, 1001]
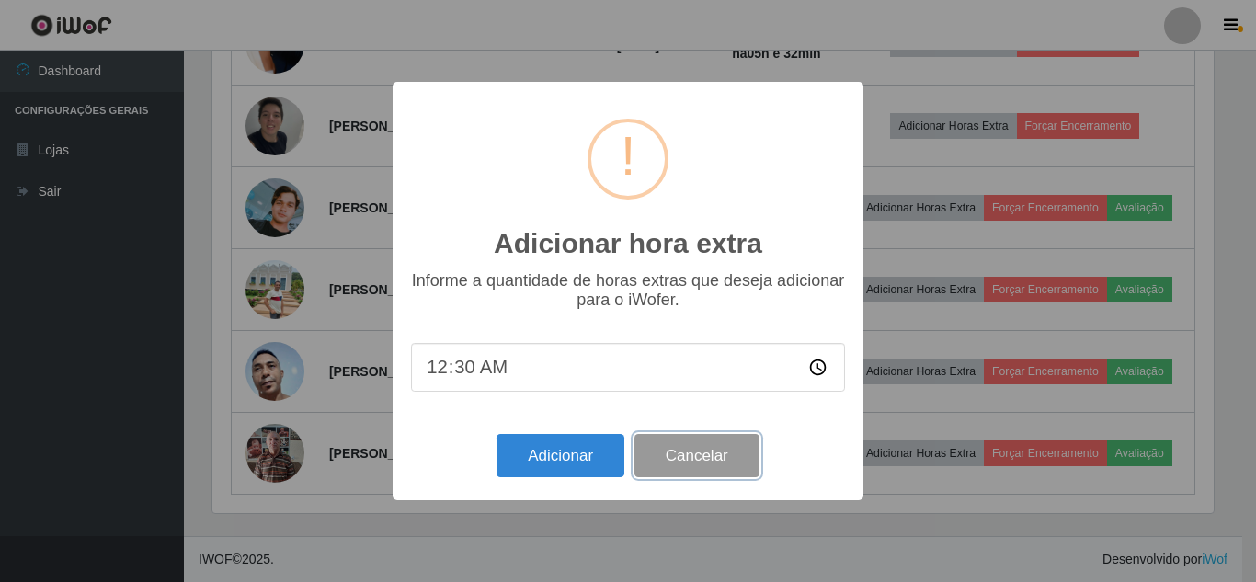
click at [738, 468] on button "Cancelar" at bounding box center [696, 455] width 125 height 43
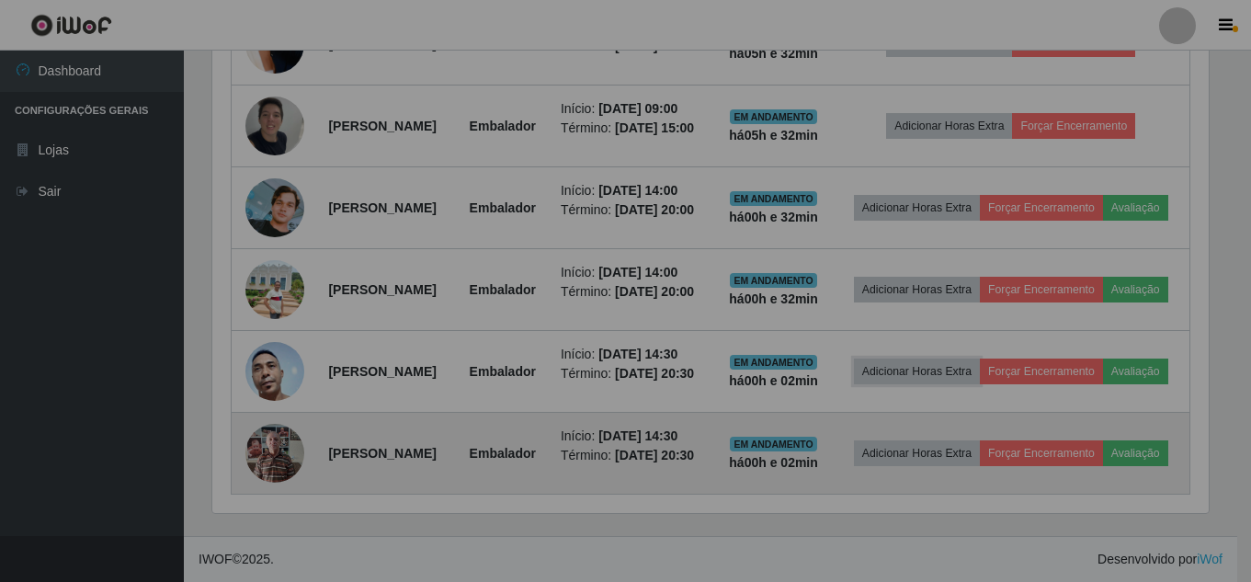
scroll to position [382, 1011]
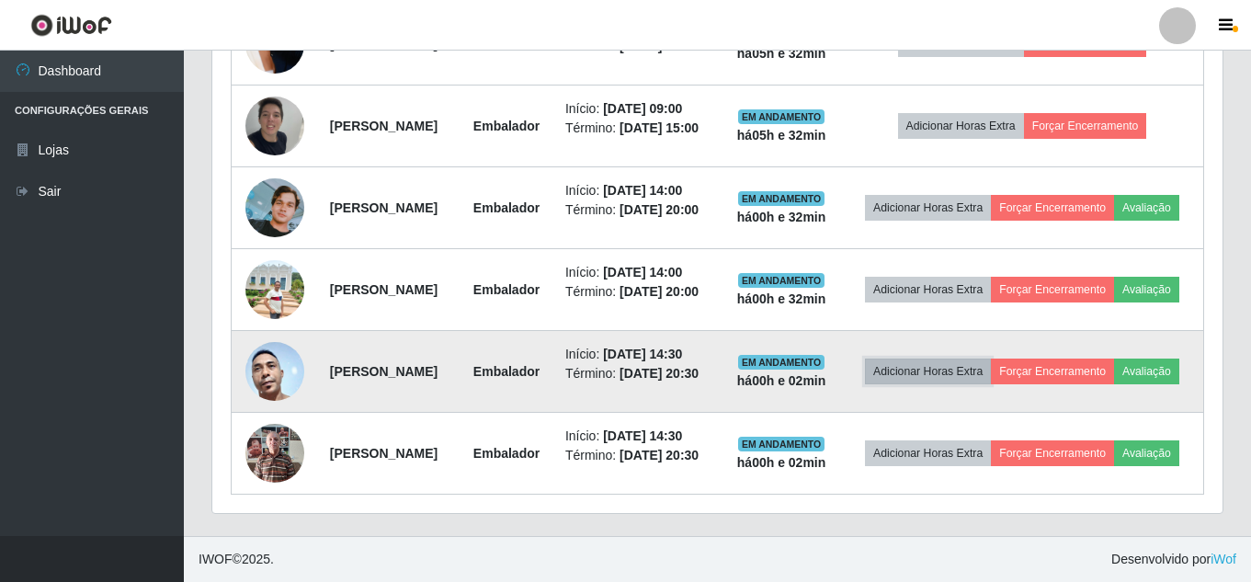
click at [965, 359] on button "Adicionar Horas Extra" at bounding box center [928, 372] width 126 height 26
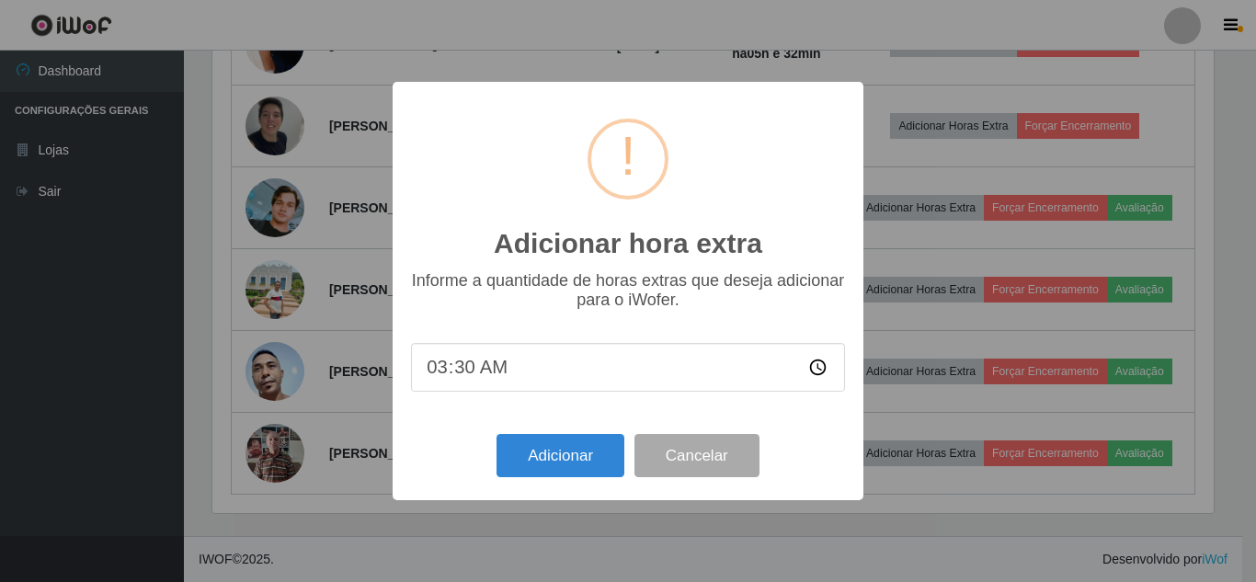
click at [429, 370] on input "03:30" at bounding box center [628, 367] width 434 height 49
type input "00:20"
click at [531, 463] on button "Adicionar" at bounding box center [561, 455] width 128 height 43
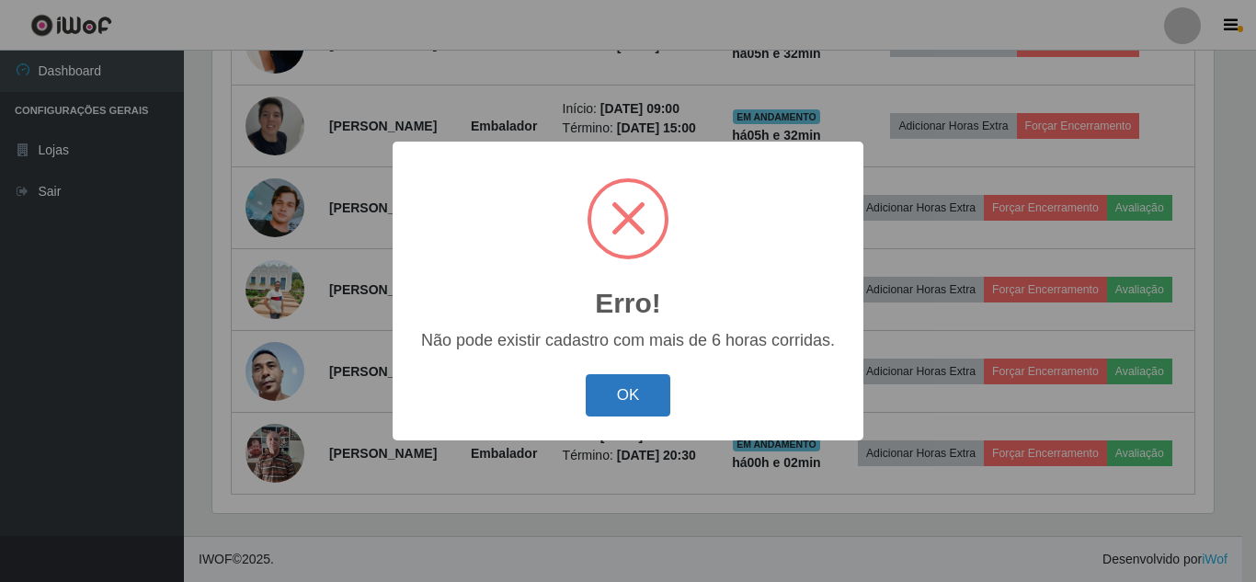
click at [611, 404] on button "OK" at bounding box center [629, 395] width 86 height 43
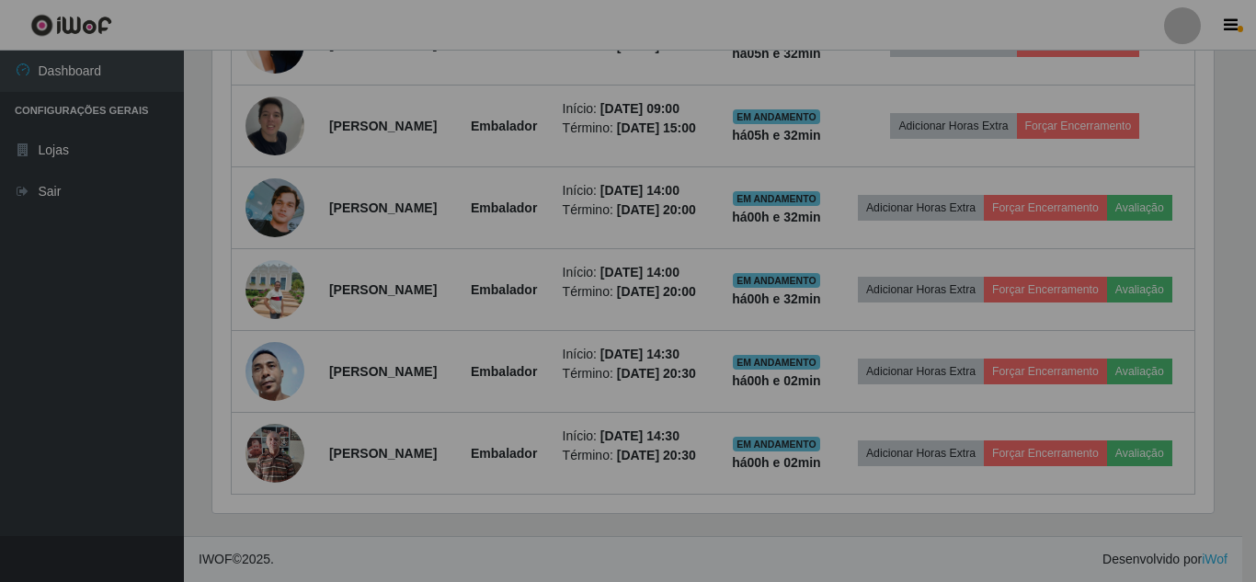
scroll to position [382, 1011]
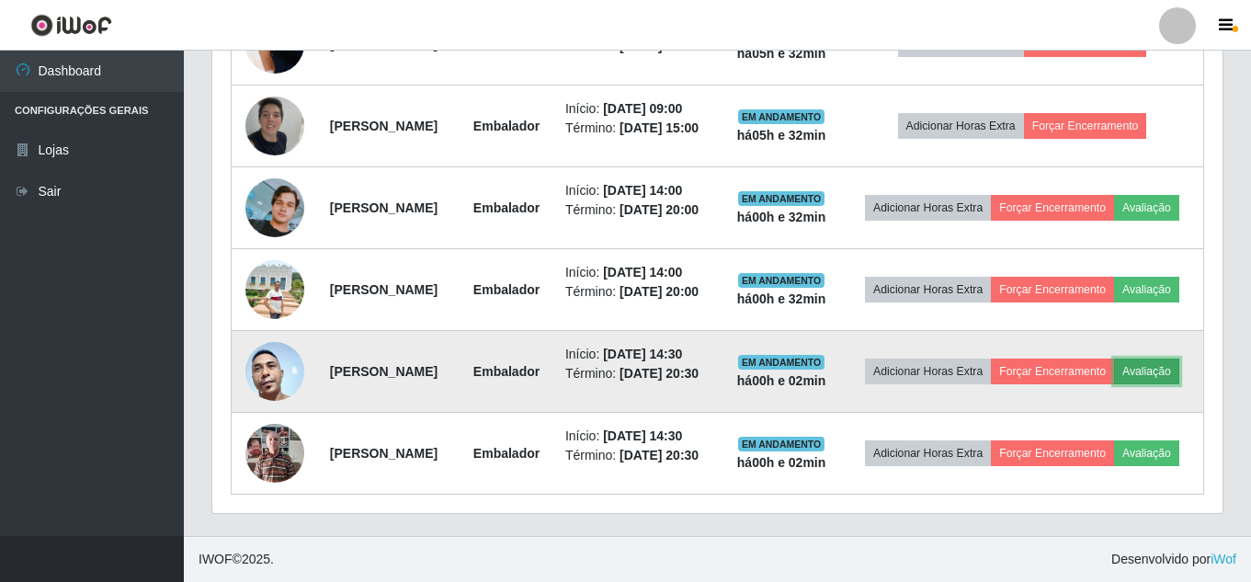
click at [1114, 367] on button "Avaliação" at bounding box center [1146, 372] width 65 height 26
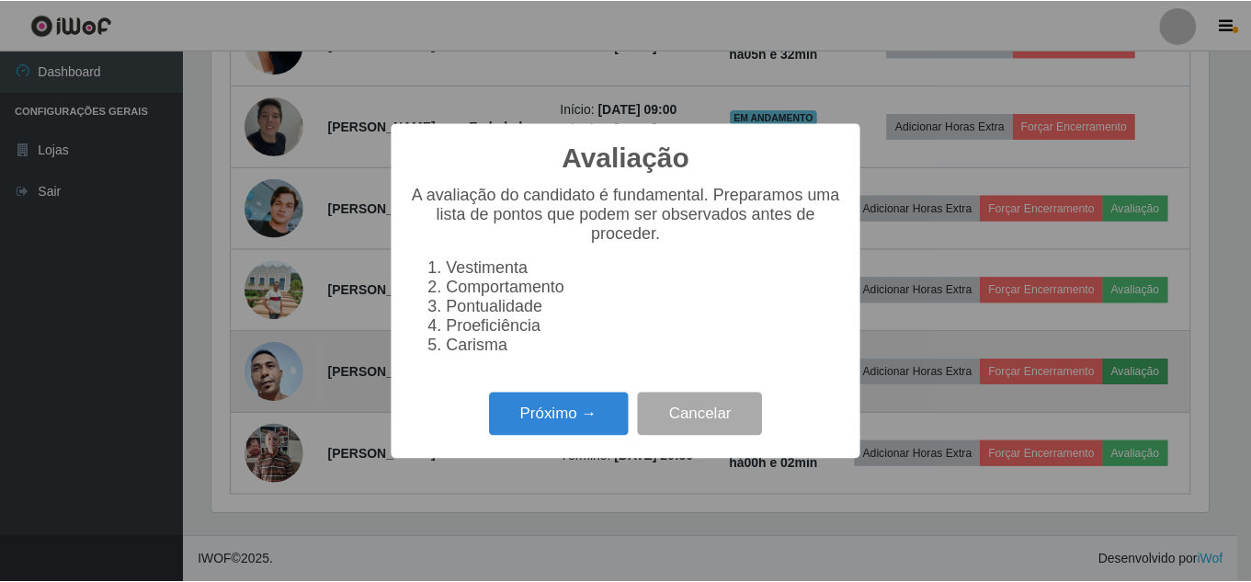
scroll to position [382, 1001]
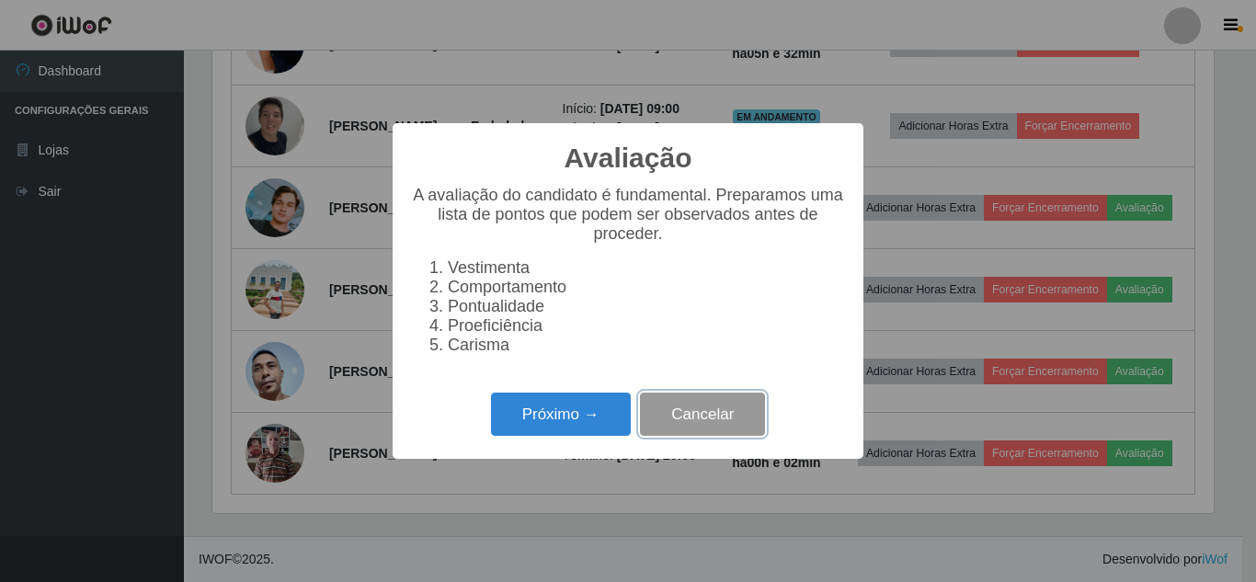
click at [761, 418] on button "Cancelar" at bounding box center [702, 414] width 125 height 43
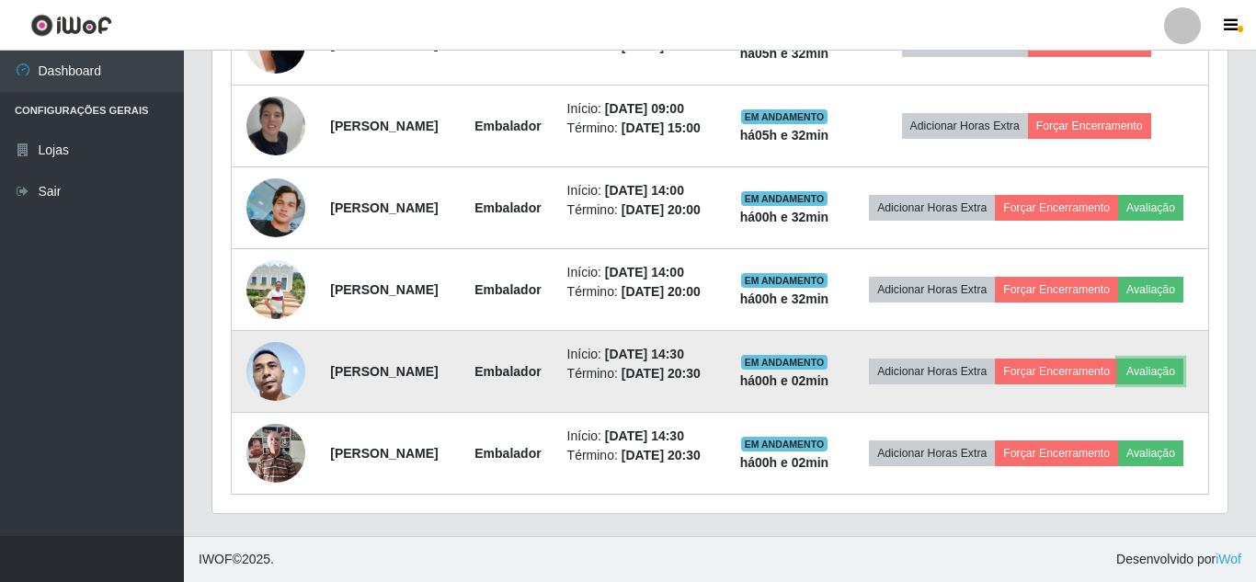
scroll to position [382, 1011]
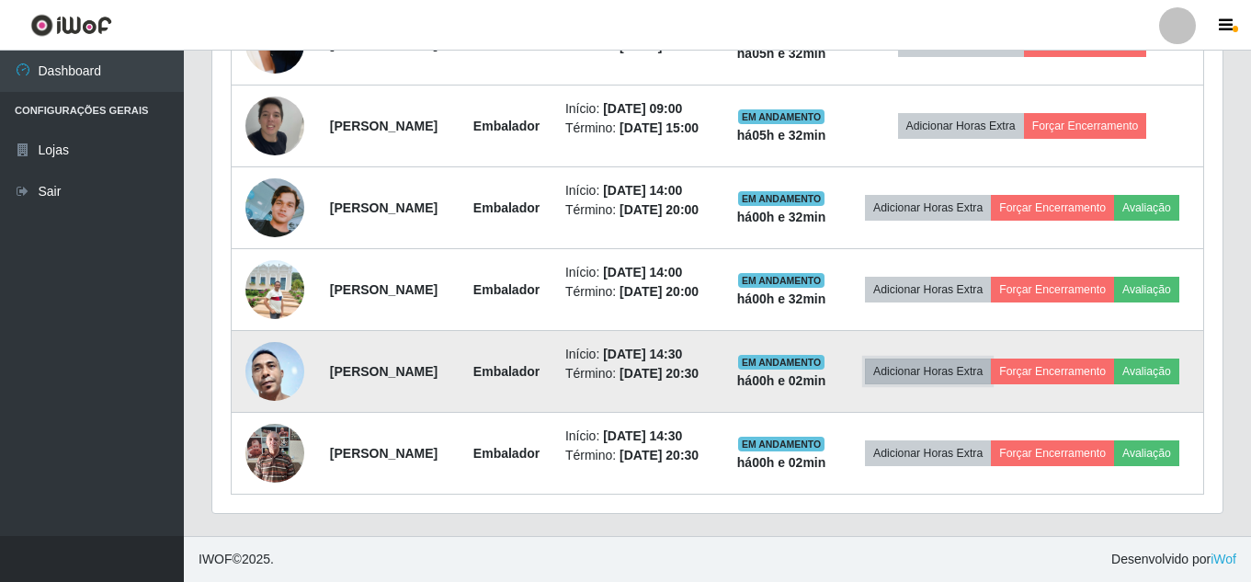
click at [970, 359] on button "Adicionar Horas Extra" at bounding box center [928, 372] width 126 height 26
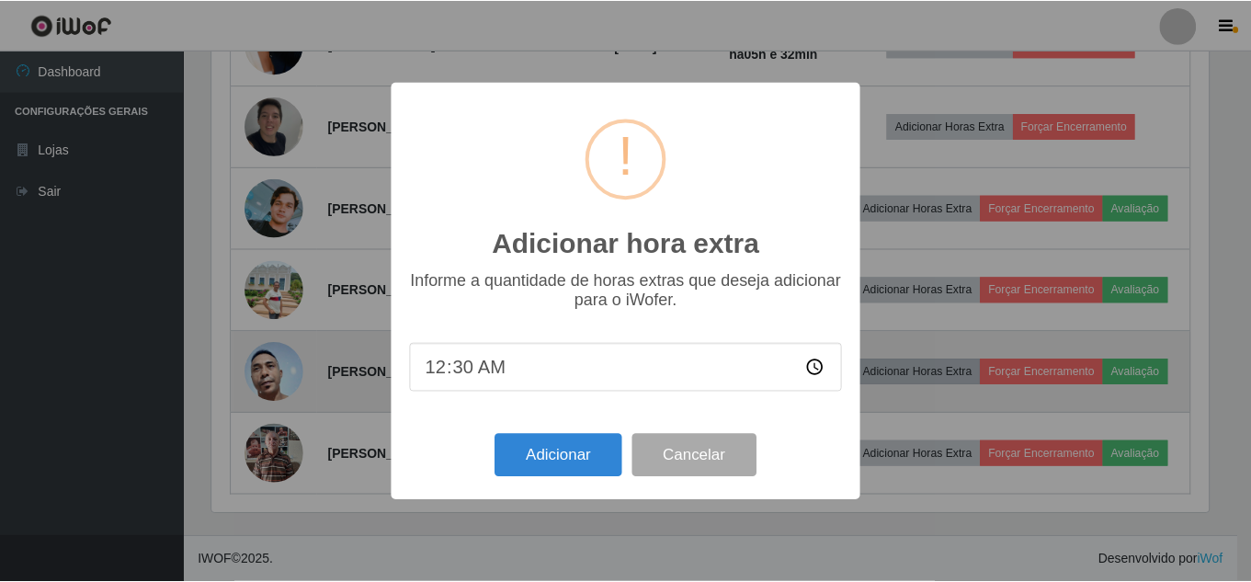
scroll to position [382, 1001]
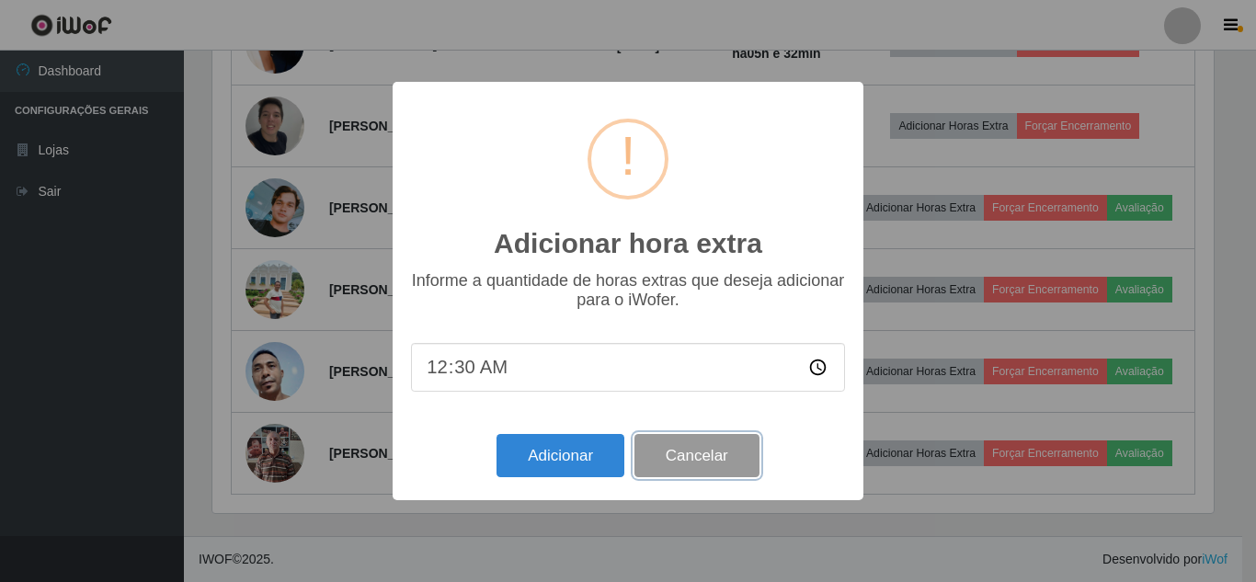
click at [708, 456] on button "Cancelar" at bounding box center [696, 455] width 125 height 43
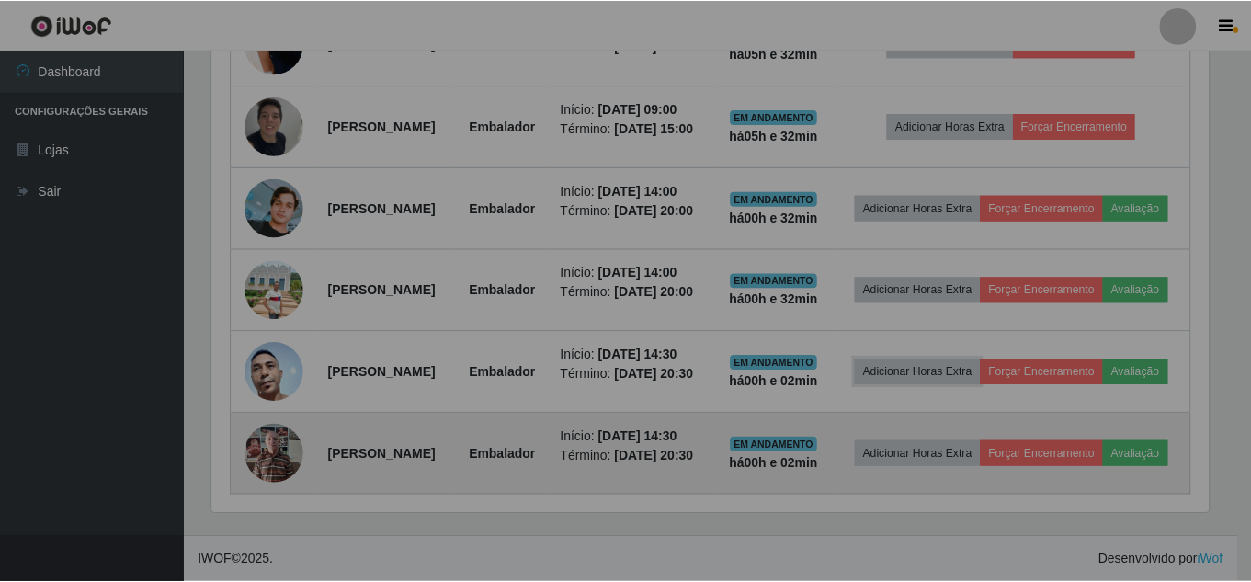
scroll to position [382, 1011]
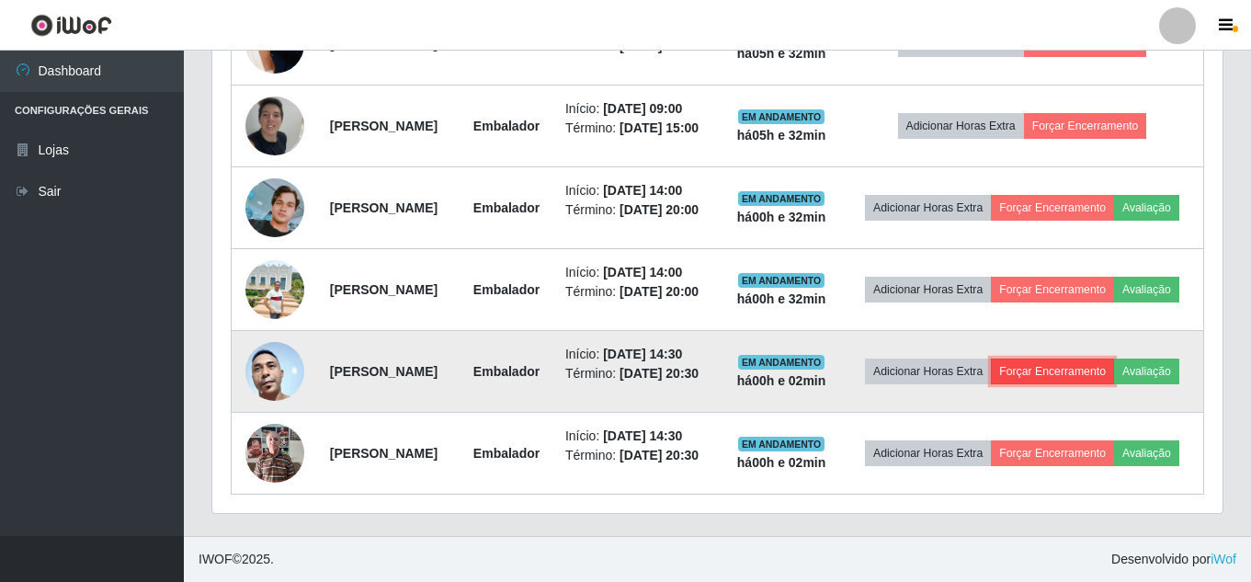
click at [1114, 359] on button "Forçar Encerramento" at bounding box center [1052, 372] width 123 height 26
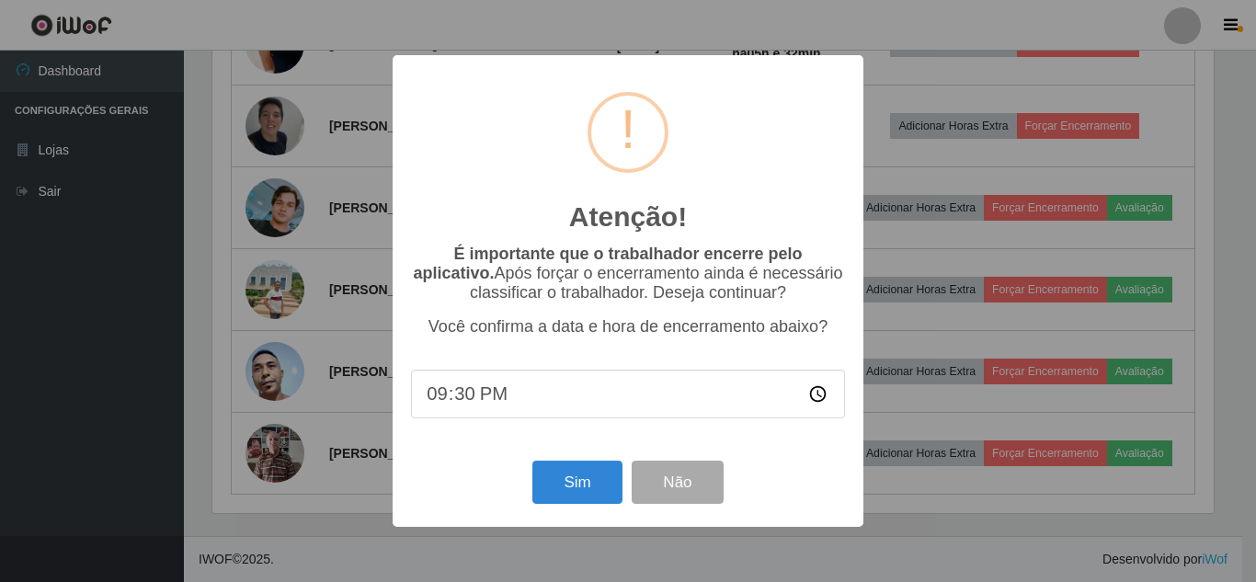
type input "21:00"
click at [875, 99] on div "Atenção! × É importante que o trabalhador encerre pelo aplicativo. Após forçar …" at bounding box center [628, 291] width 1256 height 582
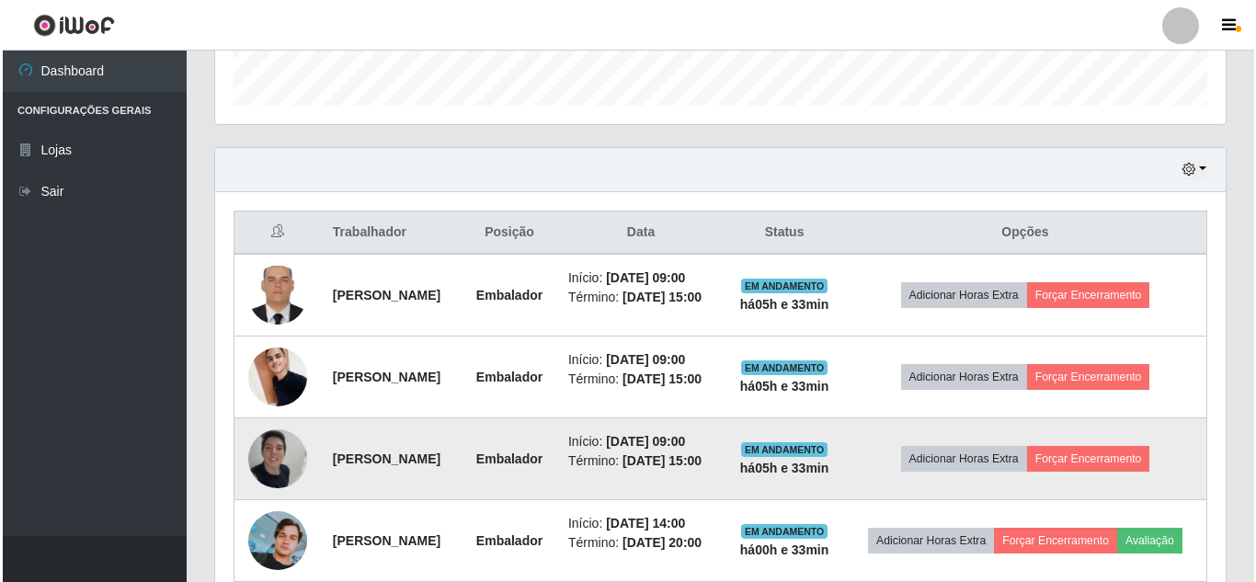
scroll to position [521, 0]
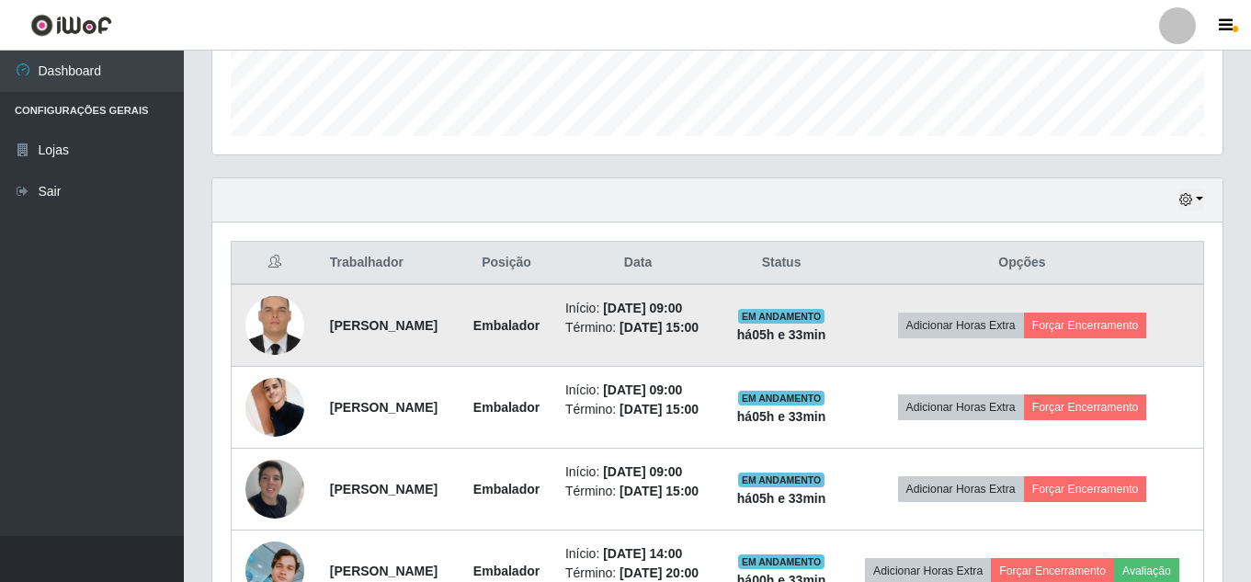
click at [279, 338] on img at bounding box center [275, 326] width 59 height 78
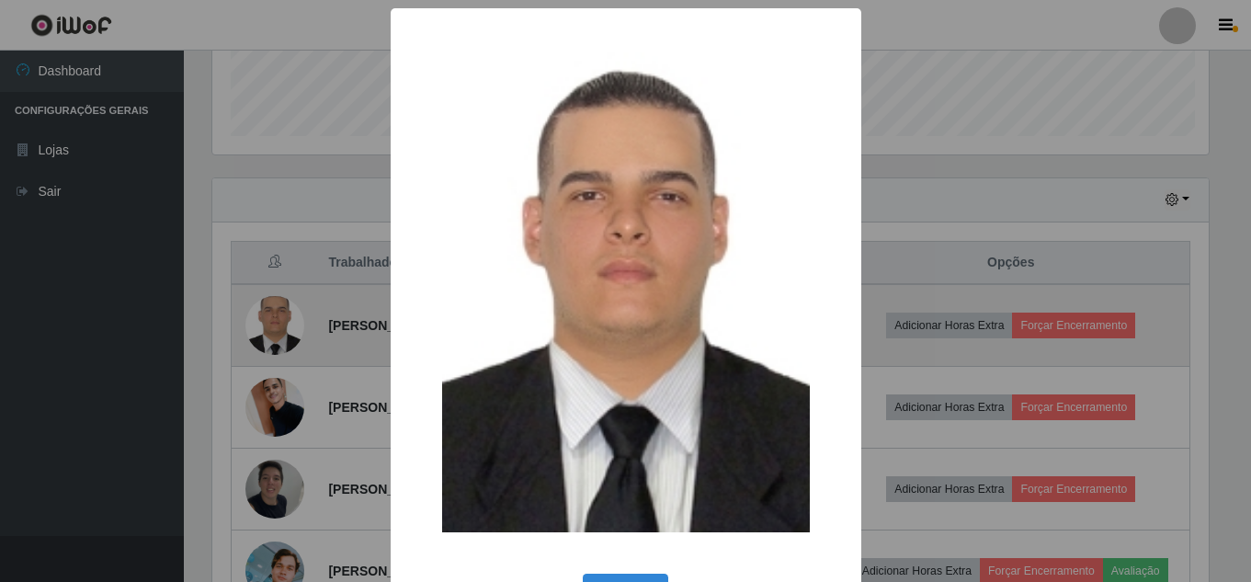
scroll to position [382, 1001]
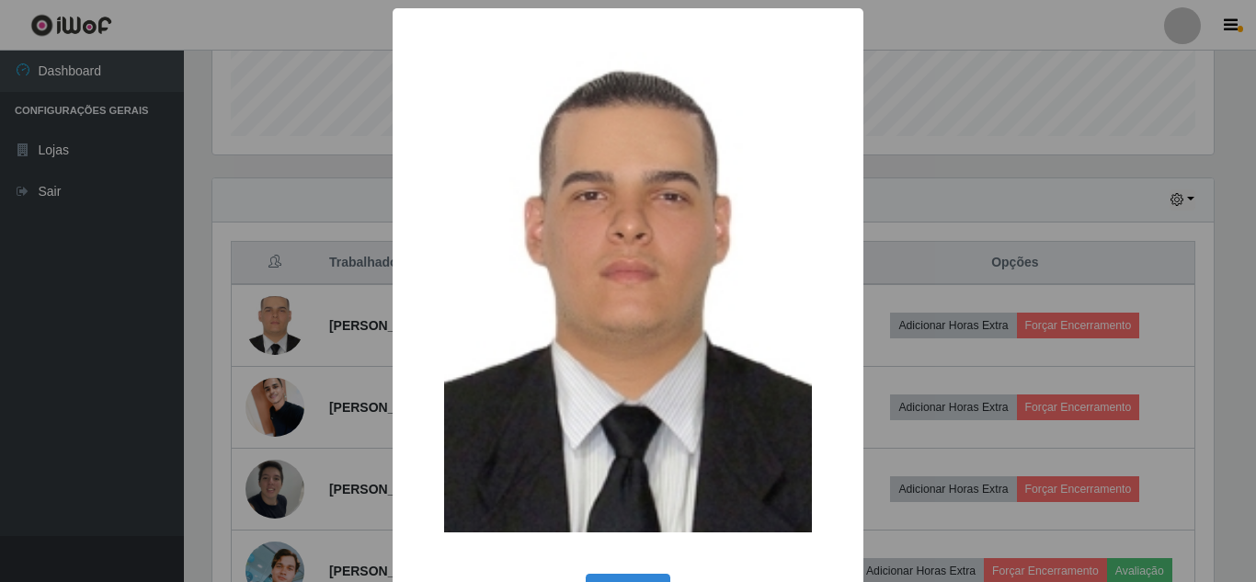
click at [304, 239] on div "× OK Cancel" at bounding box center [628, 291] width 1256 height 582
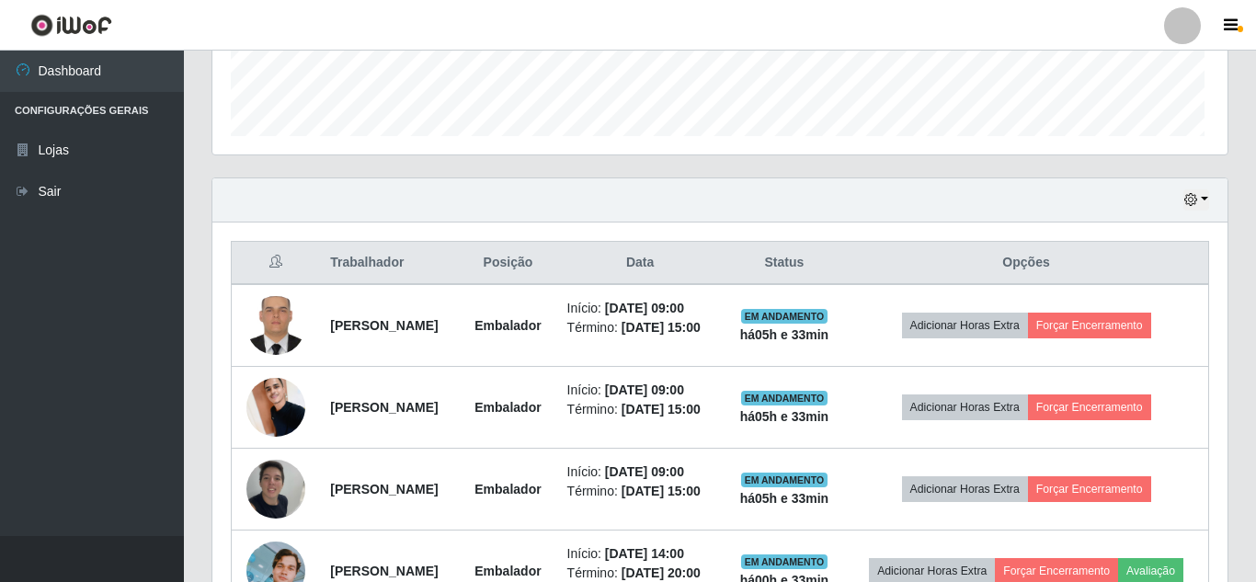
scroll to position [382, 1011]
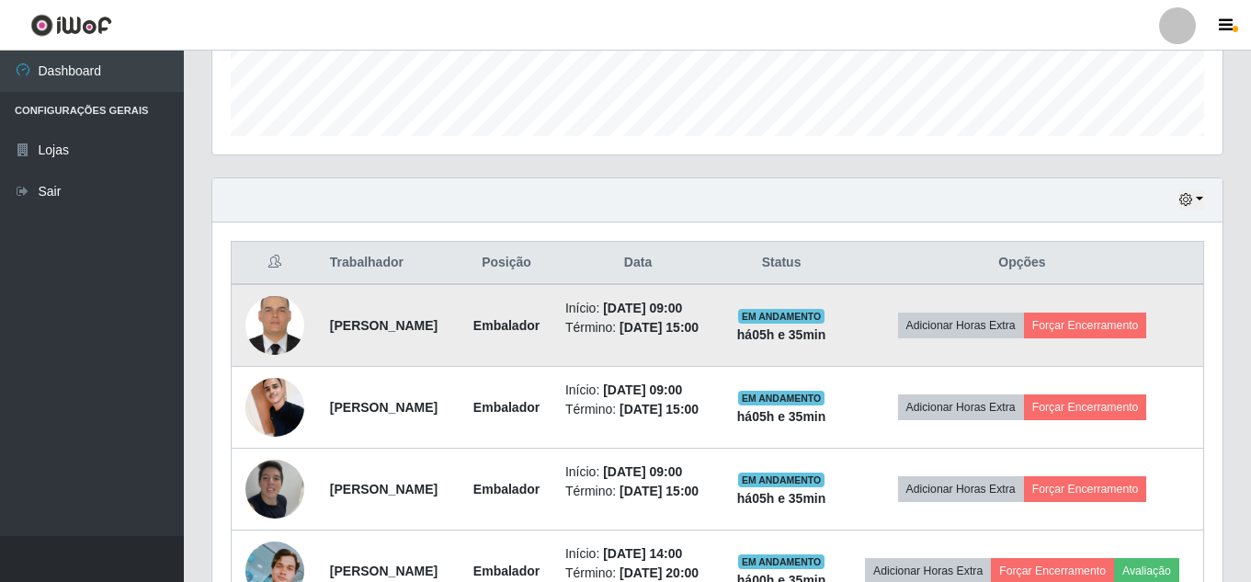
click at [277, 322] on img at bounding box center [275, 326] width 59 height 78
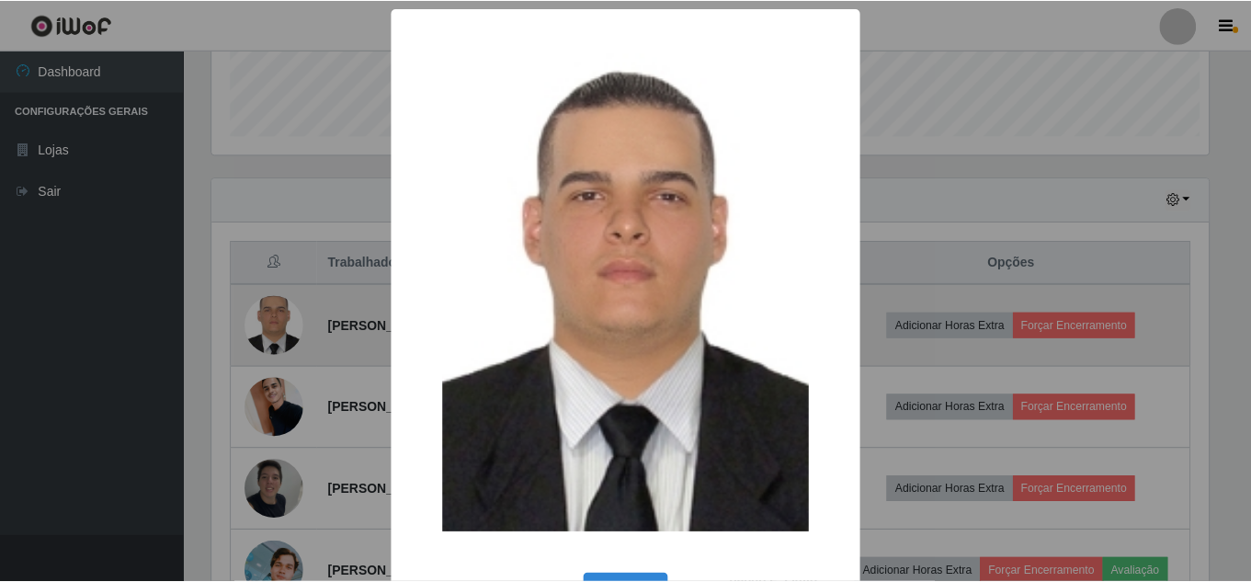
scroll to position [382, 1001]
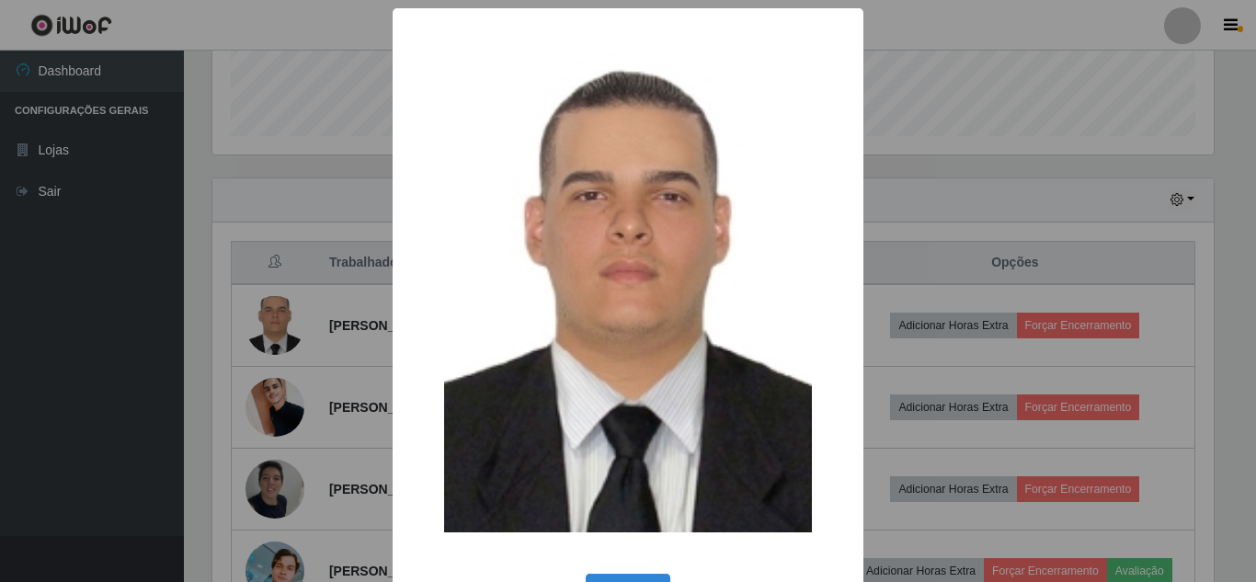
click at [267, 325] on div "× OK Cancel" at bounding box center [628, 291] width 1256 height 582
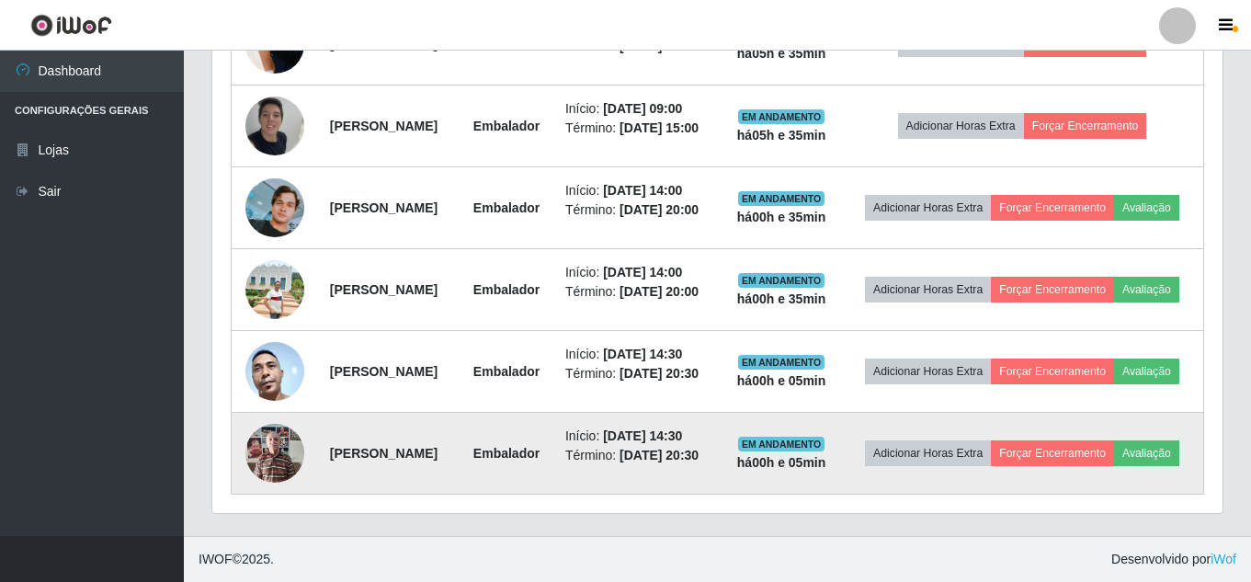
scroll to position [981, 0]
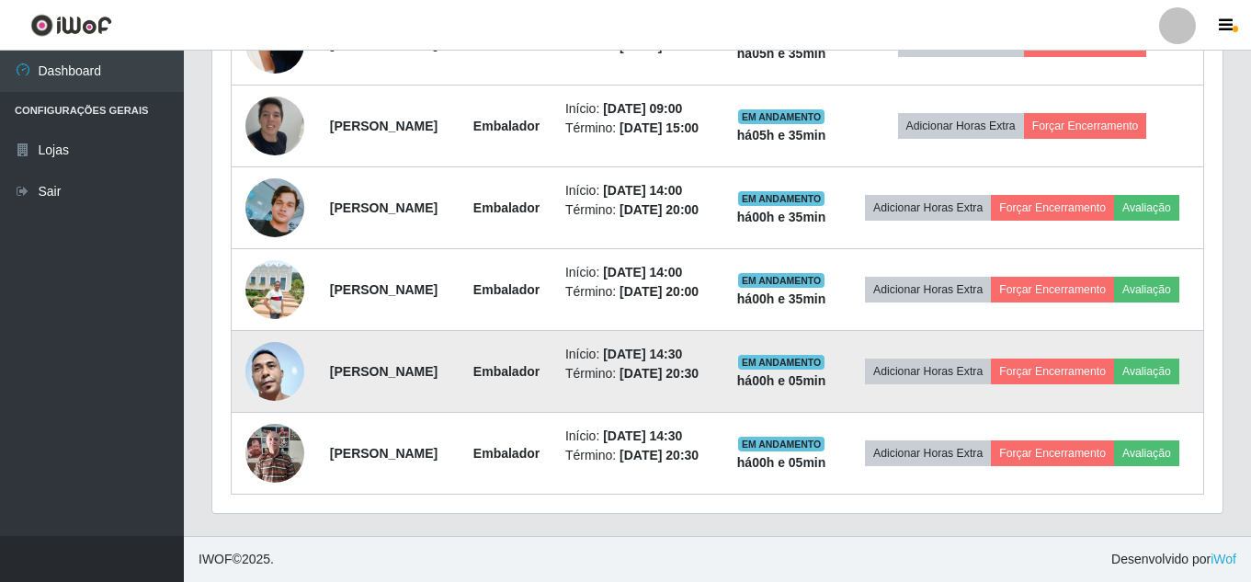
drag, startPoint x: 736, startPoint y: 321, endPoint x: 774, endPoint y: 324, distance: 38.7
click at [722, 331] on td "Início: [DATE] 14:30 Término: [DATE] 20:30" at bounding box center [637, 372] width 167 height 82
drag, startPoint x: 627, startPoint y: 363, endPoint x: 668, endPoint y: 363, distance: 40.5
click at [668, 364] on li "Término: [DATE] 20:30" at bounding box center [637, 373] width 145 height 19
drag, startPoint x: 732, startPoint y: 328, endPoint x: 781, endPoint y: 329, distance: 48.7
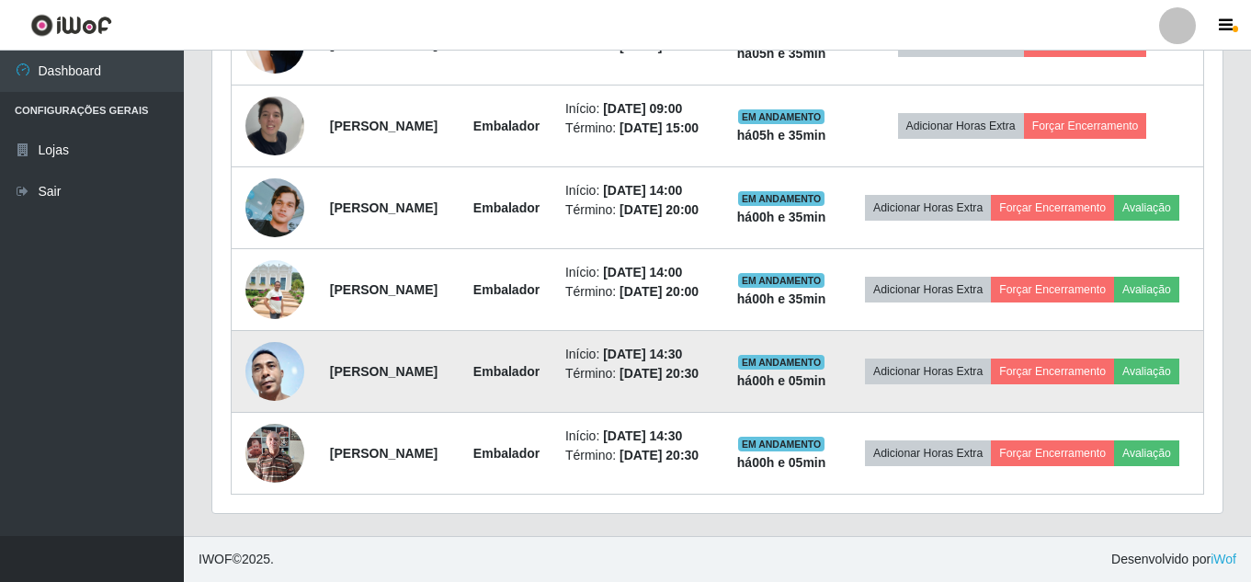
click at [722, 331] on td "Início: [DATE] 14:30 Término: [DATE] 20:30" at bounding box center [637, 372] width 167 height 82
click at [682, 347] on time "[DATE] 14:30" at bounding box center [642, 354] width 79 height 15
drag, startPoint x: 623, startPoint y: 365, endPoint x: 691, endPoint y: 360, distance: 67.3
click at [691, 364] on li "Término: [DATE] 20:30" at bounding box center [637, 373] width 145 height 19
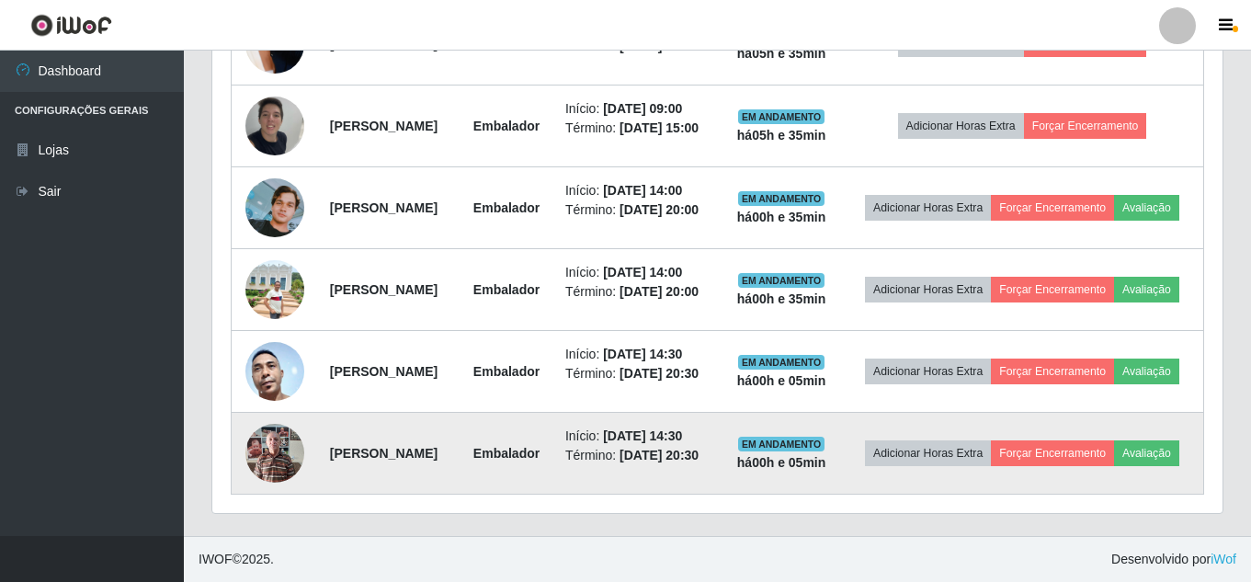
click at [641, 474] on td "Início: [DATE] 14:30 Término: [DATE] 20:30" at bounding box center [637, 454] width 167 height 82
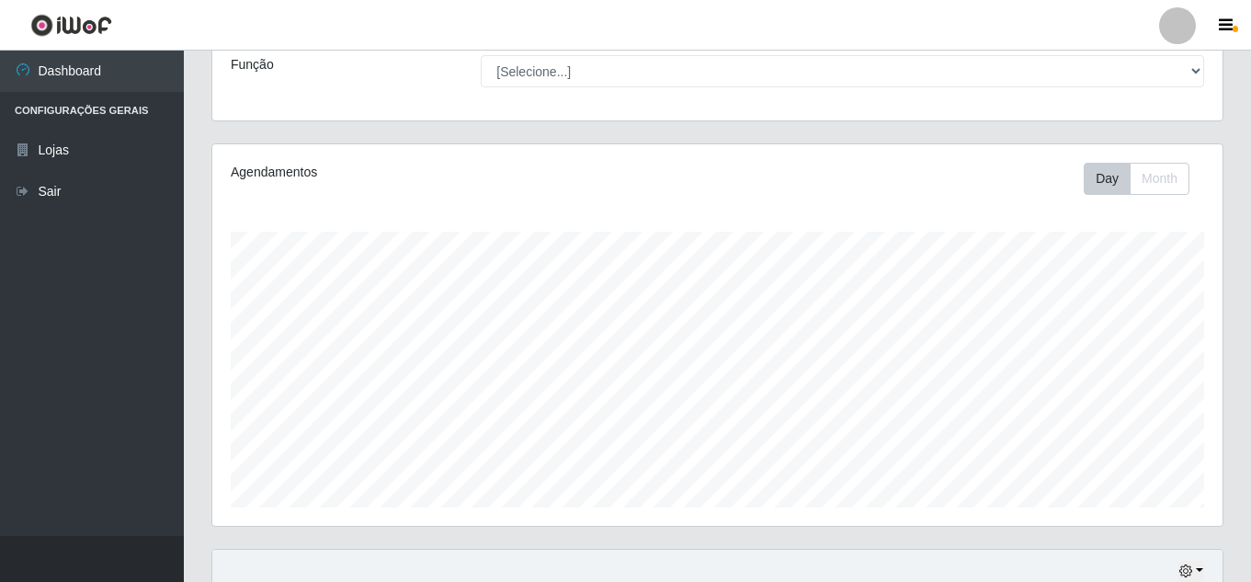
scroll to position [0, 0]
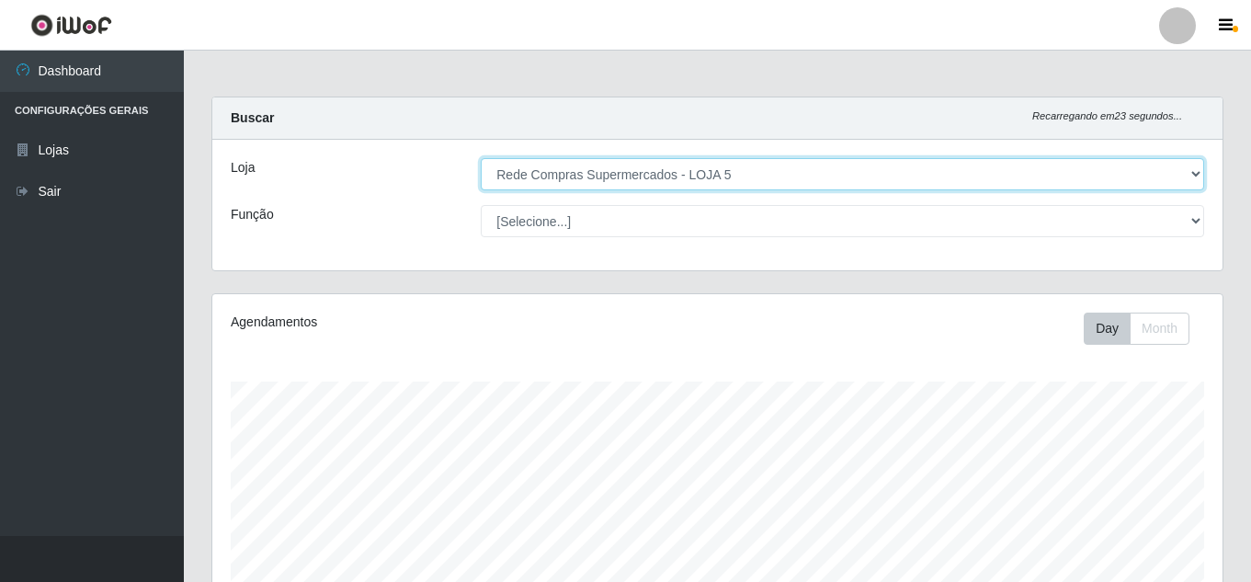
click at [622, 166] on select "[Selecione...] Rede Compras Supermercados - LOJA 5" at bounding box center [843, 174] width 724 height 32
click at [481, 158] on select "[Selecione...] Rede Compras Supermercados - LOJA 5" at bounding box center [843, 174] width 724 height 32
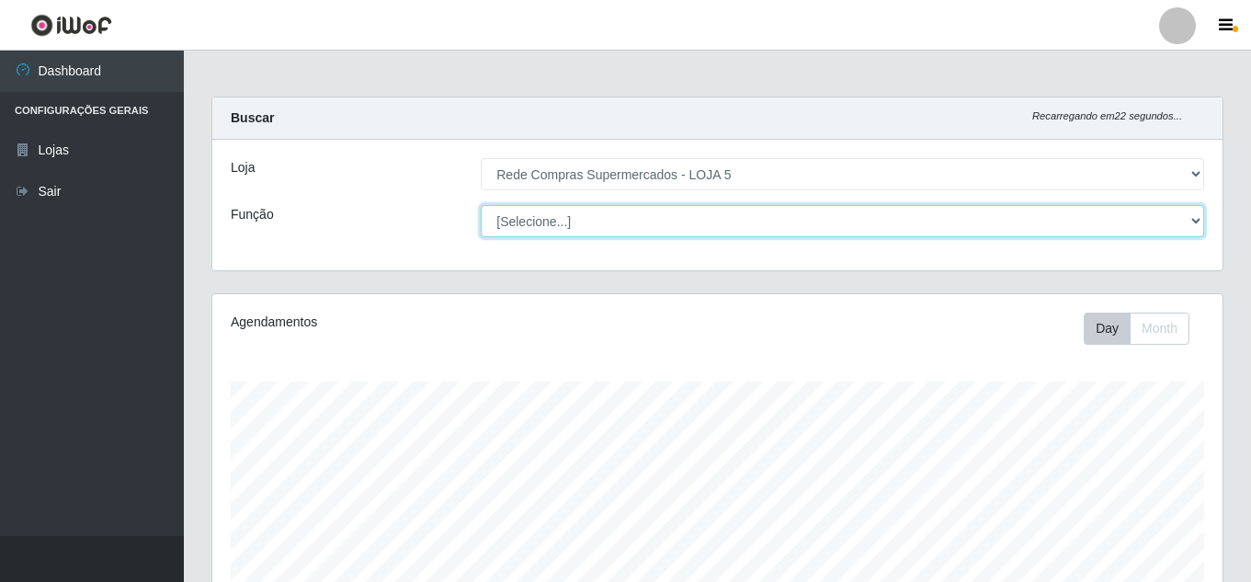
click at [607, 233] on select "[Selecione...] ASG ASG + ASG ++ Auxiliar de Depósito Auxiliar de Depósito + Aux…" at bounding box center [843, 221] width 724 height 32
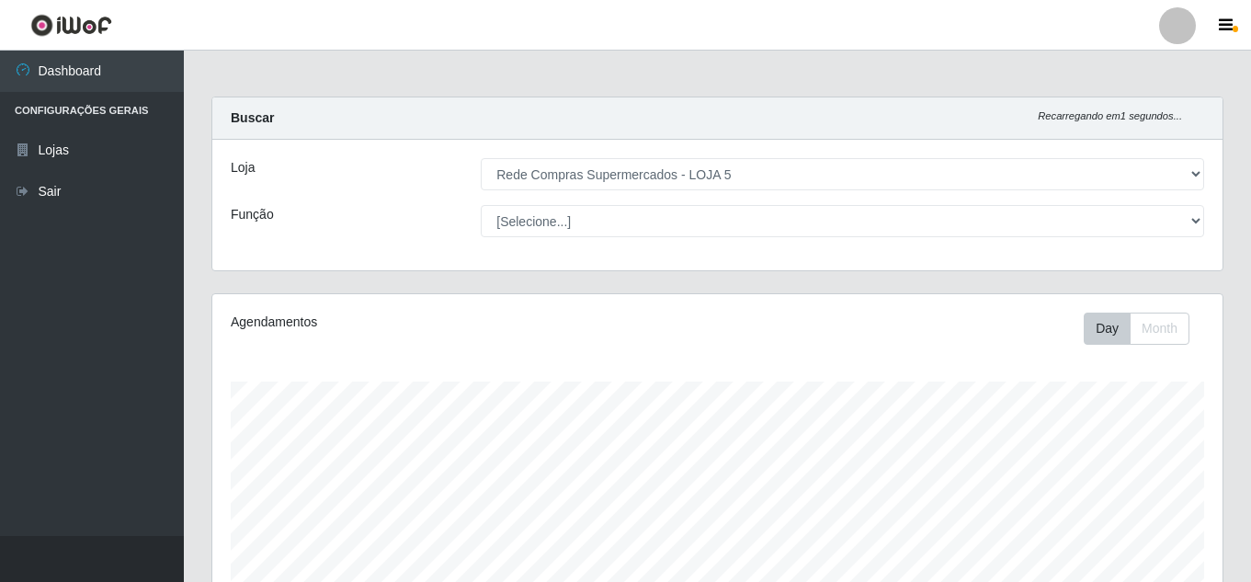
click at [343, 333] on div "Agendamentos" at bounding box center [425, 329] width 417 height 32
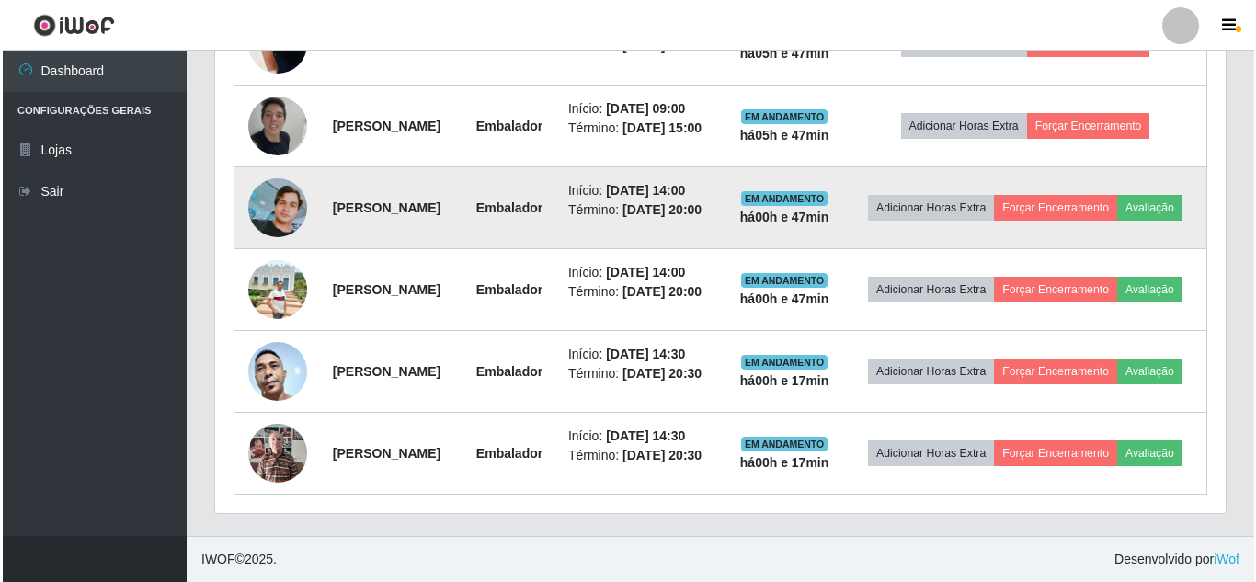
scroll to position [889, 0]
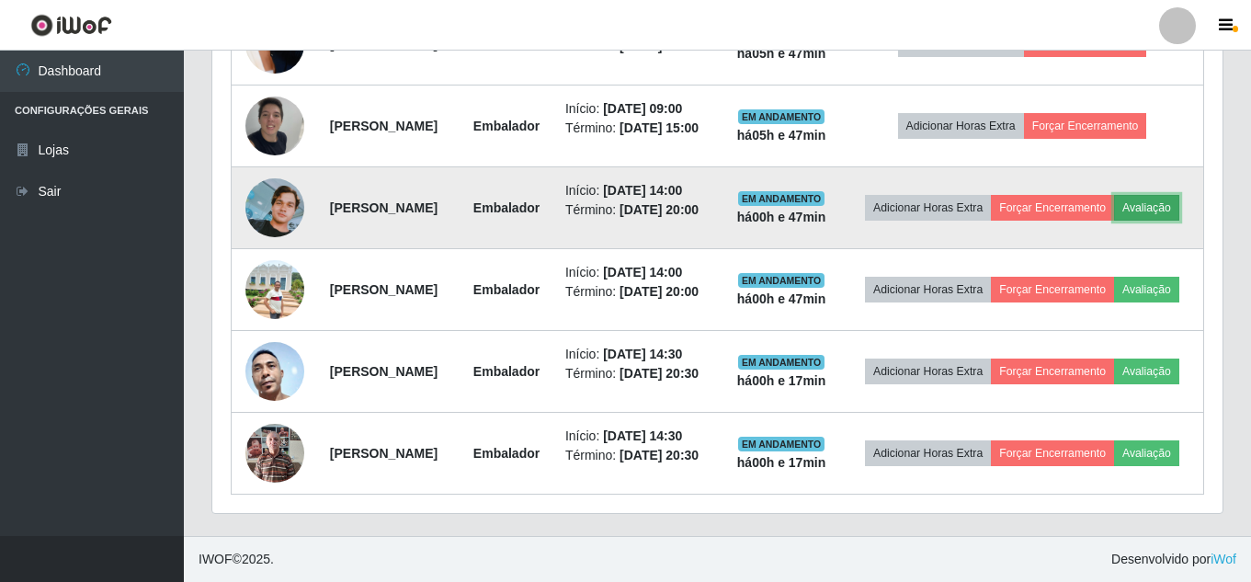
click at [1114, 221] on button "Avaliação" at bounding box center [1146, 208] width 65 height 26
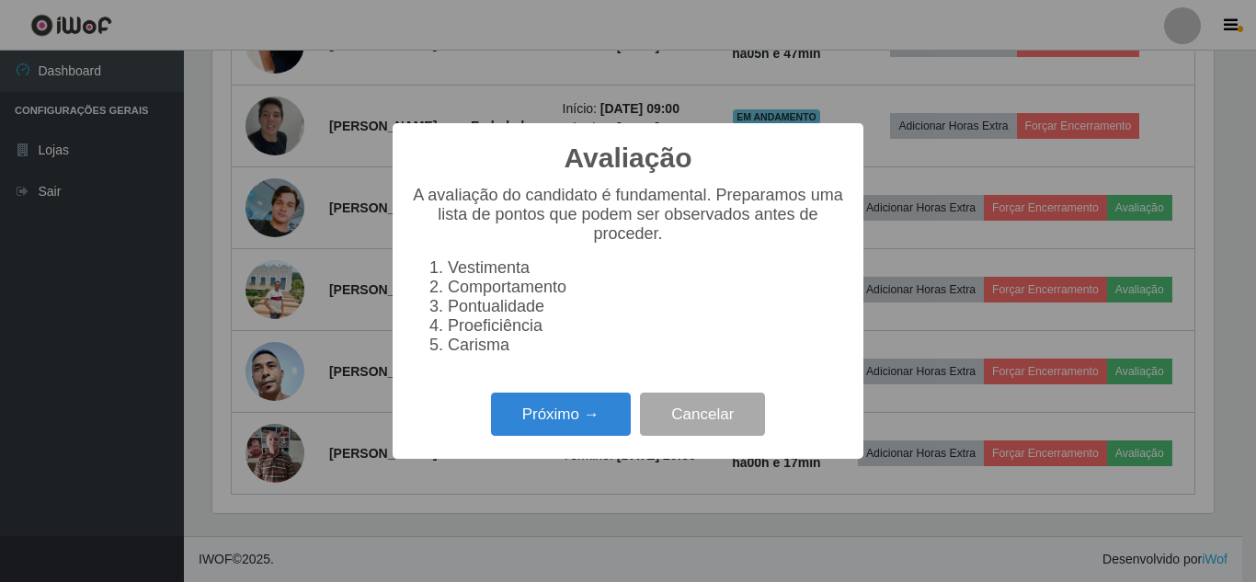
scroll to position [382, 1001]
click at [557, 427] on button "Próximo →" at bounding box center [561, 414] width 140 height 43
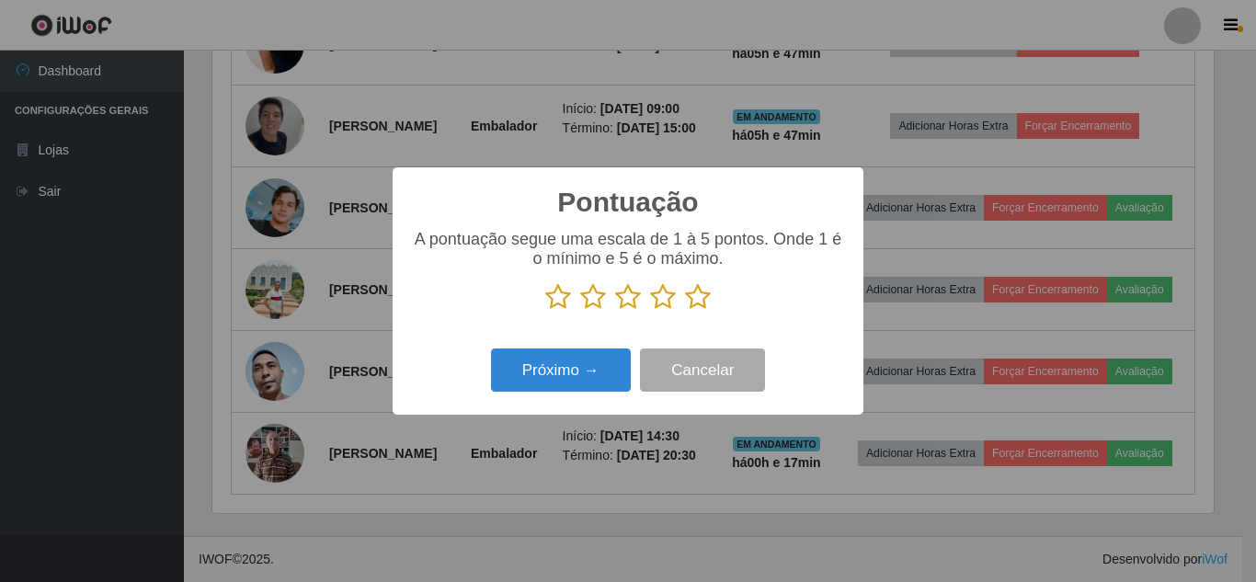
click at [567, 311] on icon at bounding box center [558, 297] width 26 height 28
click at [545, 311] on input "radio" at bounding box center [545, 311] width 0 height 0
click at [565, 372] on button "Próximo →" at bounding box center [561, 369] width 140 height 43
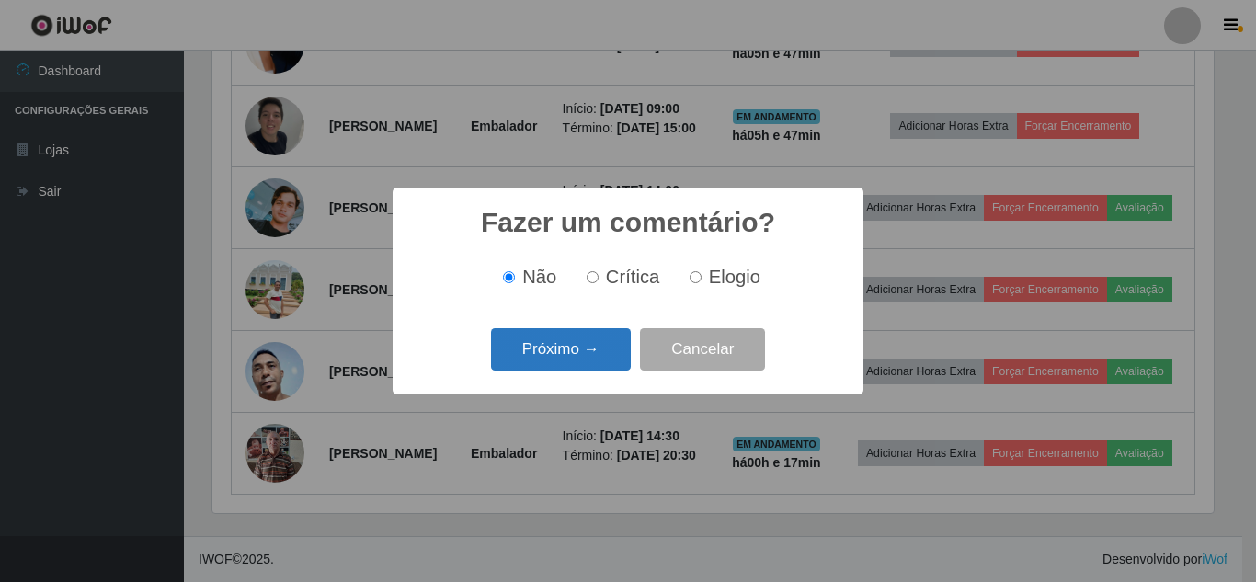
click at [566, 359] on button "Próximo →" at bounding box center [561, 349] width 140 height 43
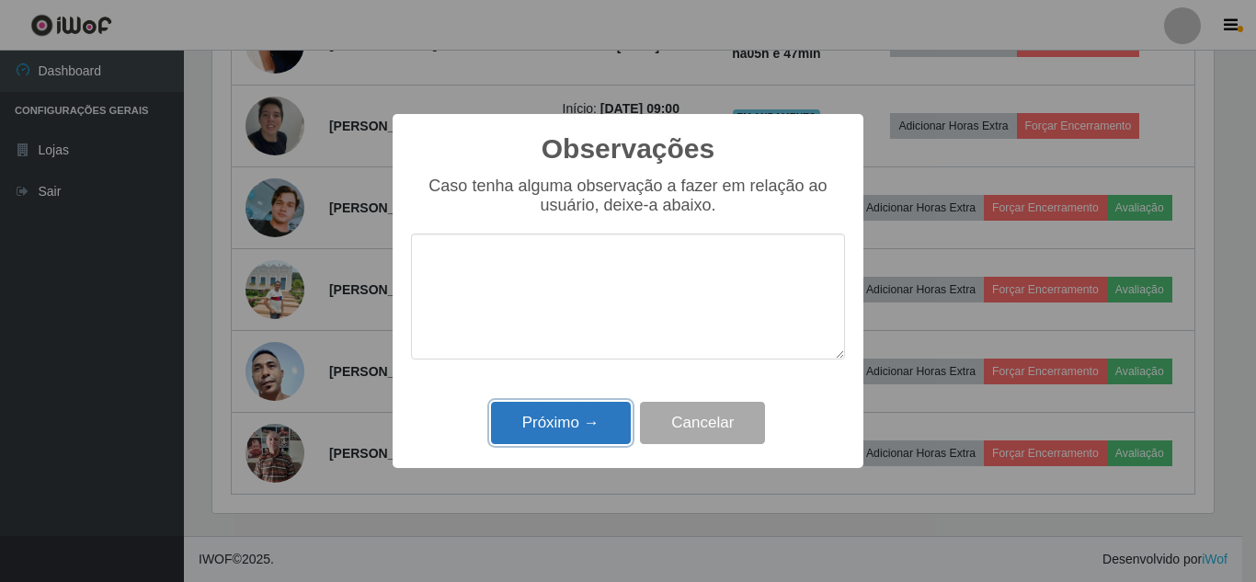
click at [567, 423] on button "Próximo →" at bounding box center [561, 423] width 140 height 43
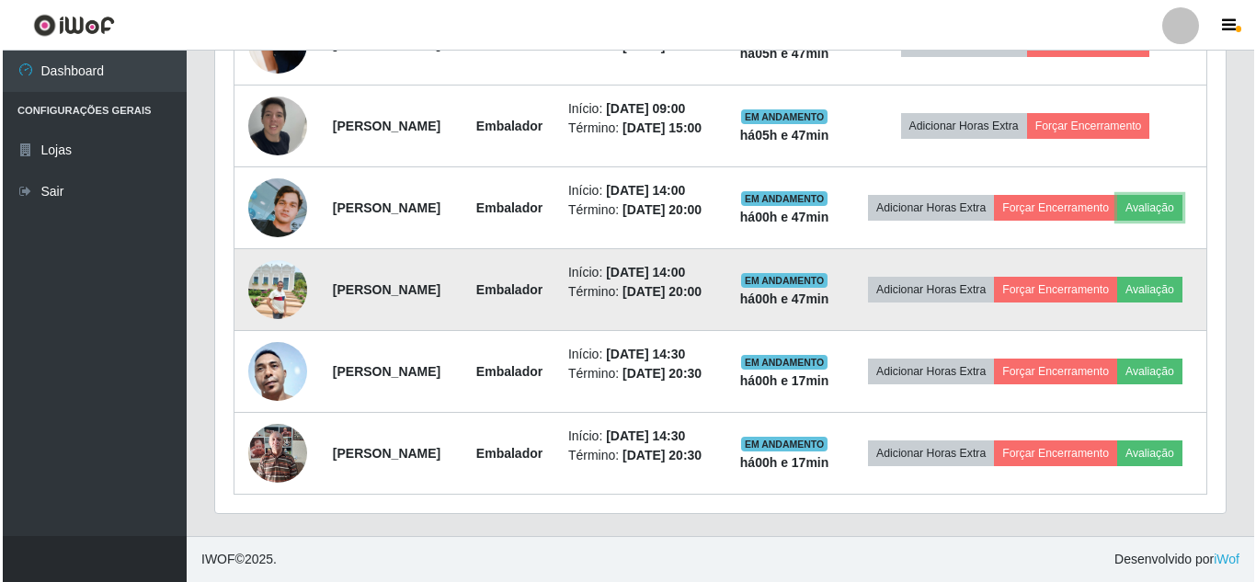
scroll to position [382, 1011]
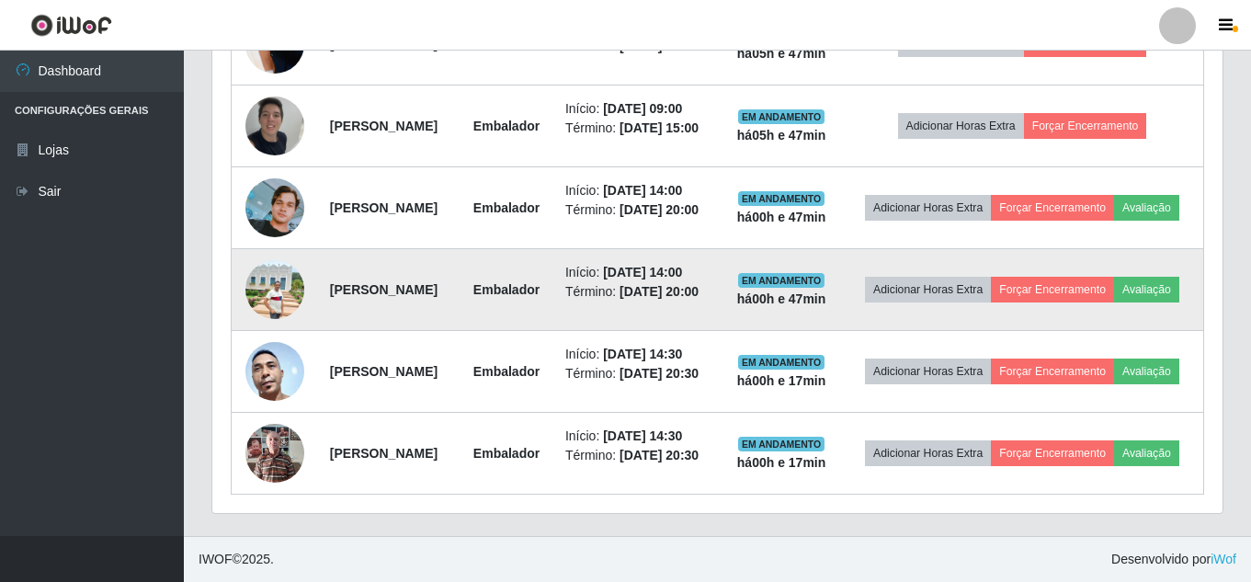
click at [235, 331] on td at bounding box center [275, 290] width 87 height 82
click at [264, 319] on img at bounding box center [275, 289] width 59 height 59
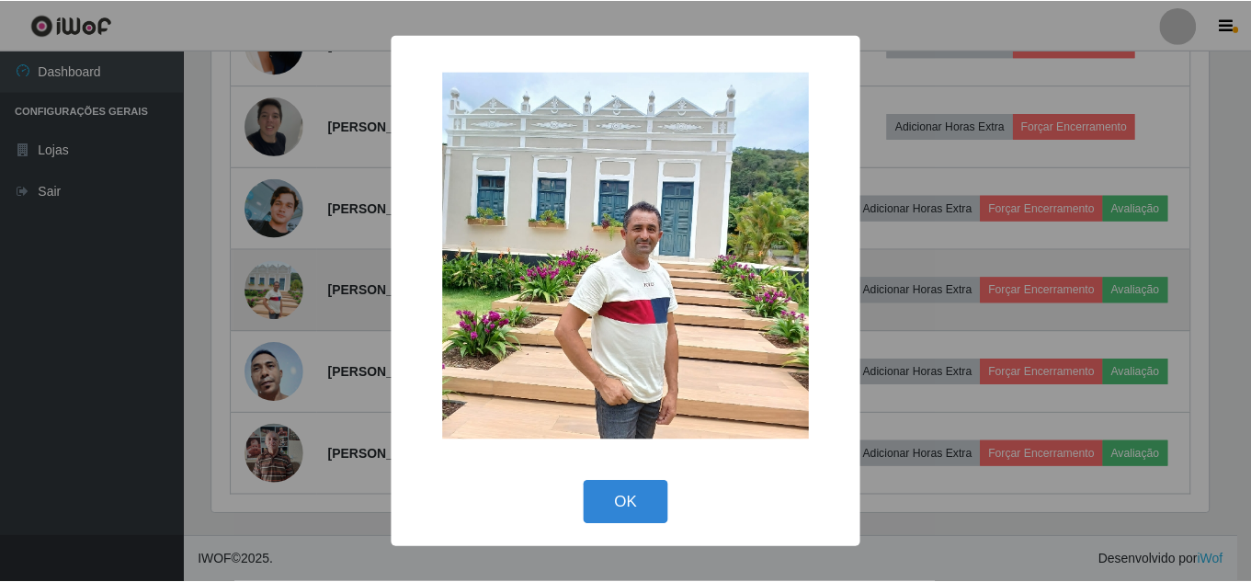
scroll to position [382, 1001]
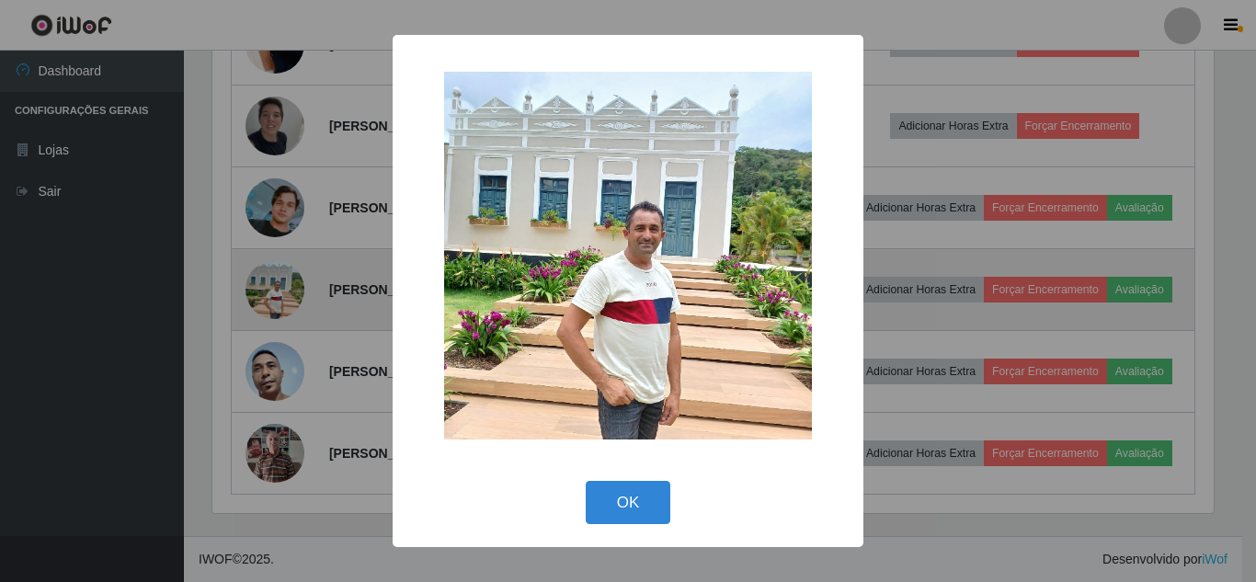
click at [264, 350] on div "× OK Cancel" at bounding box center [628, 291] width 1256 height 582
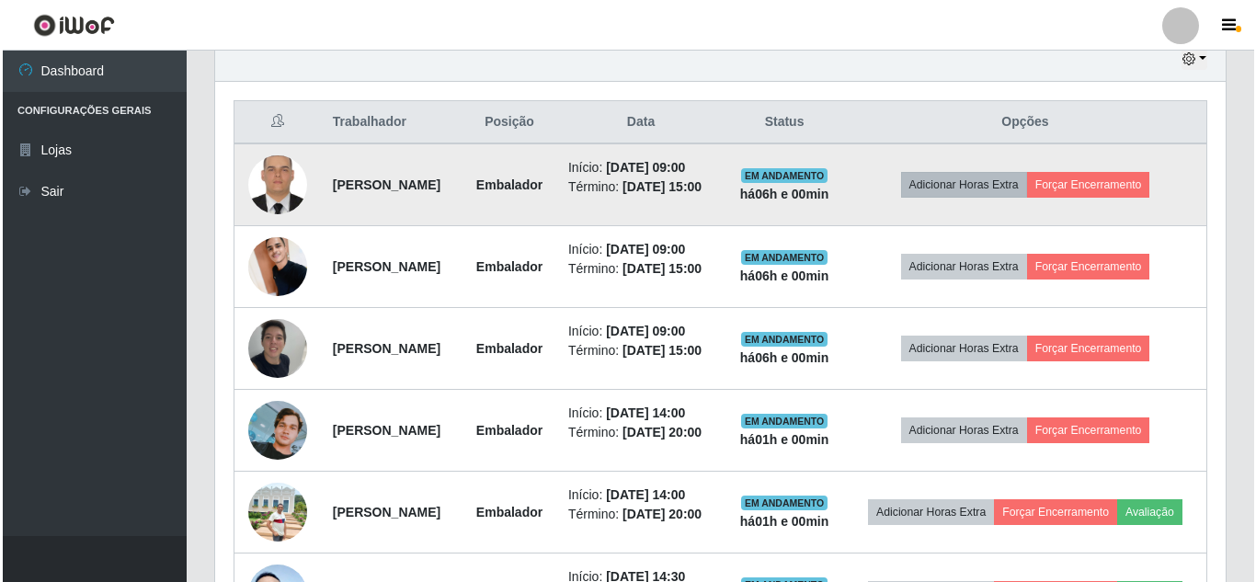
scroll to position [613, 0]
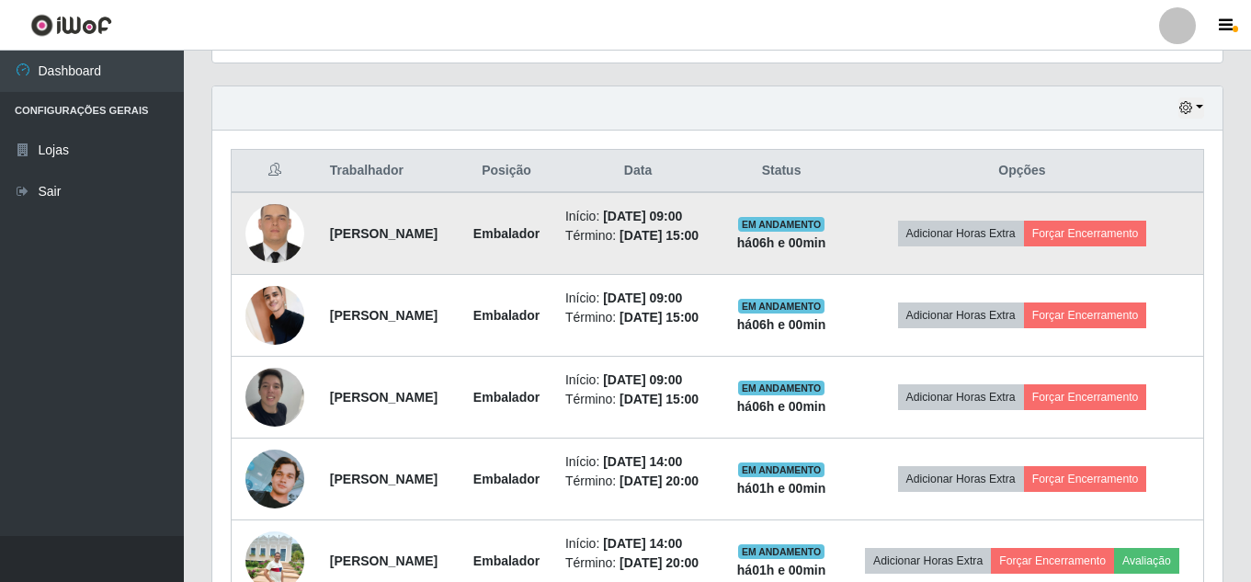
click at [1081, 223] on td "Adicionar Horas Extra Forçar Encerramento" at bounding box center [1022, 233] width 363 height 83
click at [1085, 230] on button "Forçar Encerramento" at bounding box center [1085, 234] width 123 height 26
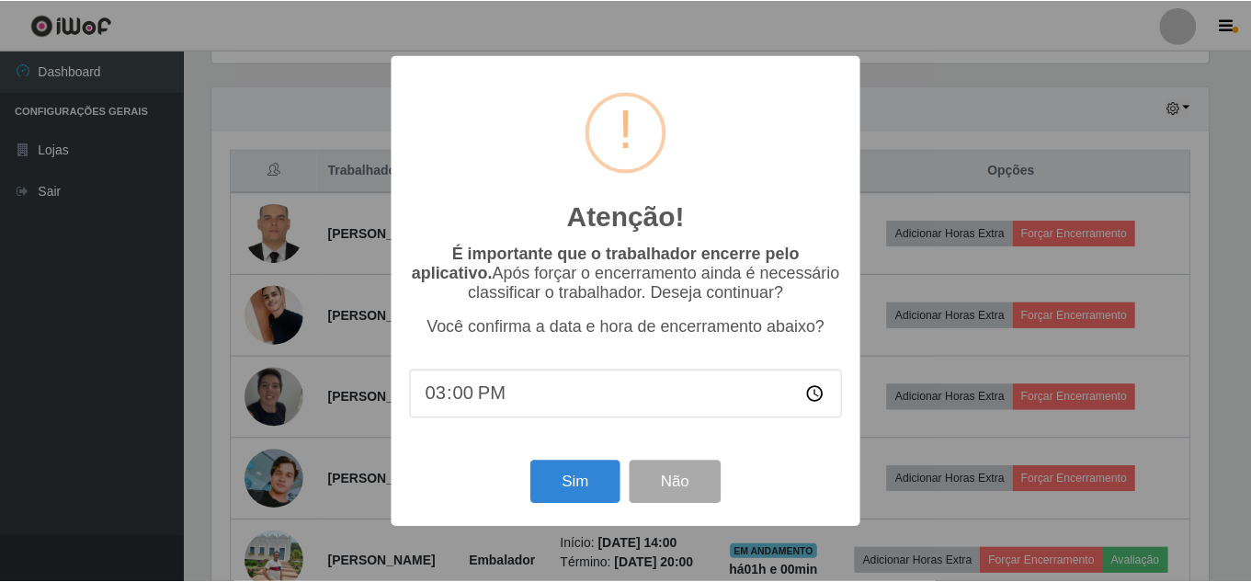
scroll to position [382, 1001]
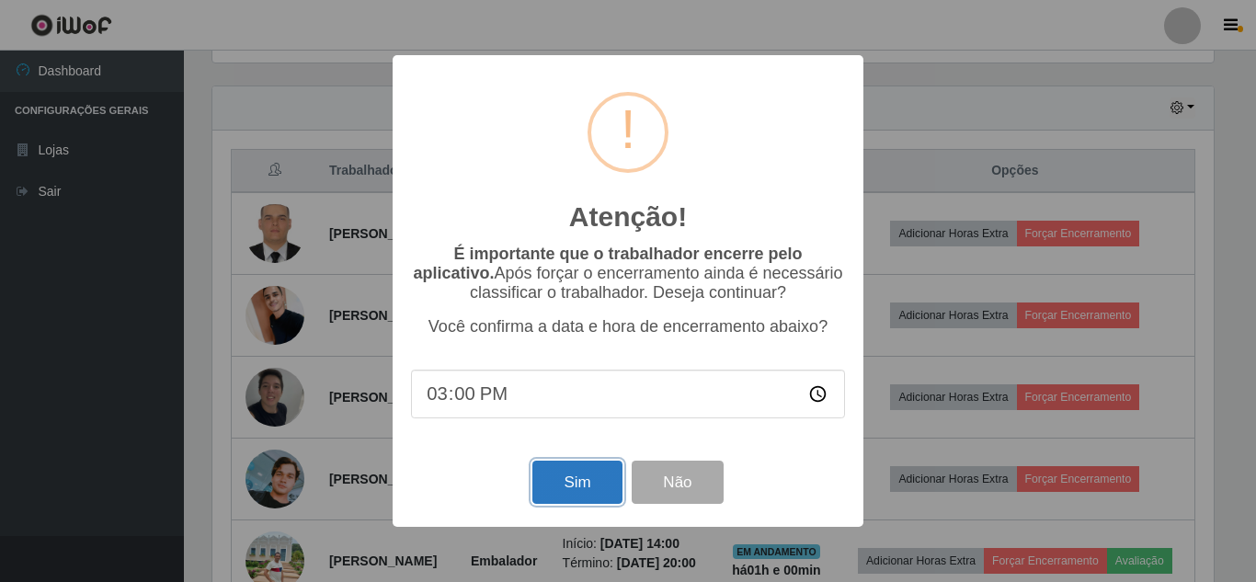
click at [577, 493] on button "Sim" at bounding box center [576, 482] width 89 height 43
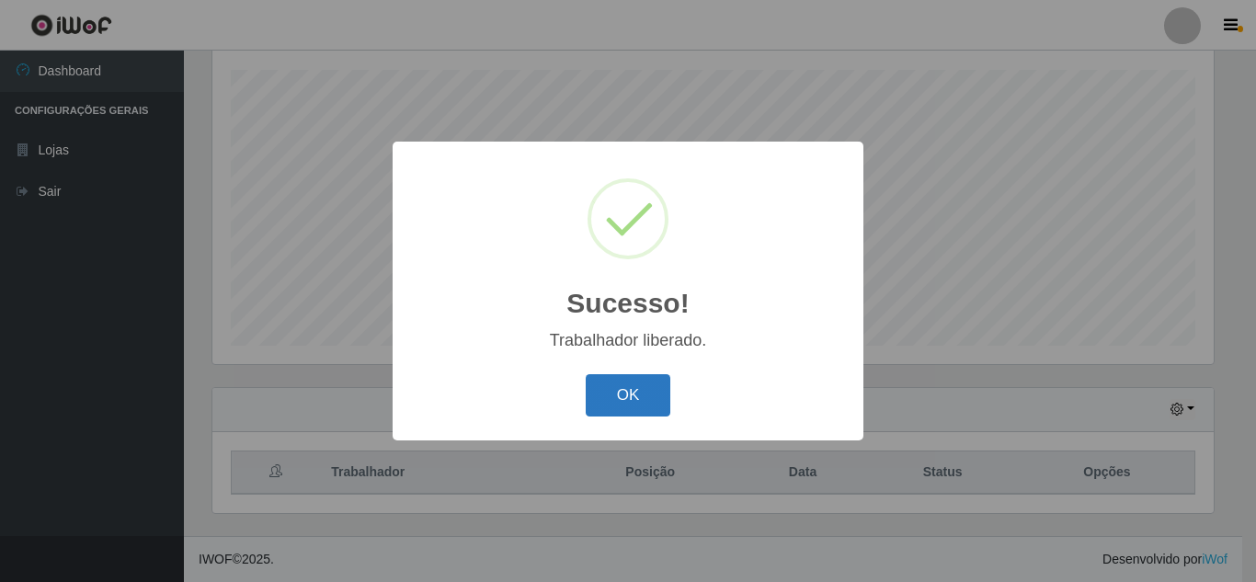
click at [663, 396] on button "OK" at bounding box center [629, 395] width 86 height 43
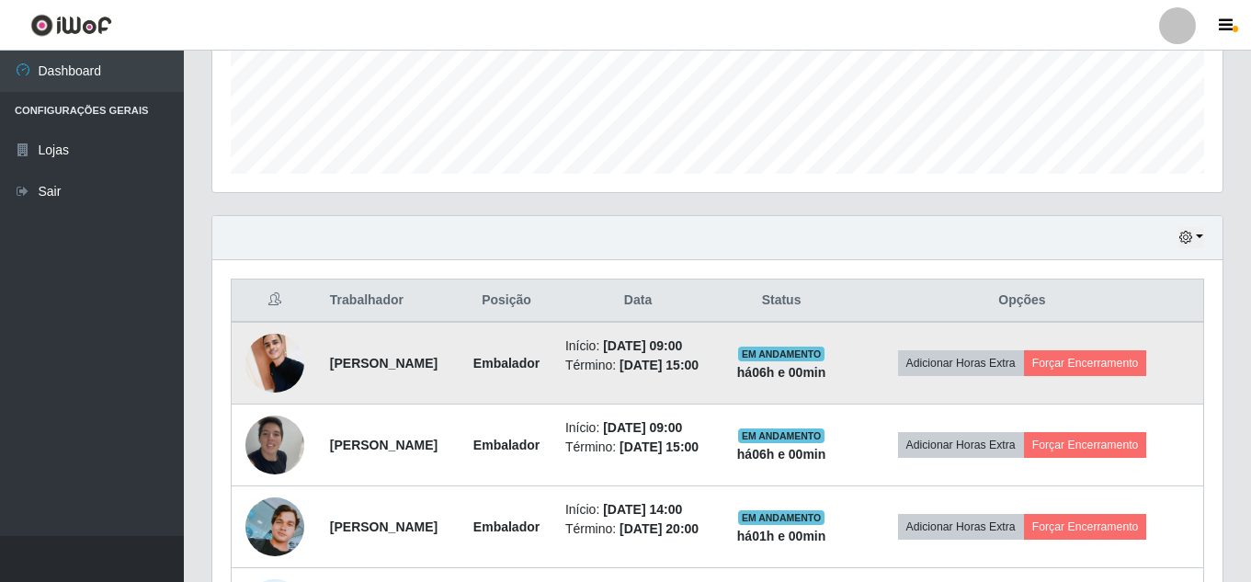
scroll to position [496, 0]
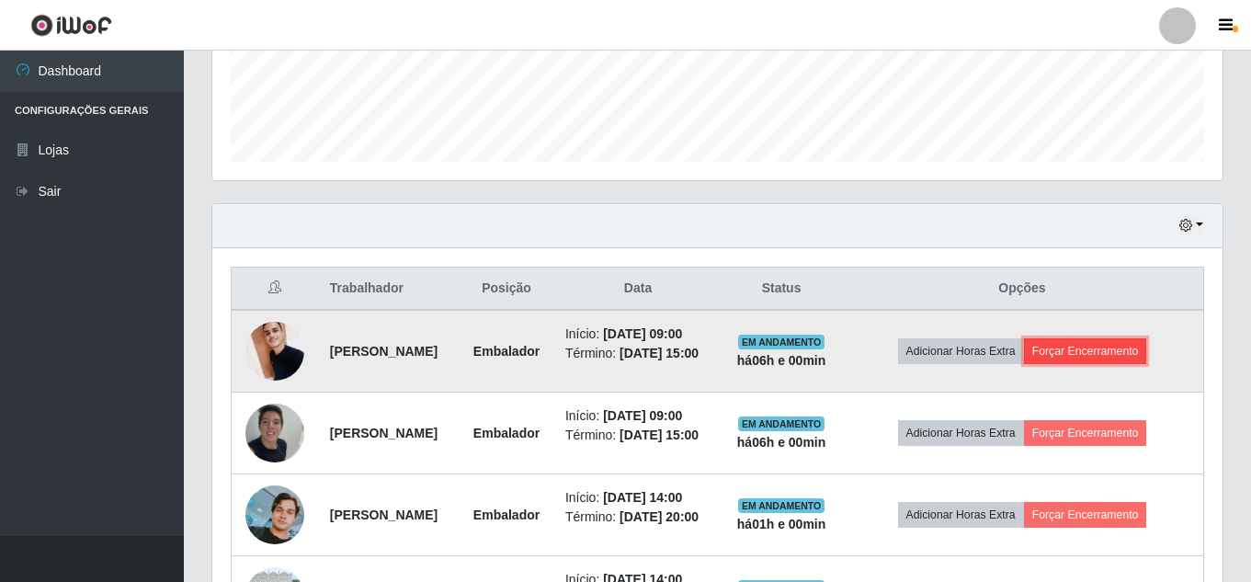
click at [1129, 355] on button "Forçar Encerramento" at bounding box center [1085, 351] width 123 height 26
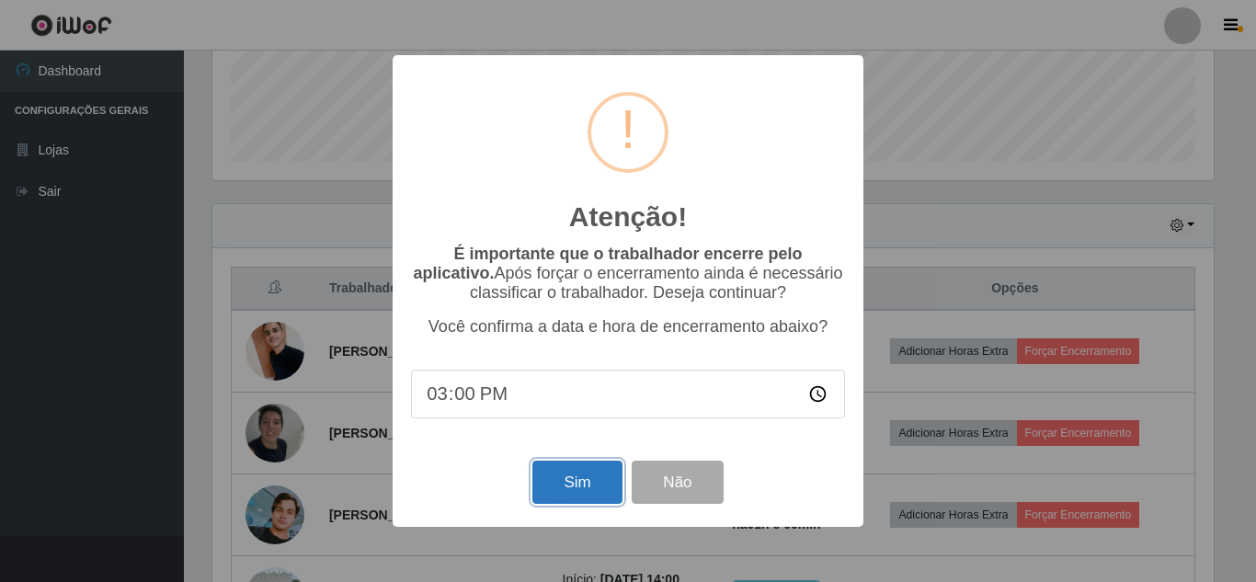
click at [571, 484] on button "Sim" at bounding box center [576, 482] width 89 height 43
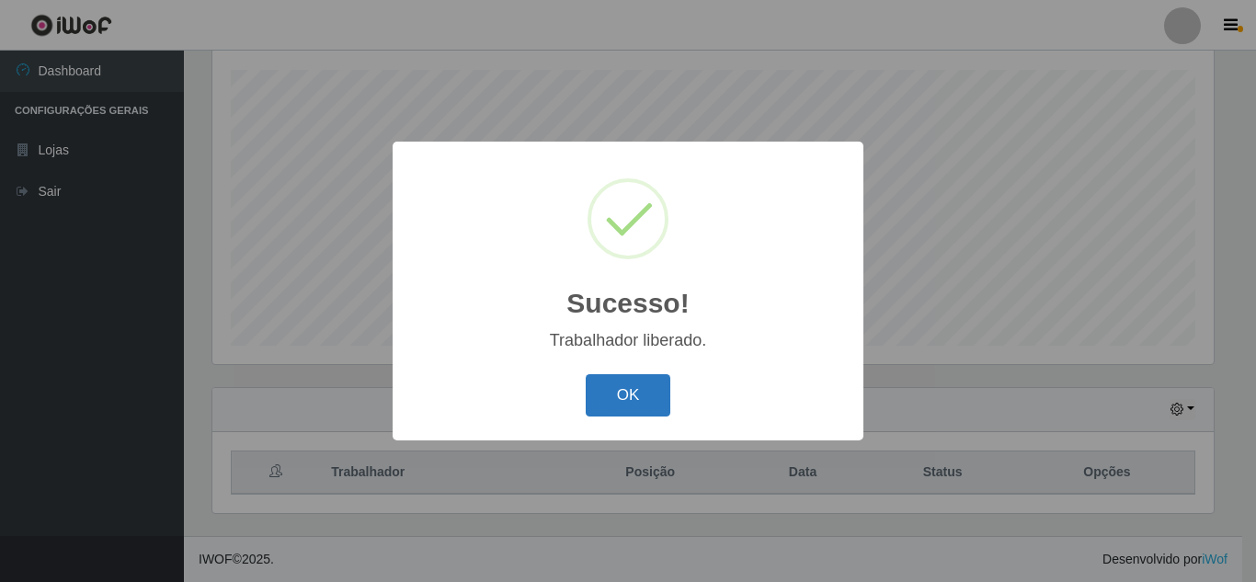
click at [612, 387] on button "OK" at bounding box center [629, 395] width 86 height 43
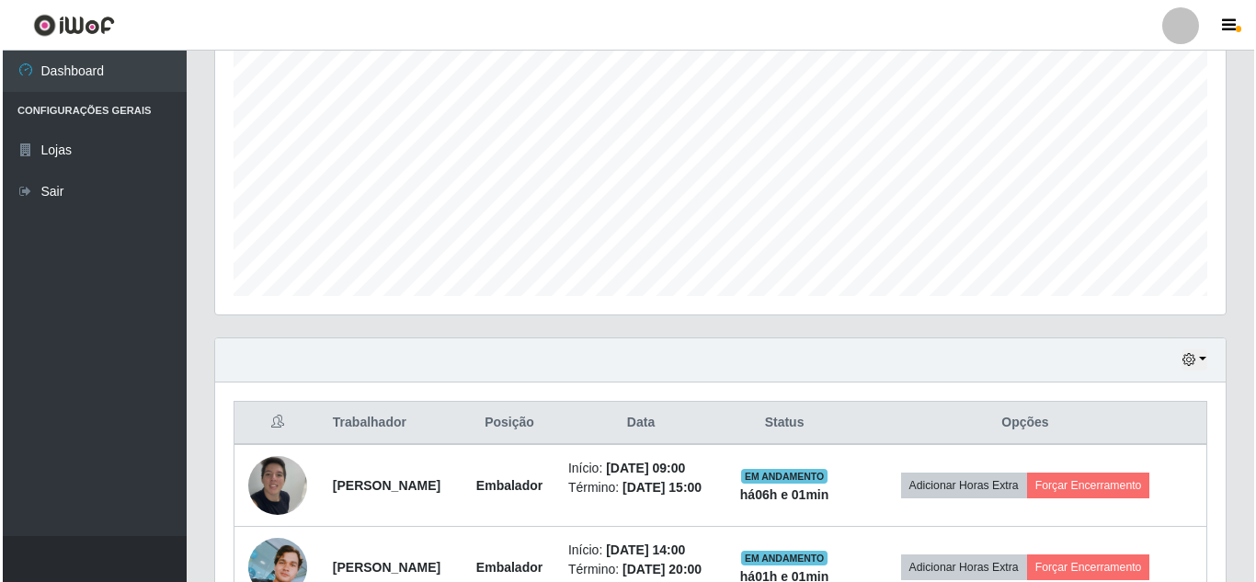
scroll to position [680, 0]
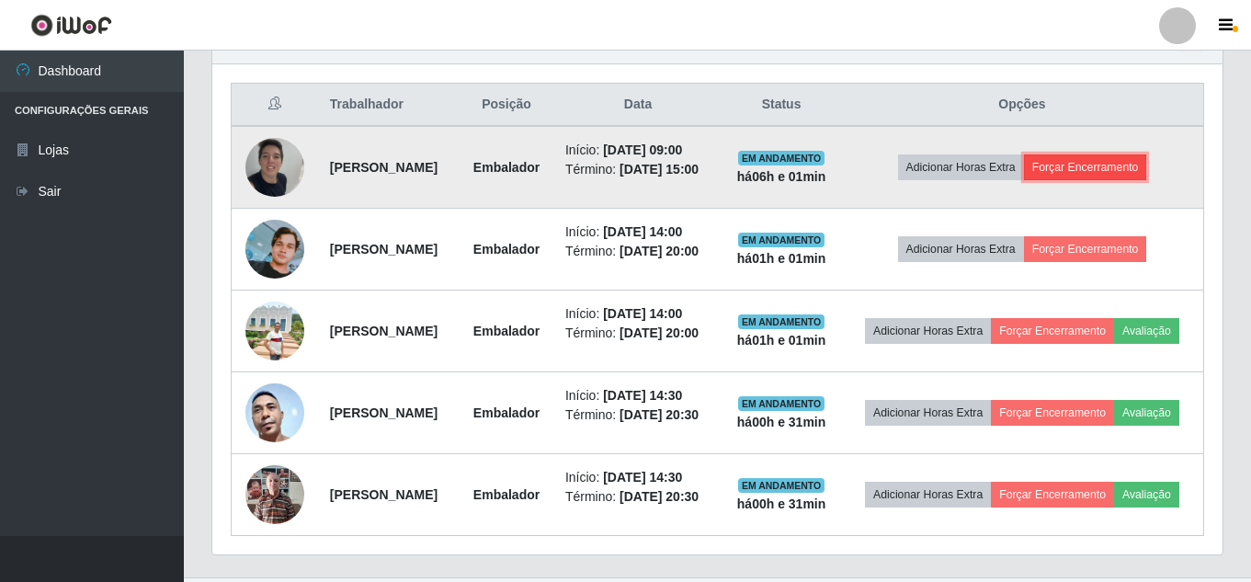
click at [1079, 170] on button "Forçar Encerramento" at bounding box center [1085, 167] width 123 height 26
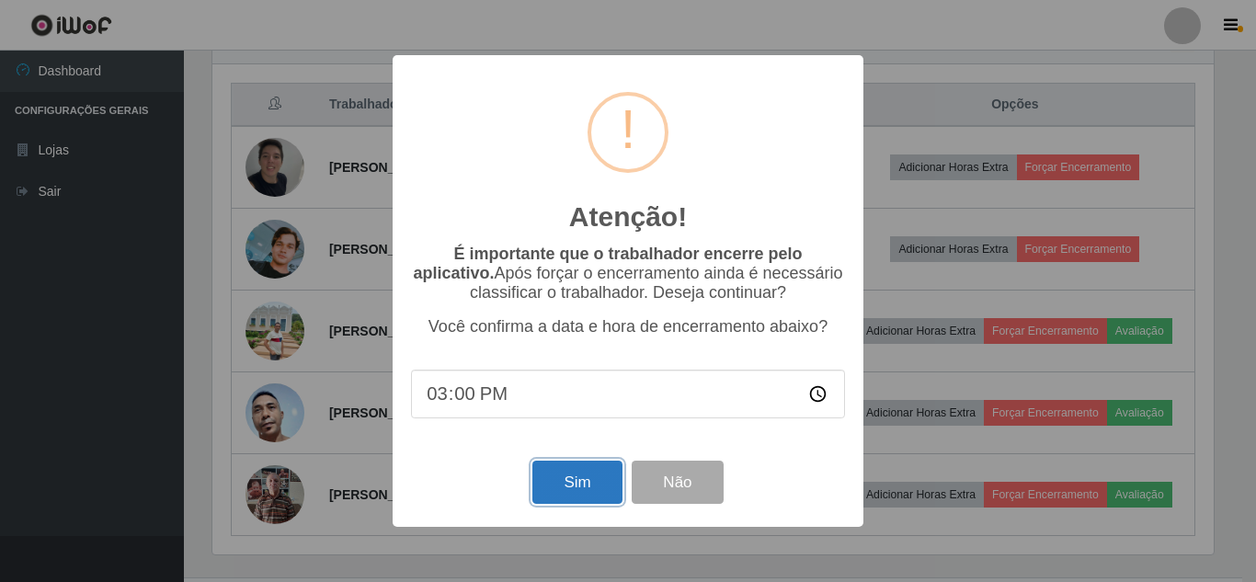
click at [581, 487] on button "Sim" at bounding box center [576, 482] width 89 height 43
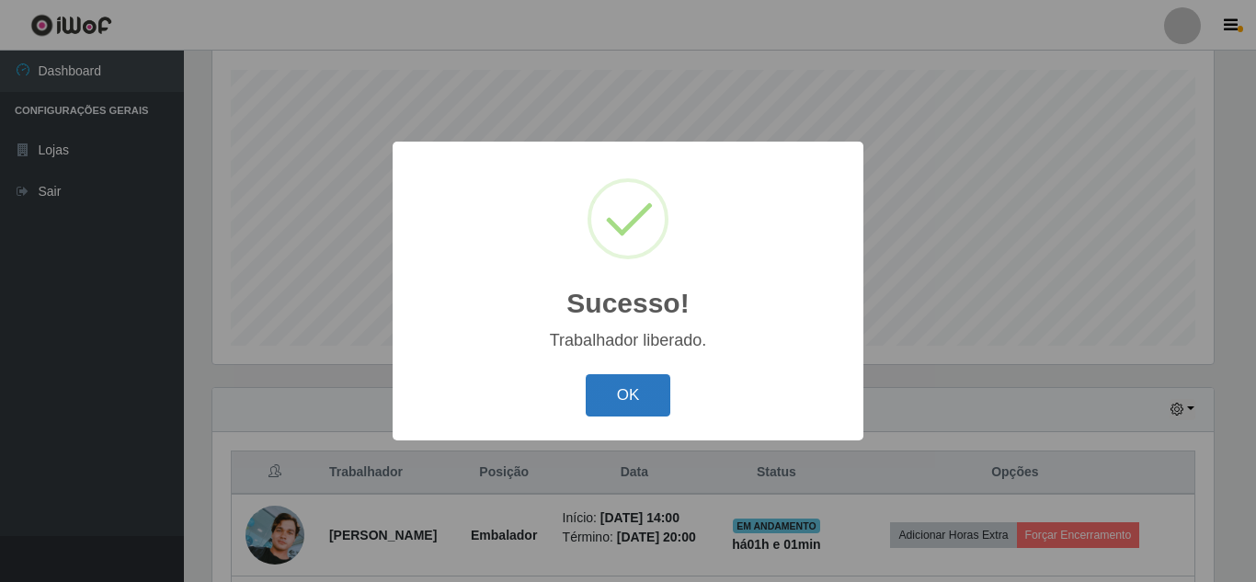
click at [657, 385] on button "OK" at bounding box center [629, 395] width 86 height 43
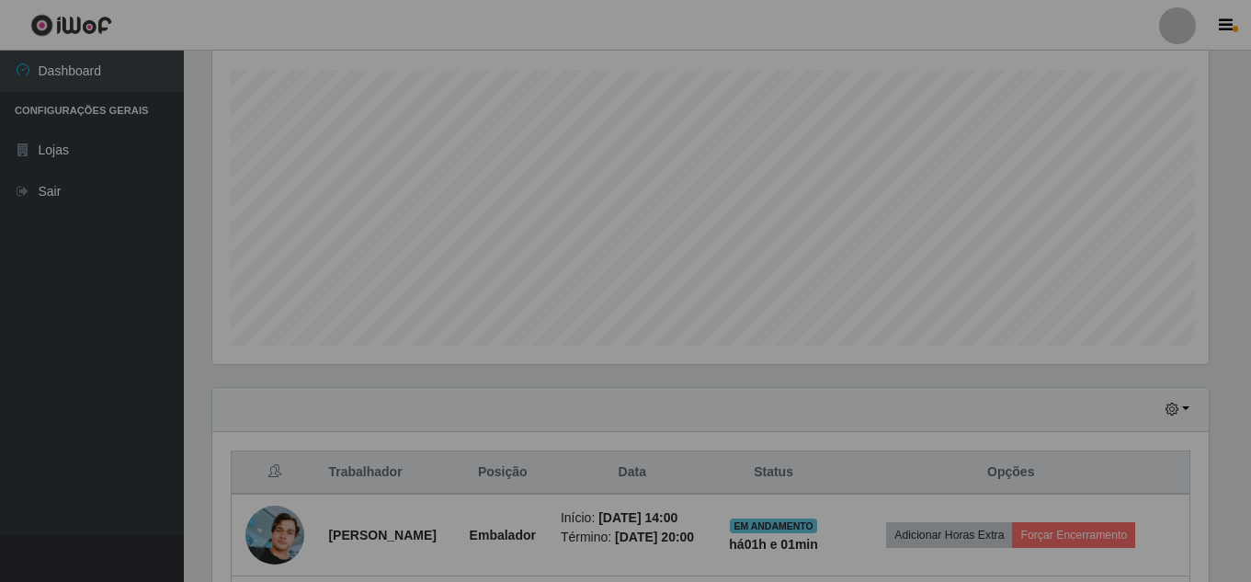
scroll to position [919107, 918478]
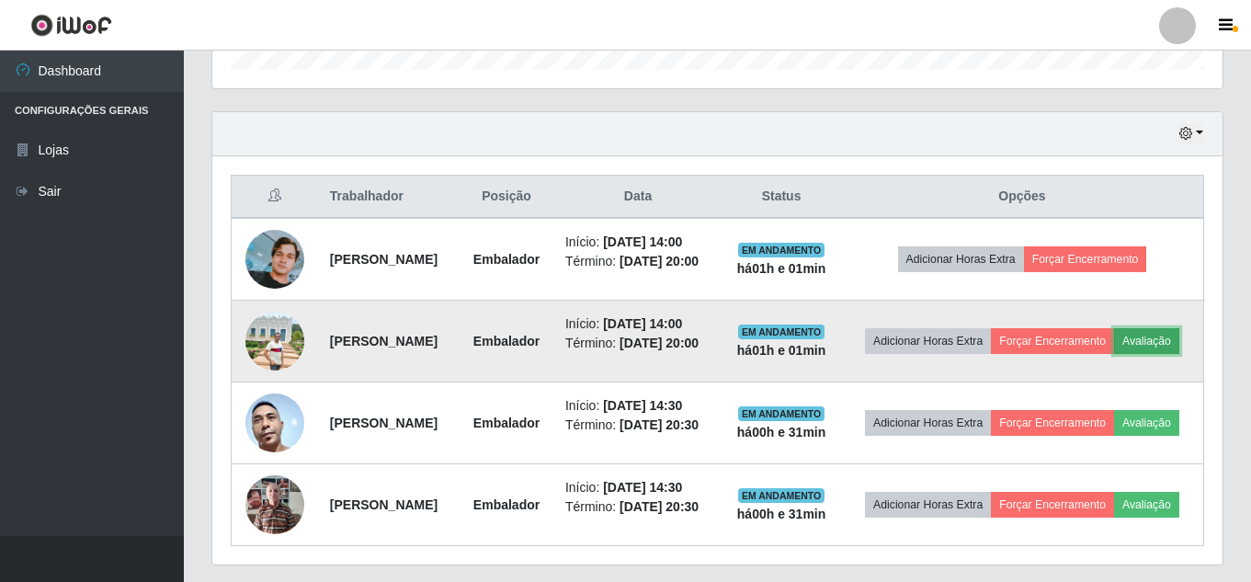
click at [1114, 354] on button "Avaliação" at bounding box center [1146, 341] width 65 height 26
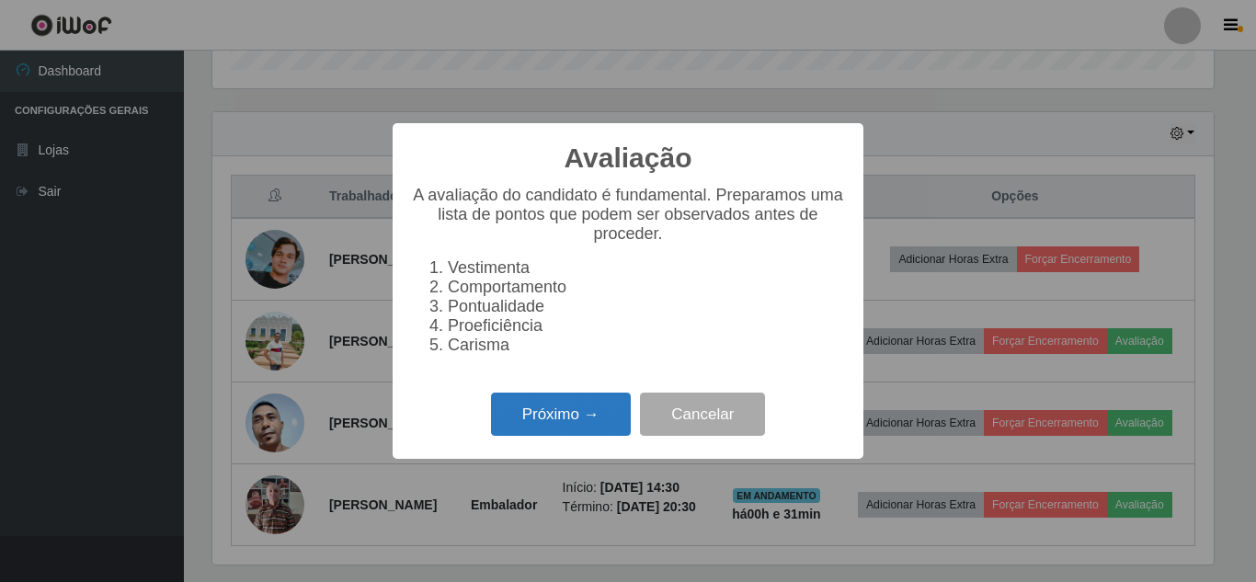
click at [586, 432] on button "Próximo →" at bounding box center [561, 414] width 140 height 43
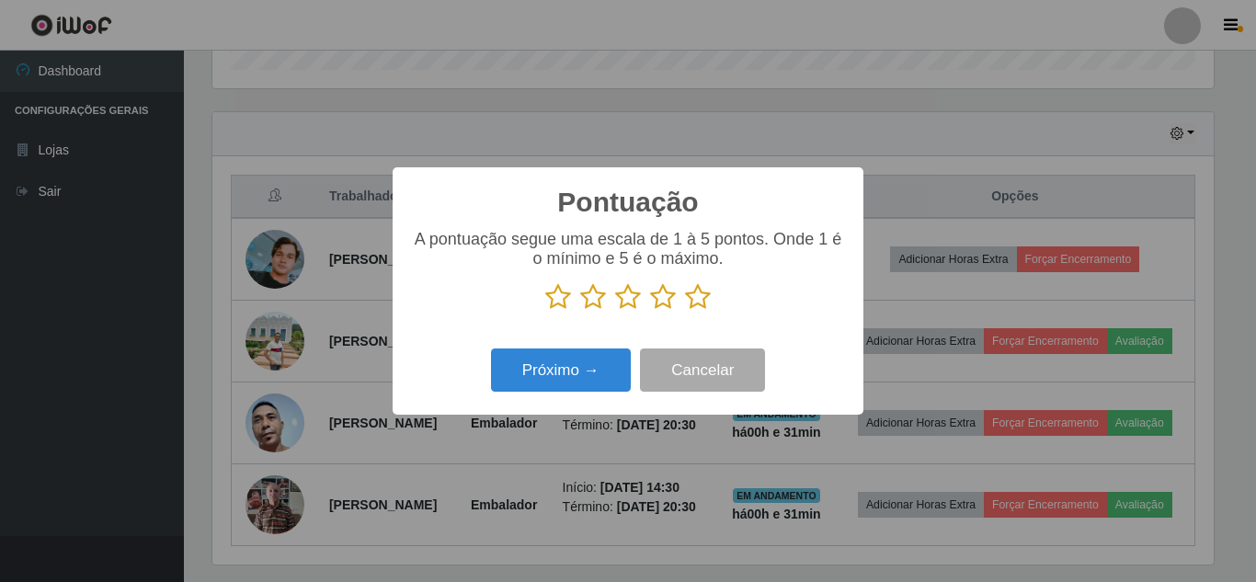
click at [694, 299] on icon at bounding box center [698, 297] width 26 height 28
click at [685, 311] on input "radio" at bounding box center [685, 311] width 0 height 0
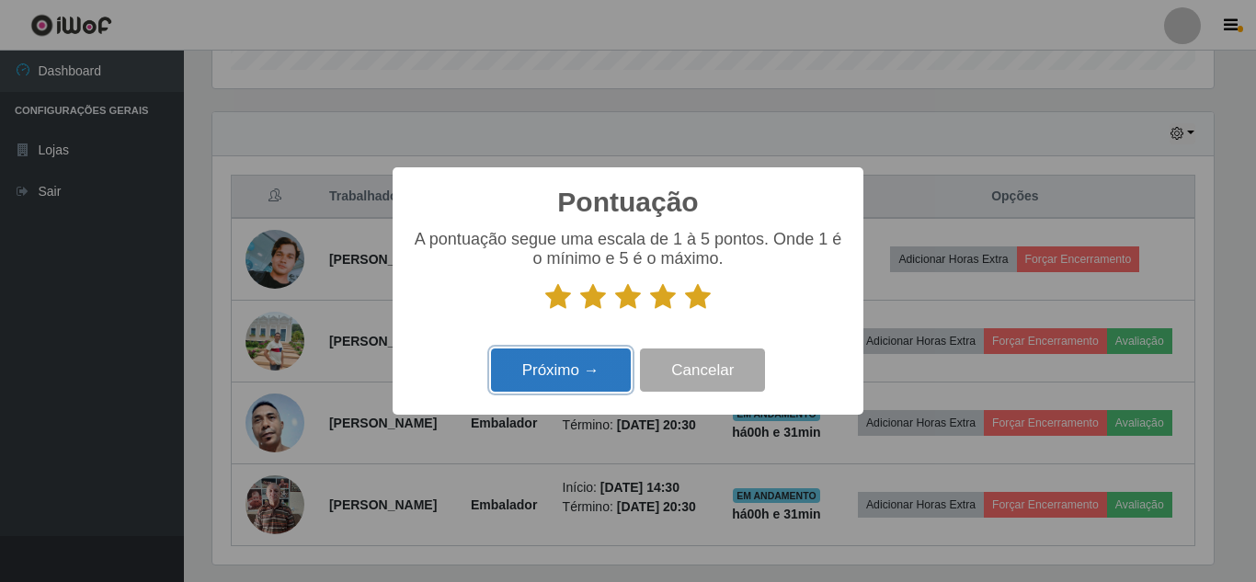
click at [575, 375] on button "Próximo →" at bounding box center [561, 369] width 140 height 43
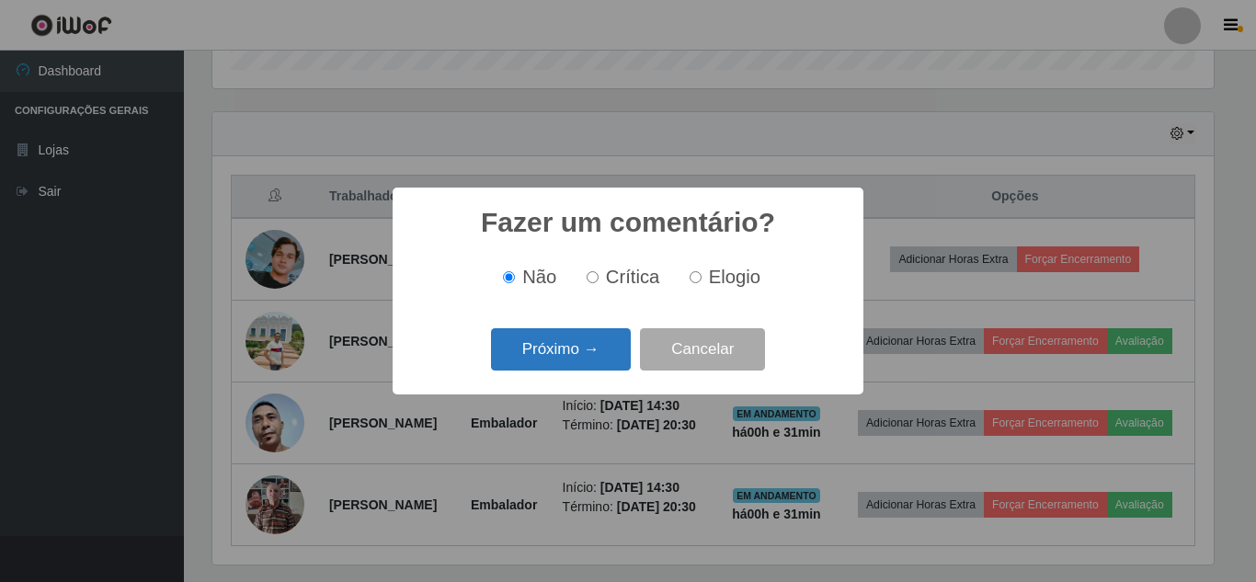
click at [582, 351] on button "Próximo →" at bounding box center [561, 349] width 140 height 43
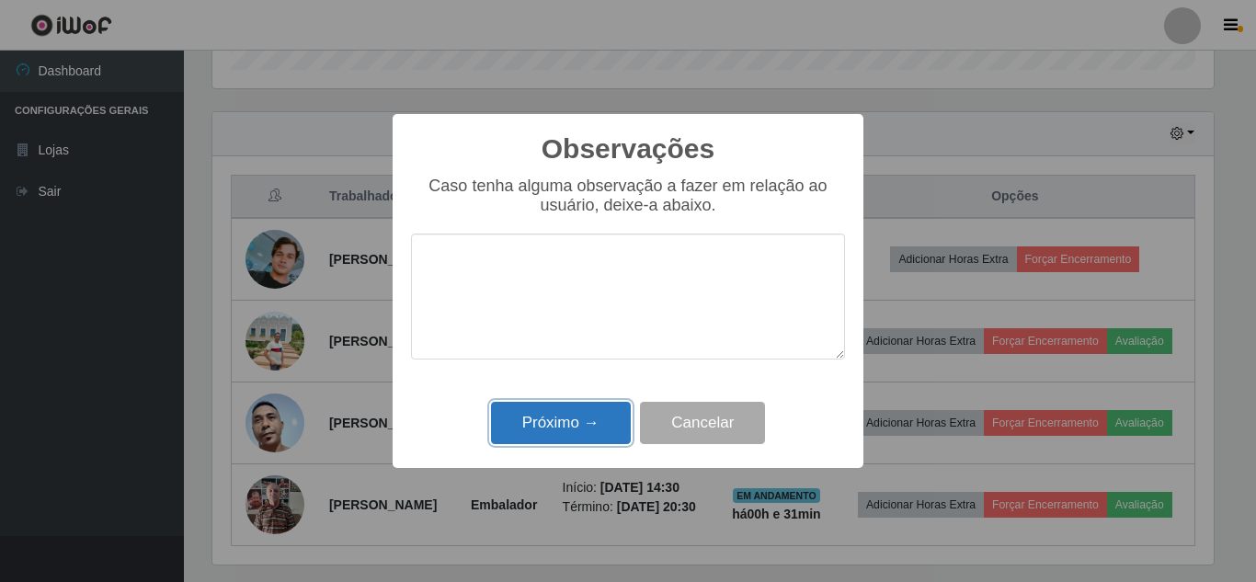
click at [577, 421] on button "Próximo →" at bounding box center [561, 423] width 140 height 43
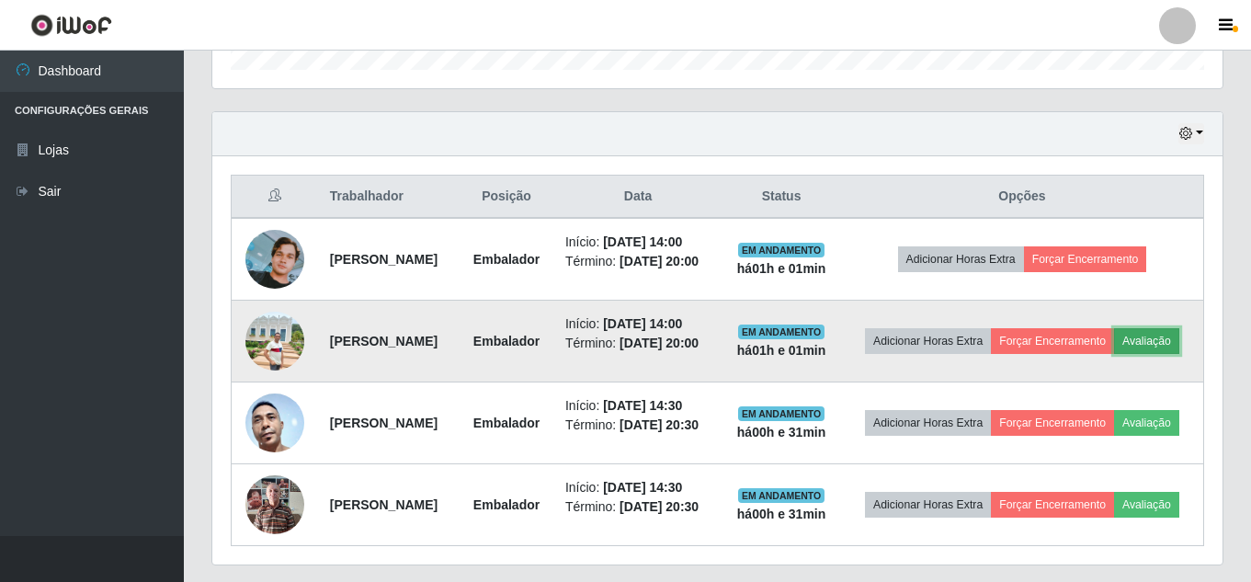
click at [1114, 354] on button "Avaliação" at bounding box center [1146, 341] width 65 height 26
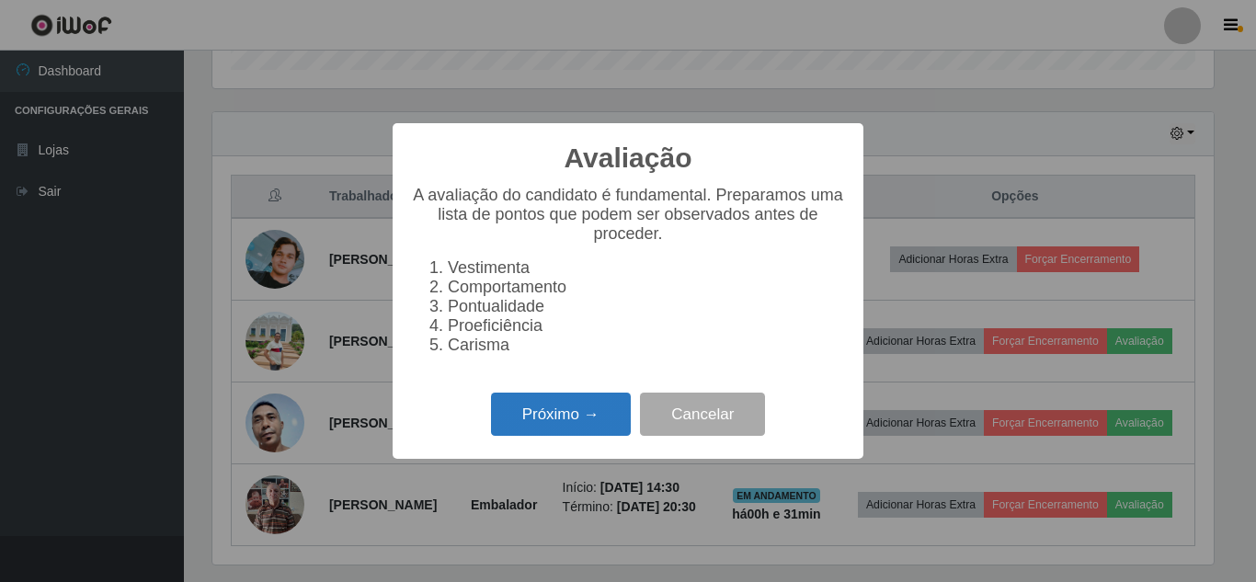
click at [575, 411] on button "Próximo →" at bounding box center [561, 414] width 140 height 43
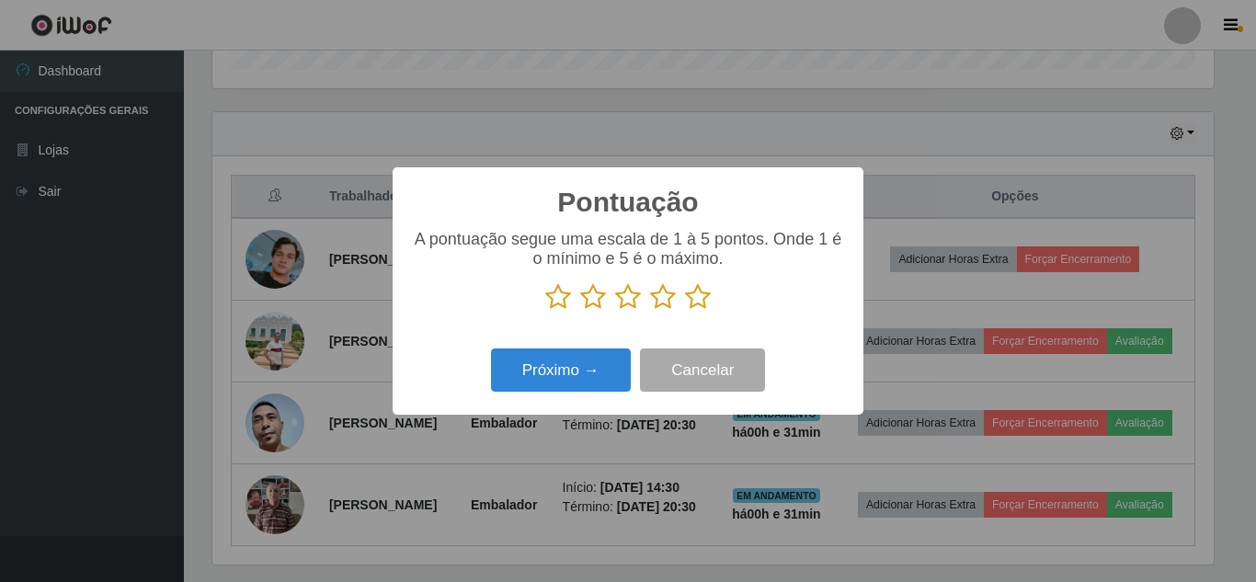
click at [698, 294] on icon at bounding box center [698, 297] width 26 height 28
click at [685, 311] on input "radio" at bounding box center [685, 311] width 0 height 0
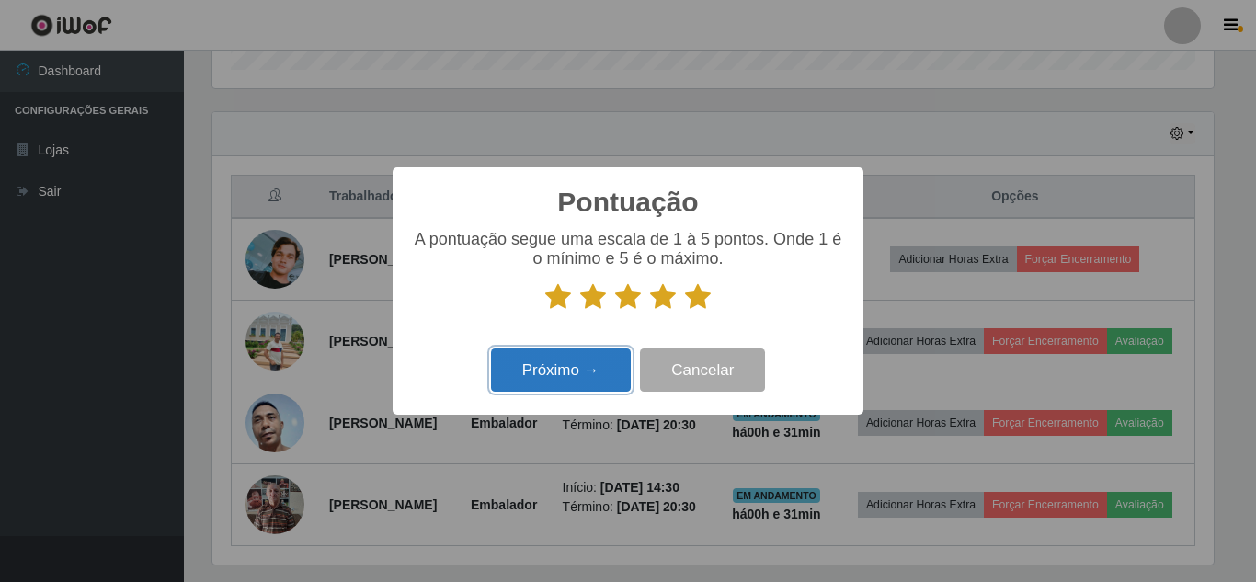
click at [604, 352] on button "Próximo →" at bounding box center [561, 369] width 140 height 43
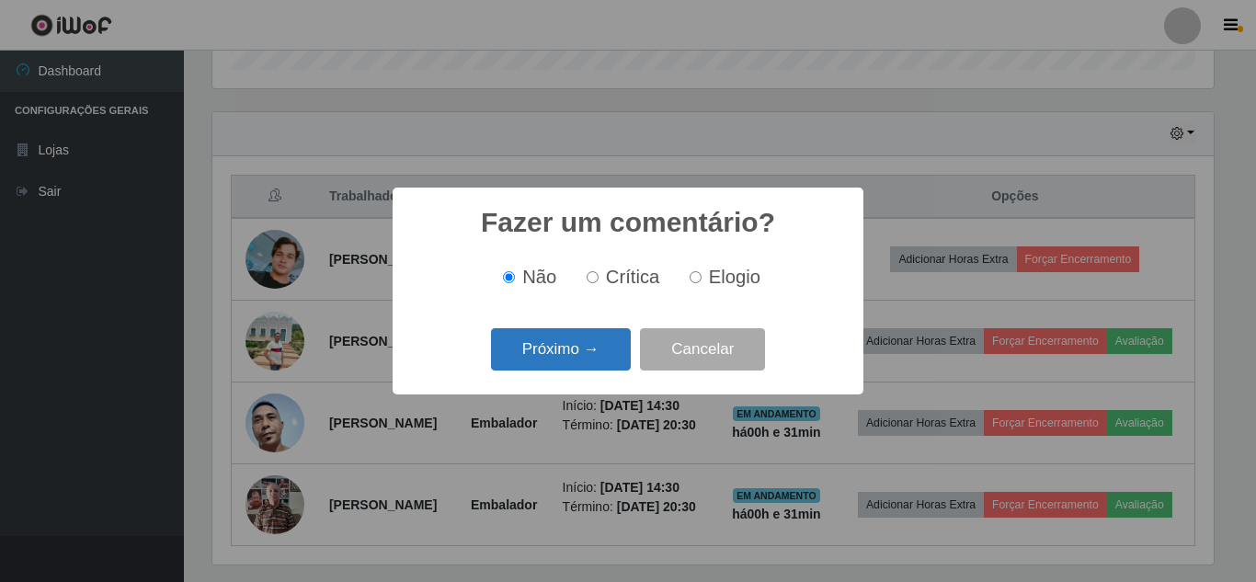
click at [600, 355] on button "Próximo →" at bounding box center [561, 349] width 140 height 43
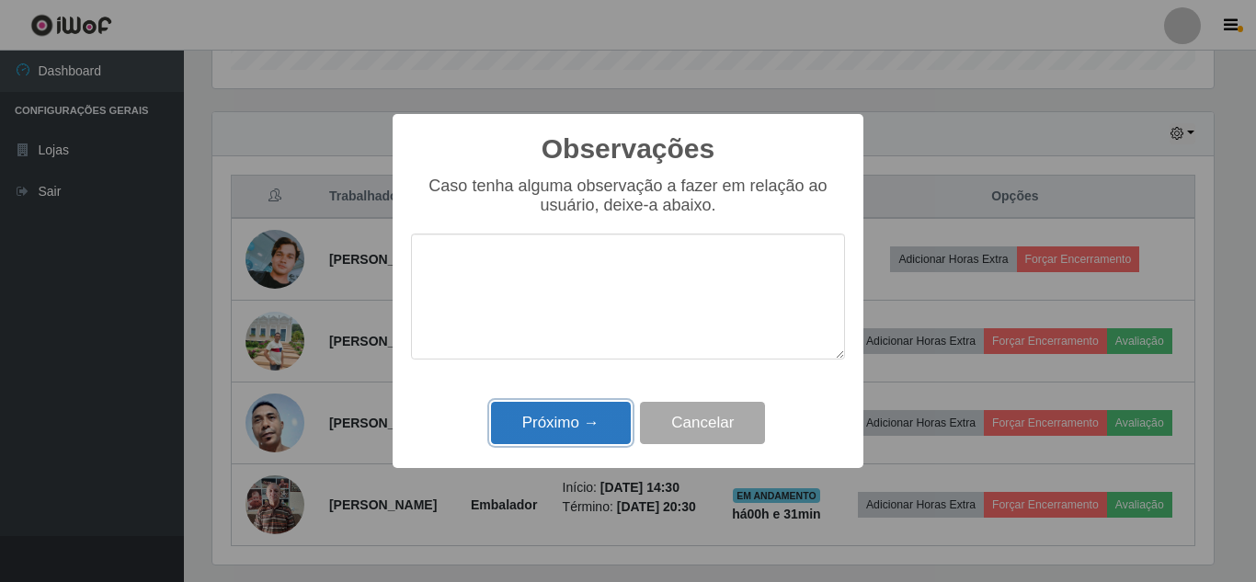
click at [581, 430] on button "Próximo →" at bounding box center [561, 423] width 140 height 43
